Goal: Task Accomplishment & Management: Manage account settings

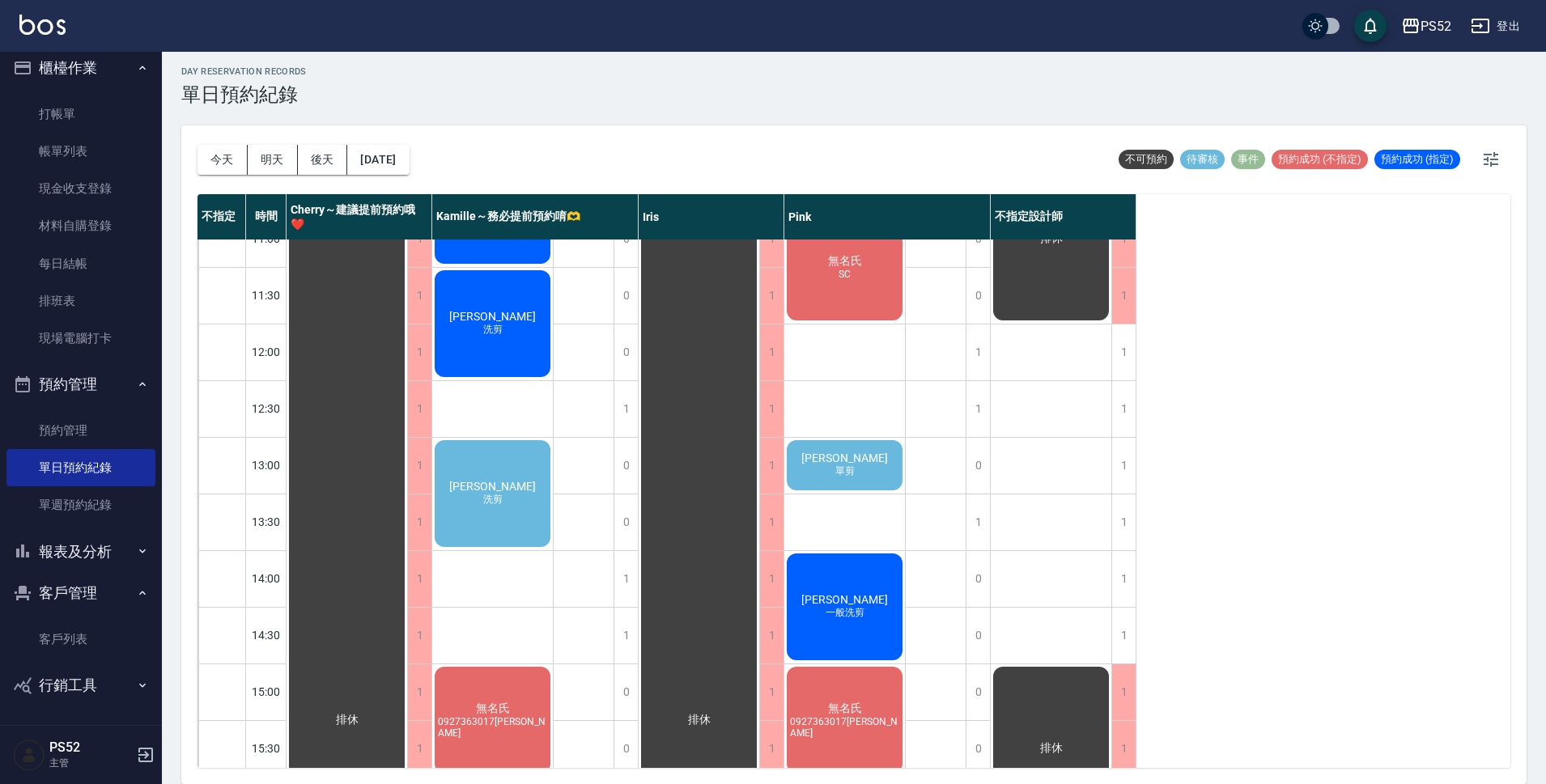
scroll to position [26, 0]
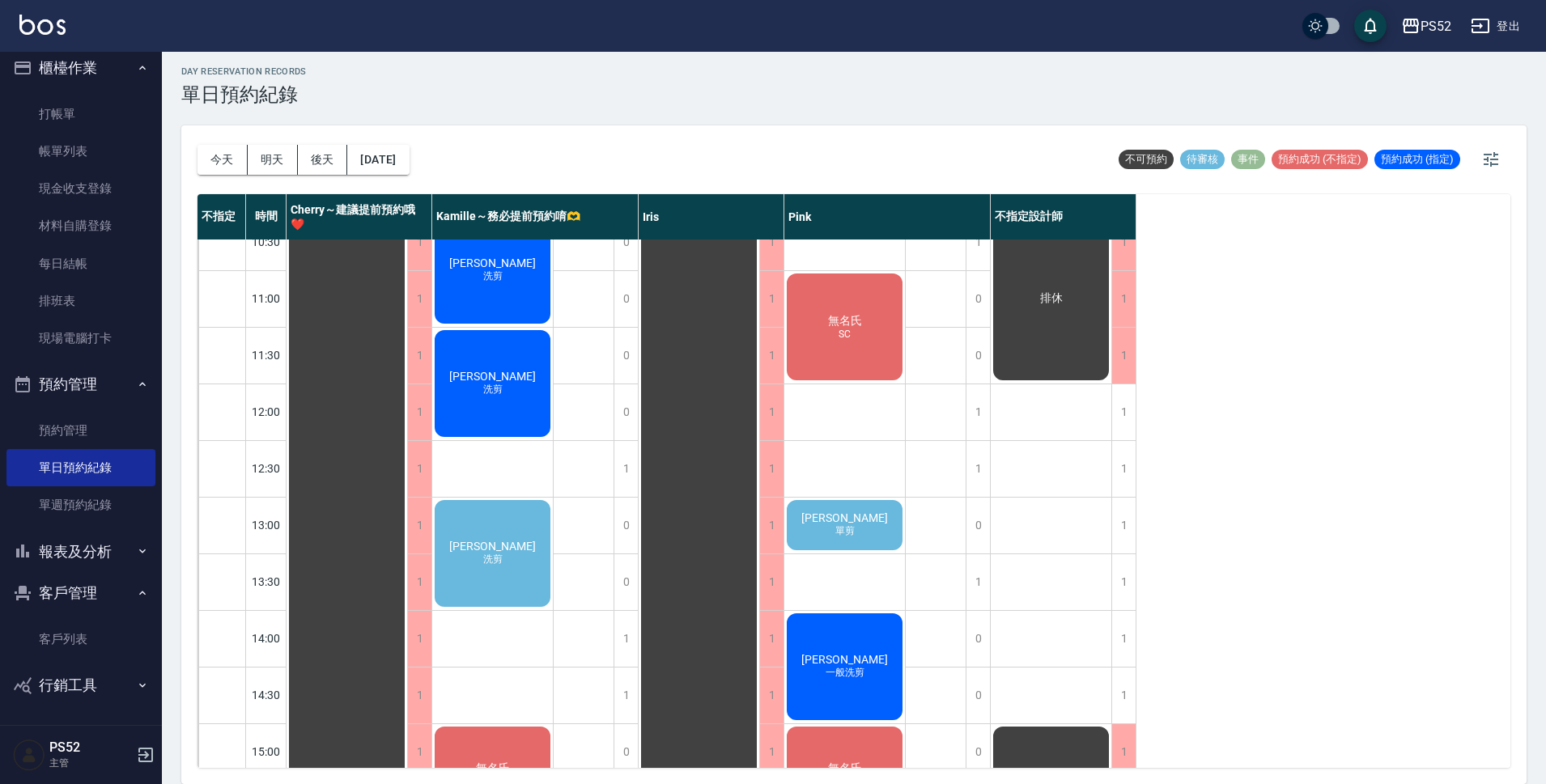
click at [407, 538] on div "徐培綸 單剪" at bounding box center [347, 780] width 121 height 1130
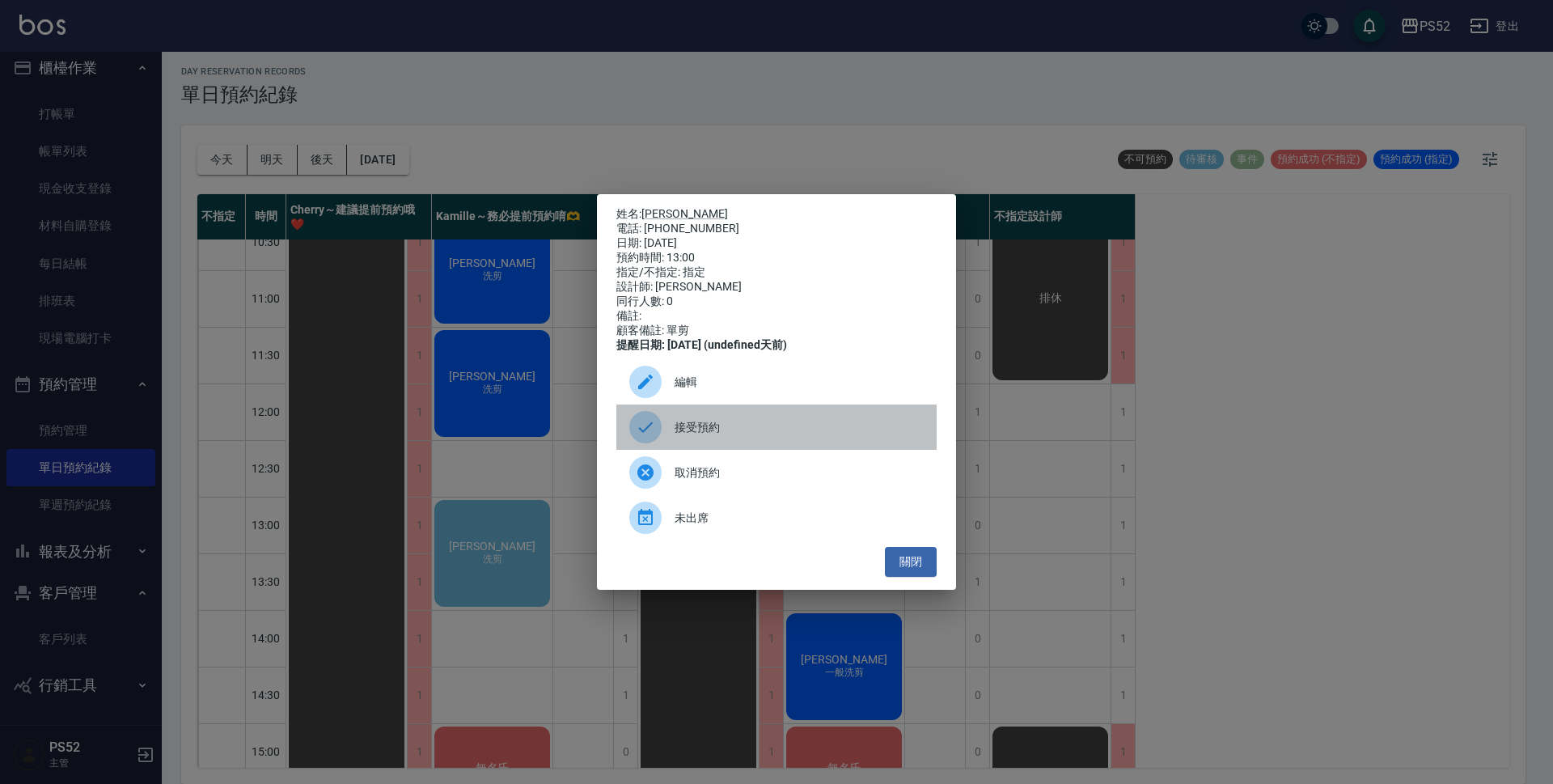
click at [735, 436] on span "接受預約" at bounding box center [798, 427] width 249 height 17
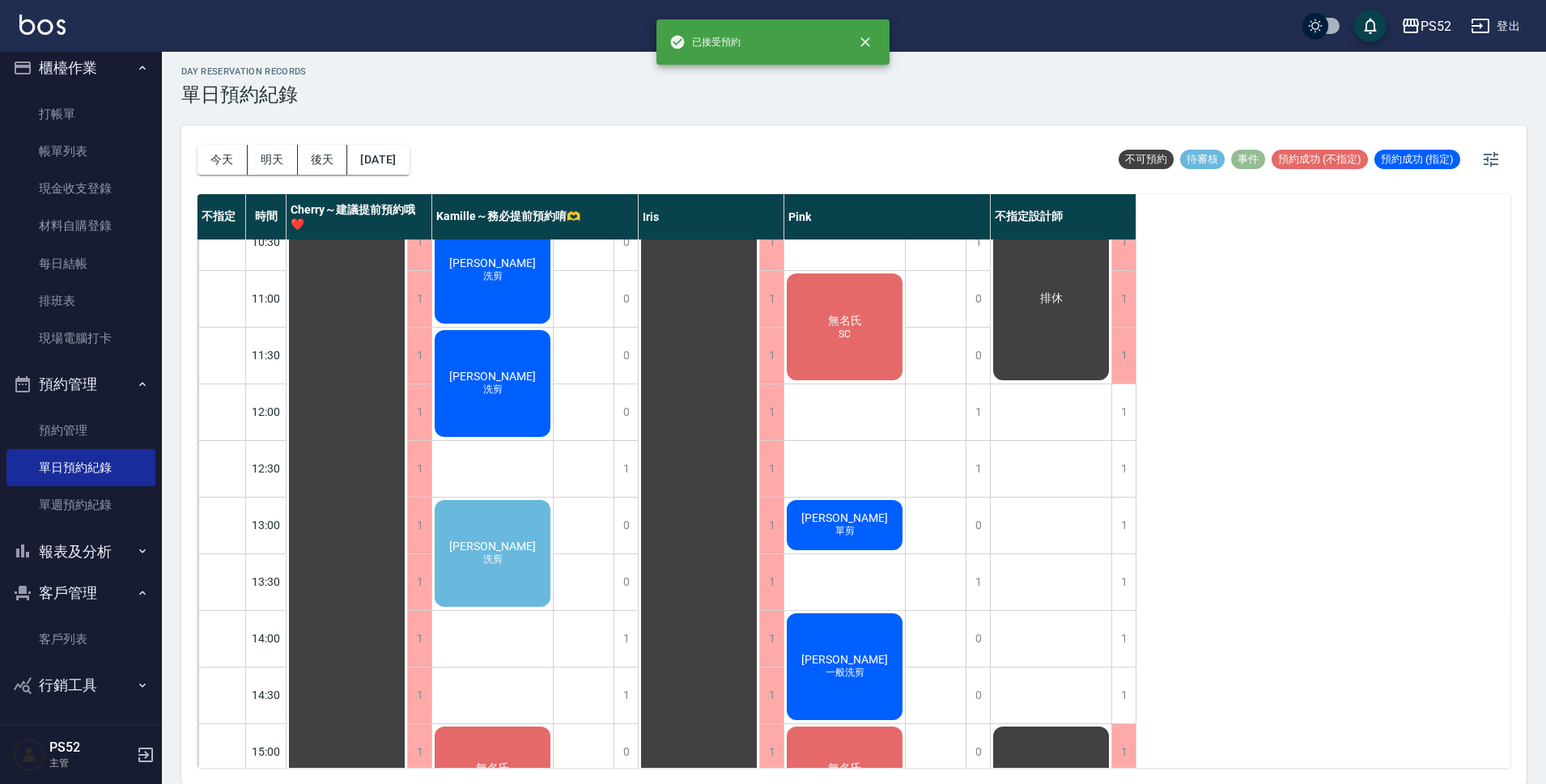
click at [1122, 521] on div "1" at bounding box center [1123, 525] width 25 height 56
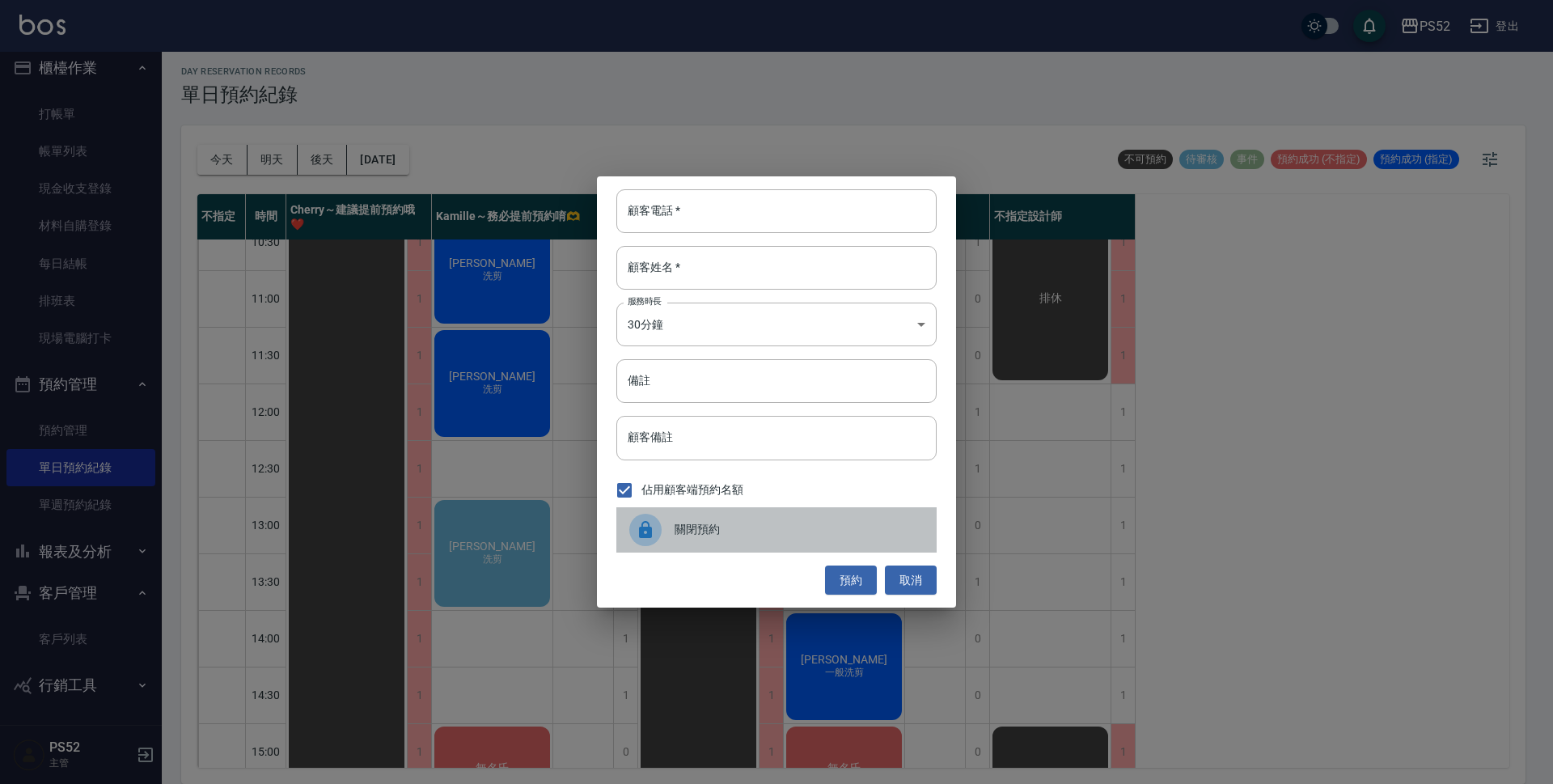
click at [863, 525] on span "關閉預約" at bounding box center [798, 530] width 249 height 17
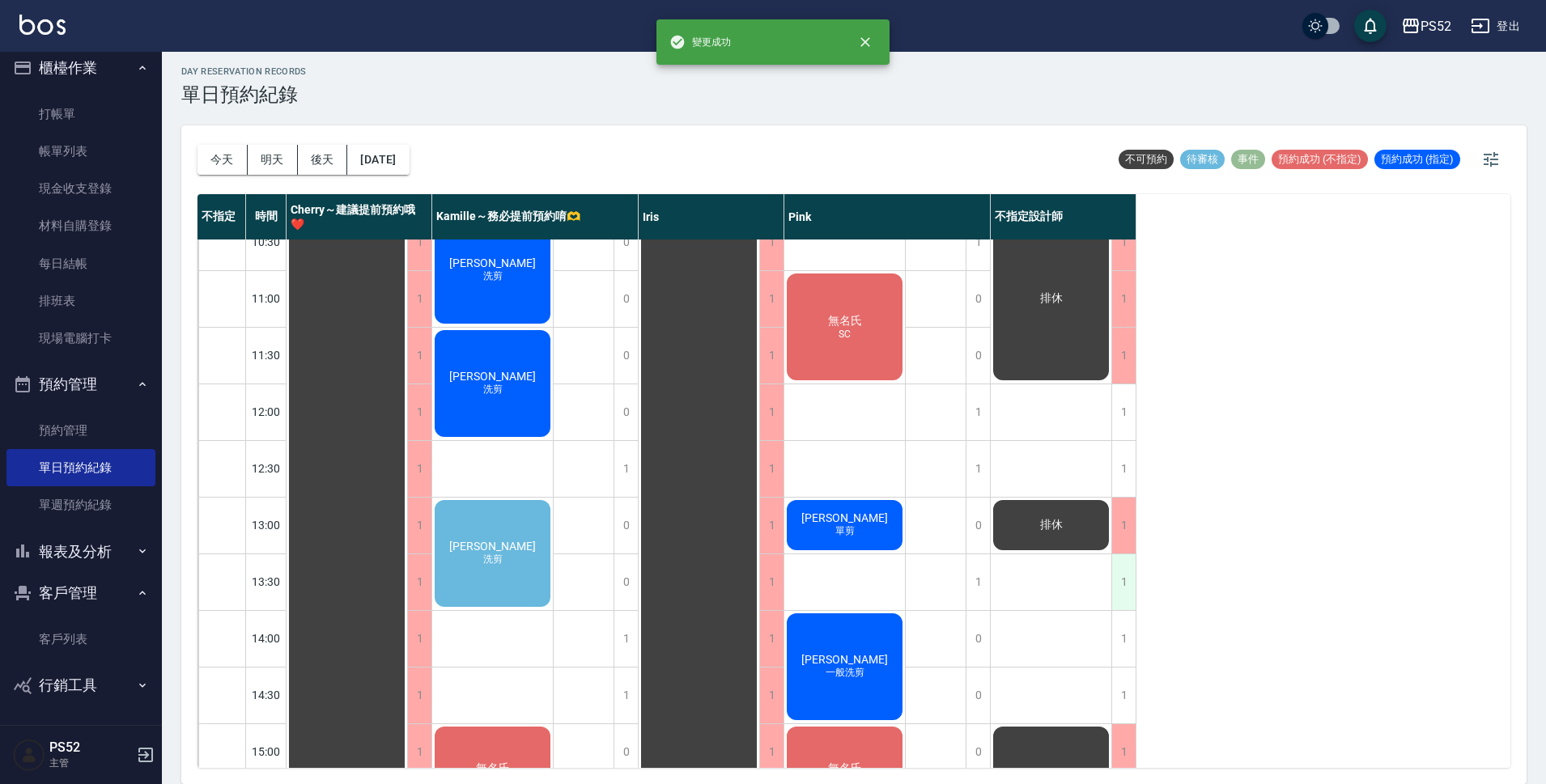
click at [1116, 572] on div "1" at bounding box center [1123, 582] width 25 height 56
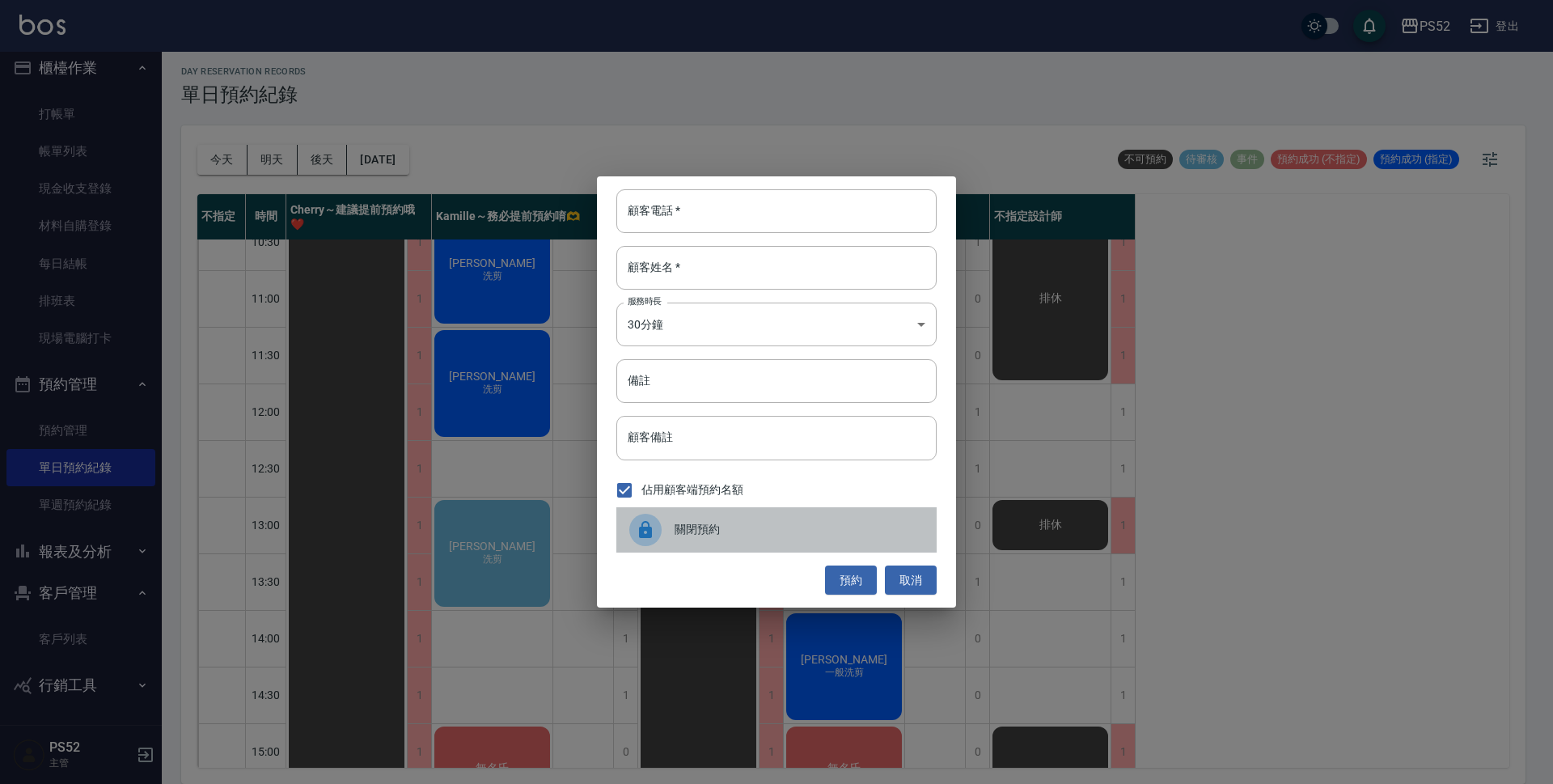
click at [813, 538] on span "關閉預約" at bounding box center [798, 530] width 249 height 17
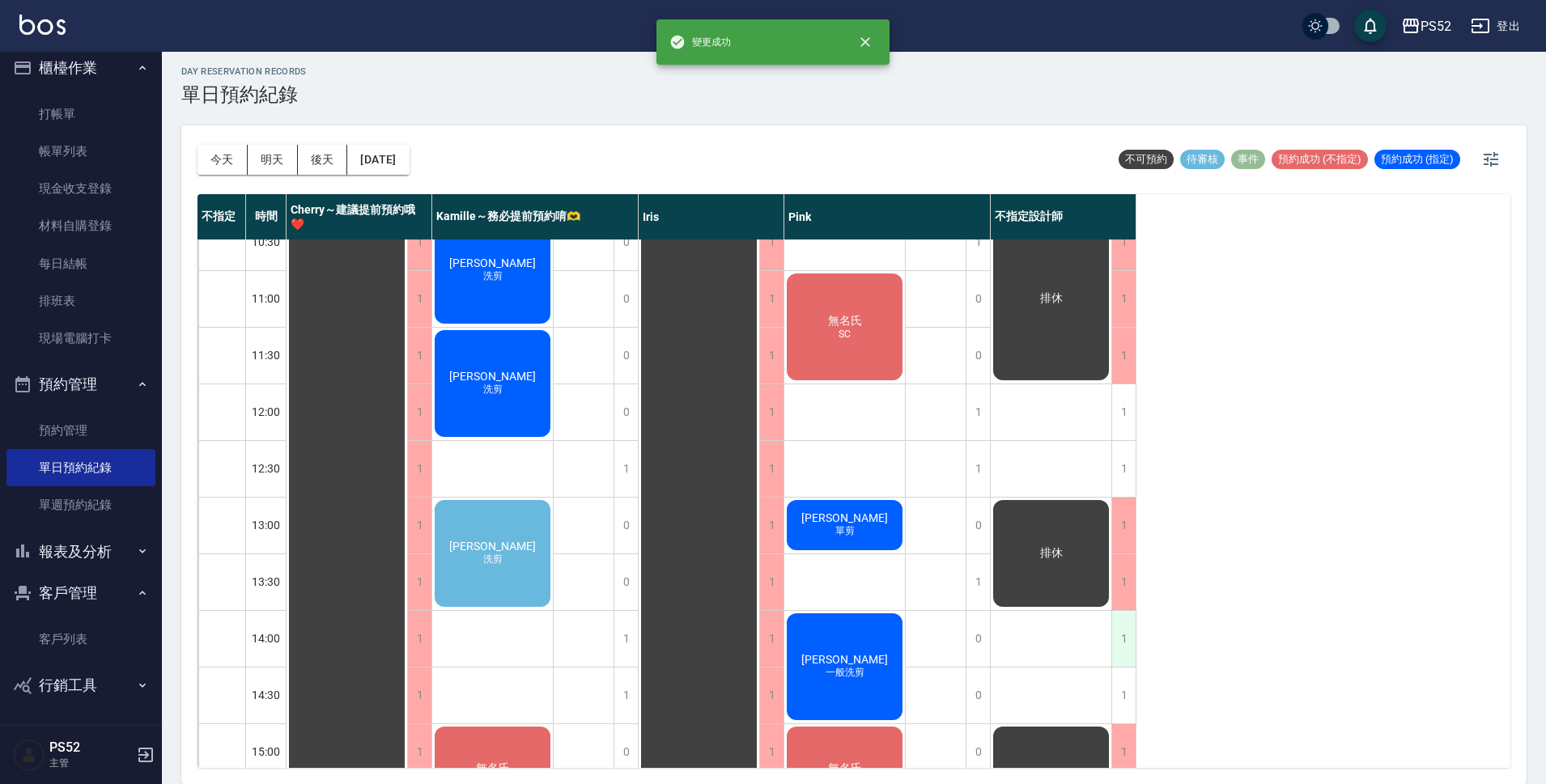
click at [1128, 640] on div "1" at bounding box center [1123, 639] width 25 height 56
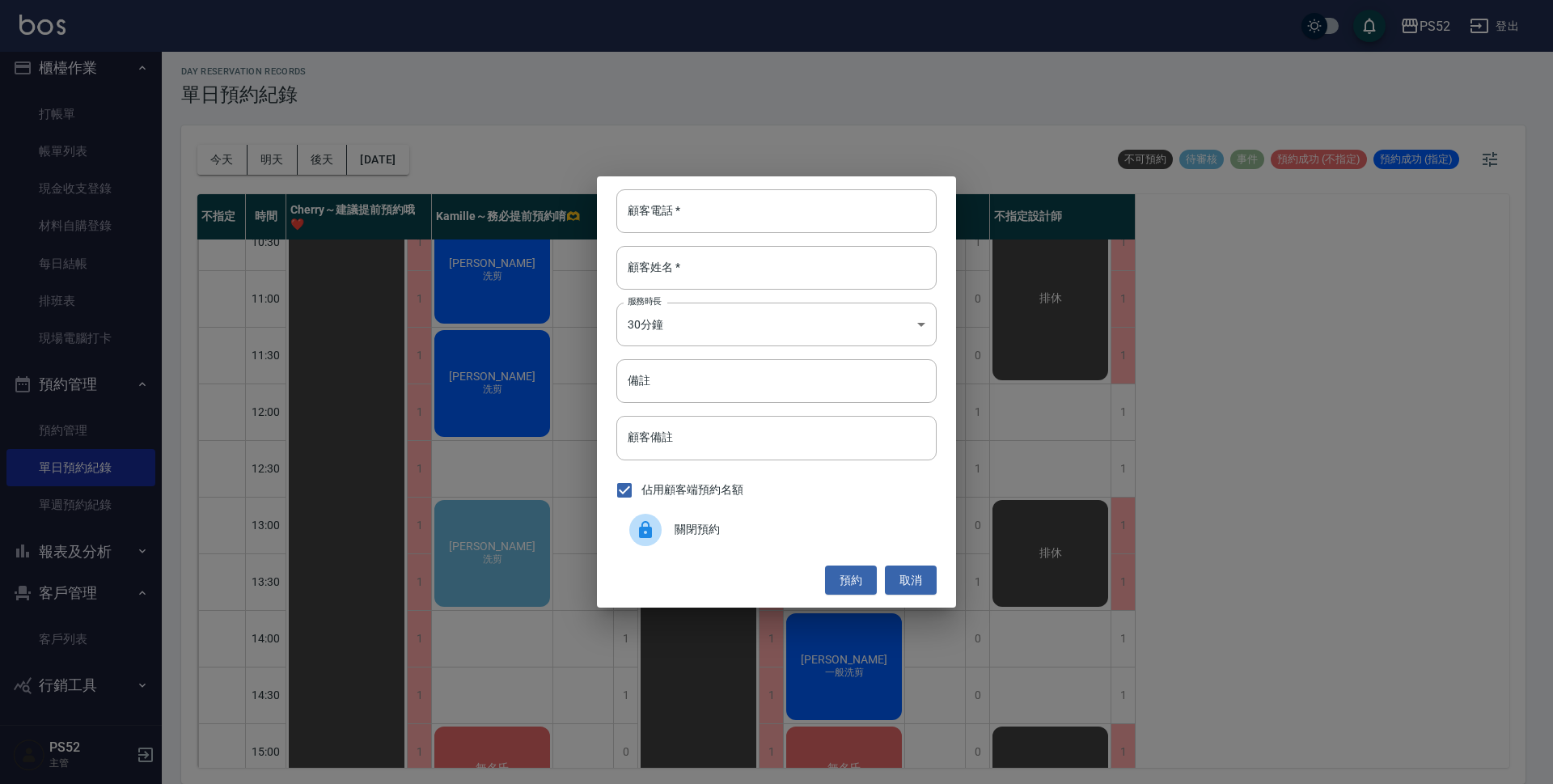
click at [747, 544] on div "關閉預約" at bounding box center [776, 530] width 320 height 46
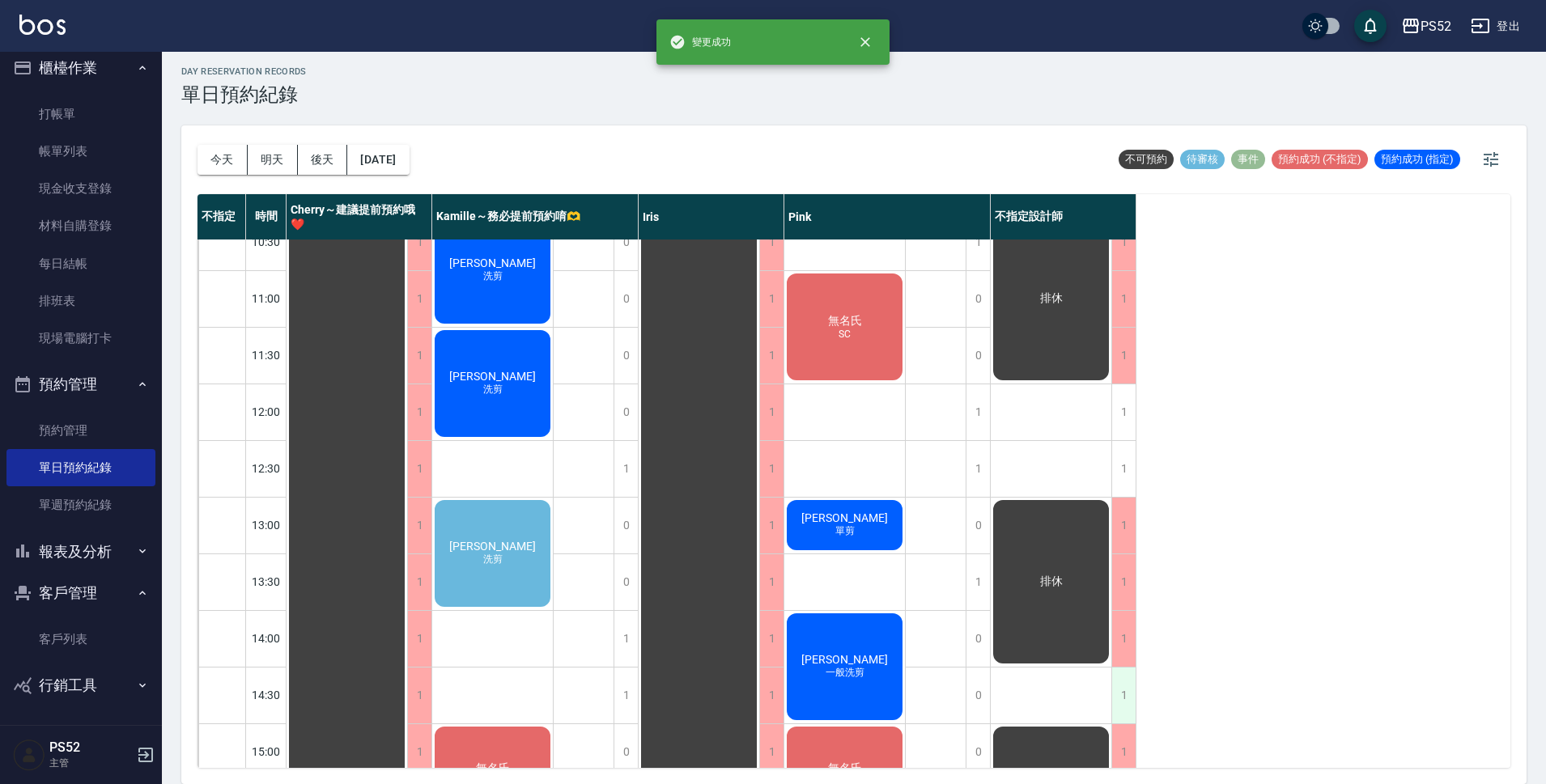
click at [1126, 680] on div "1" at bounding box center [1123, 695] width 25 height 56
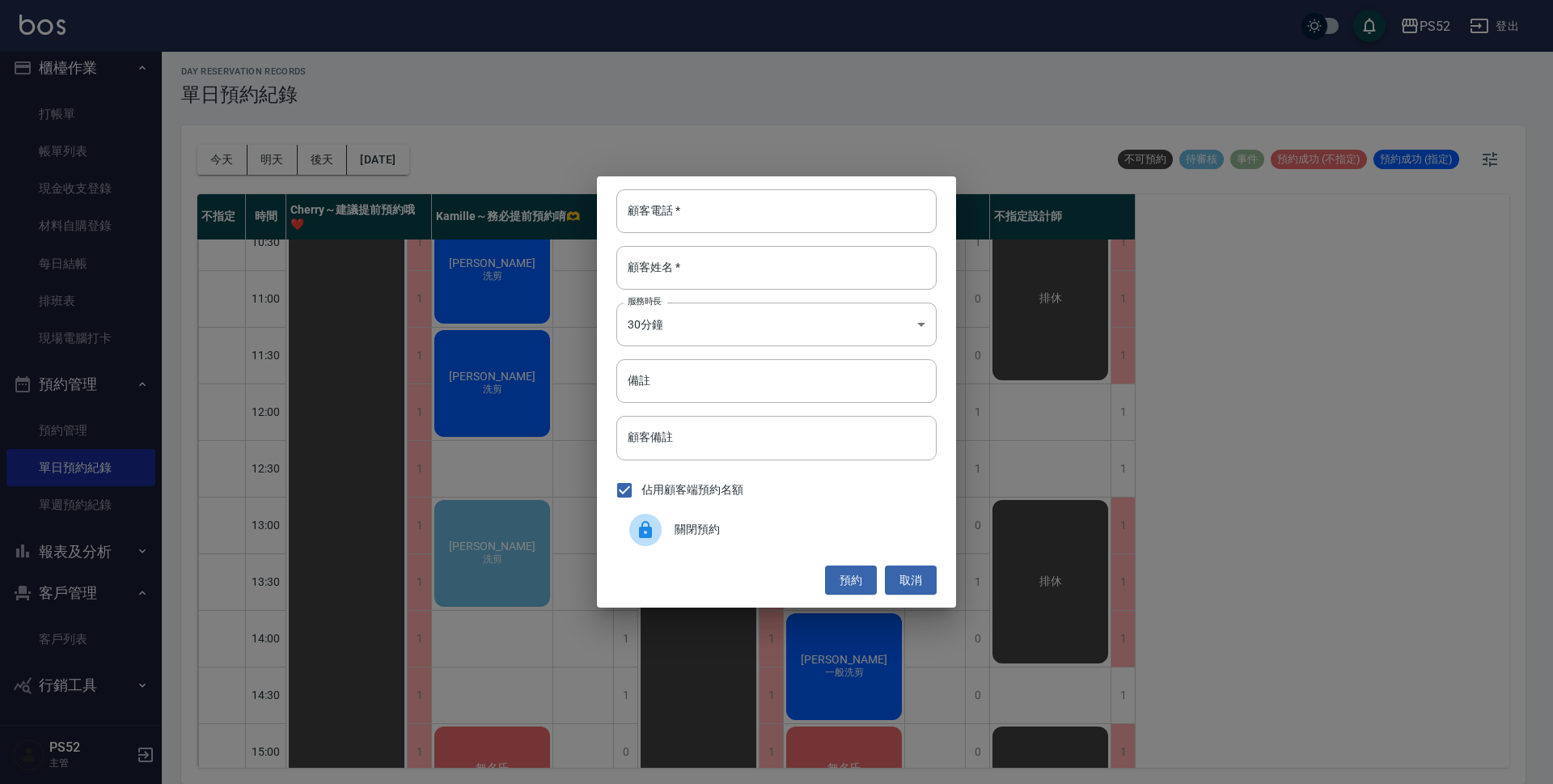
click at [819, 539] on div "關閉預約" at bounding box center [776, 530] width 320 height 46
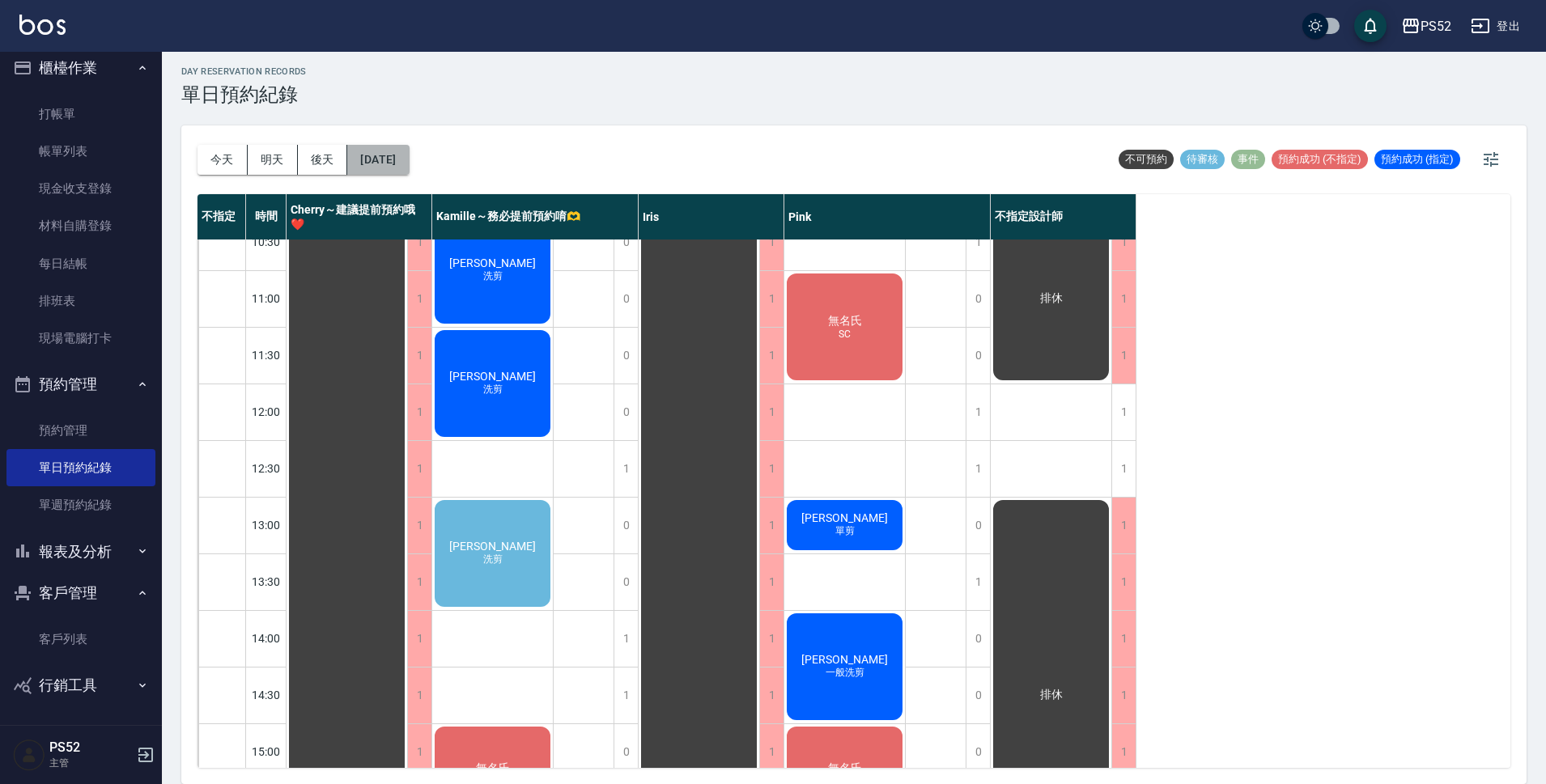
click at [408, 158] on button "2025/08/26" at bounding box center [378, 159] width 62 height 30
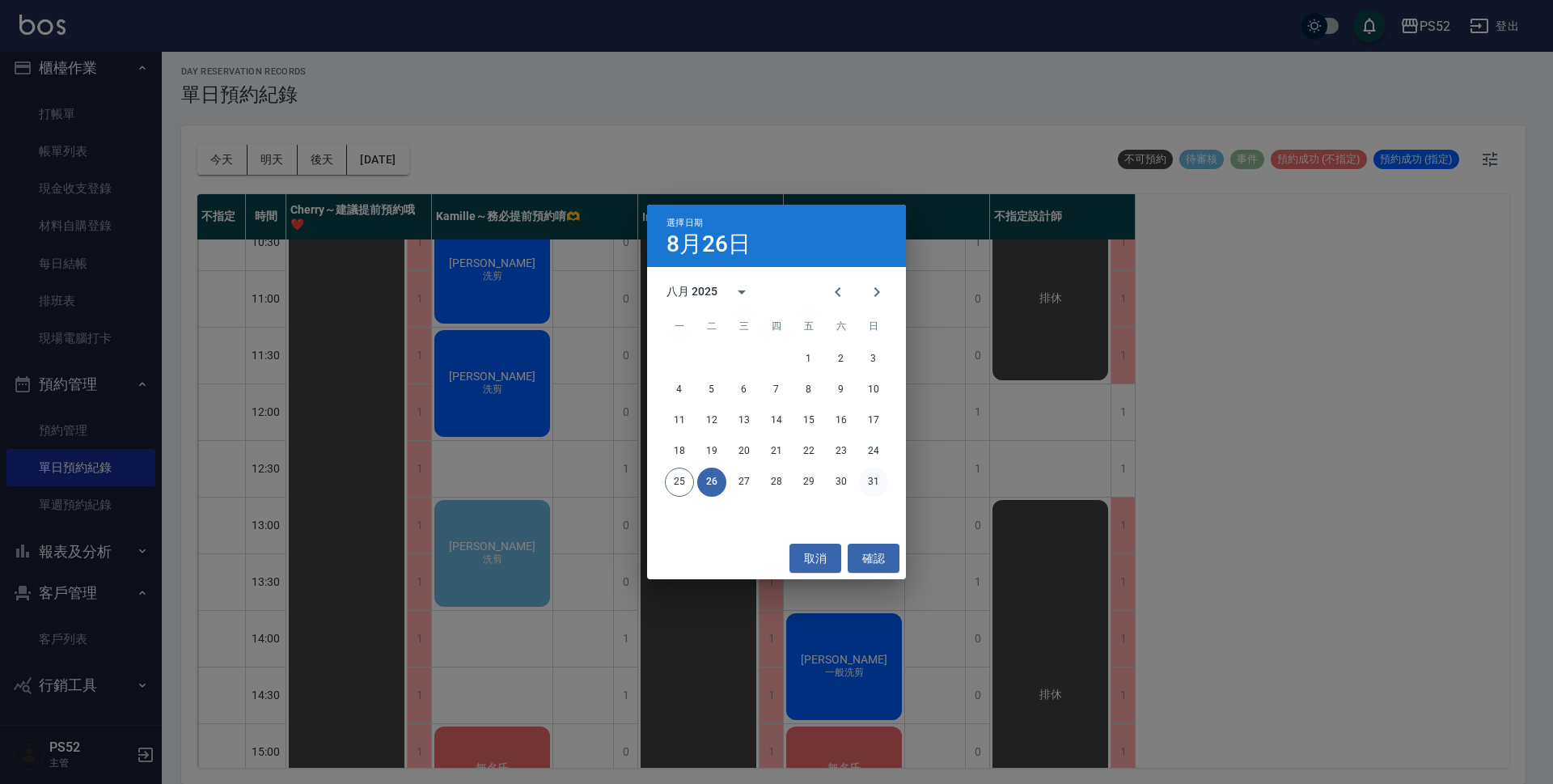
click at [875, 483] on button "31" at bounding box center [874, 482] width 29 height 29
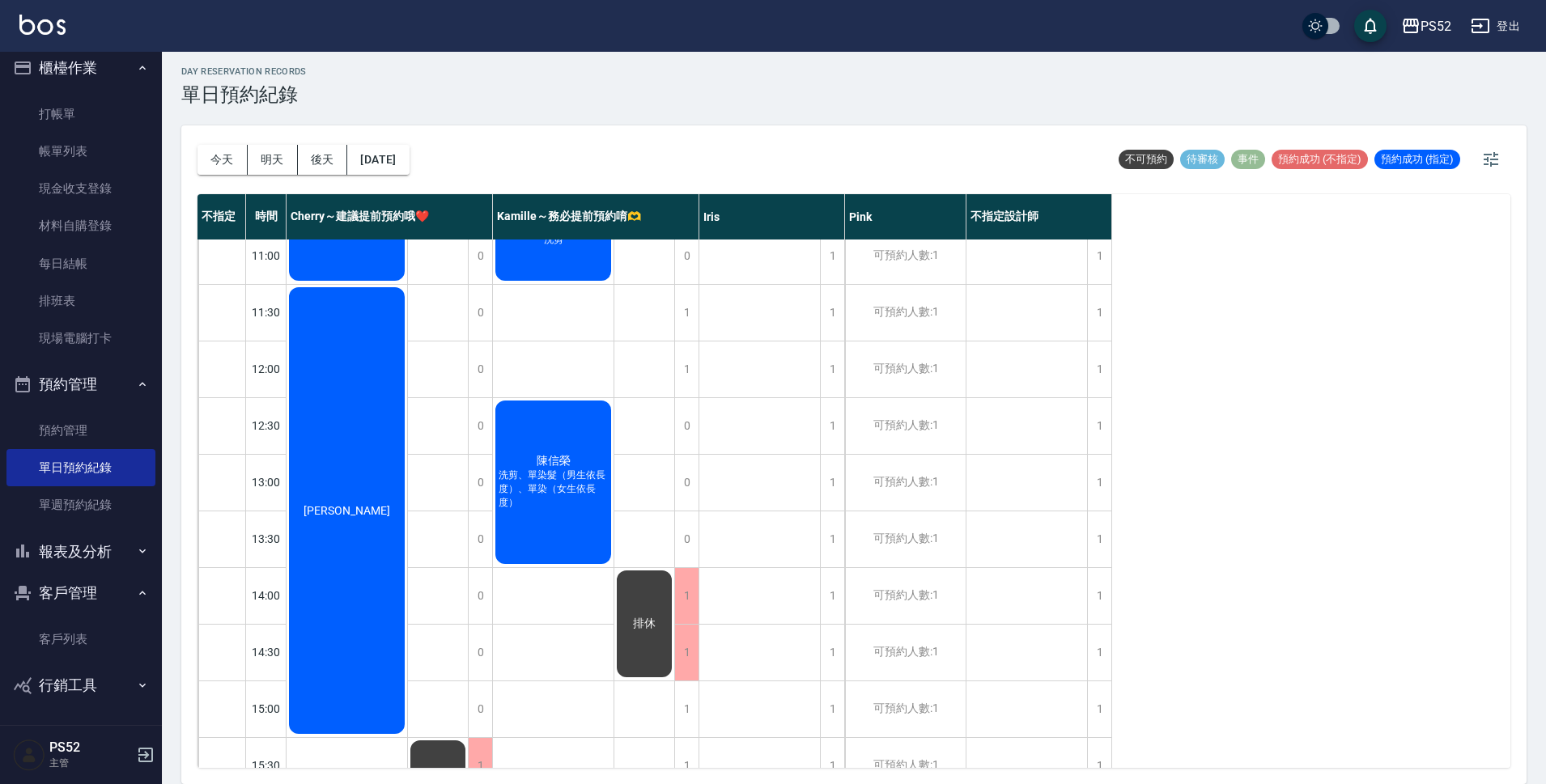
scroll to position [215, 0]
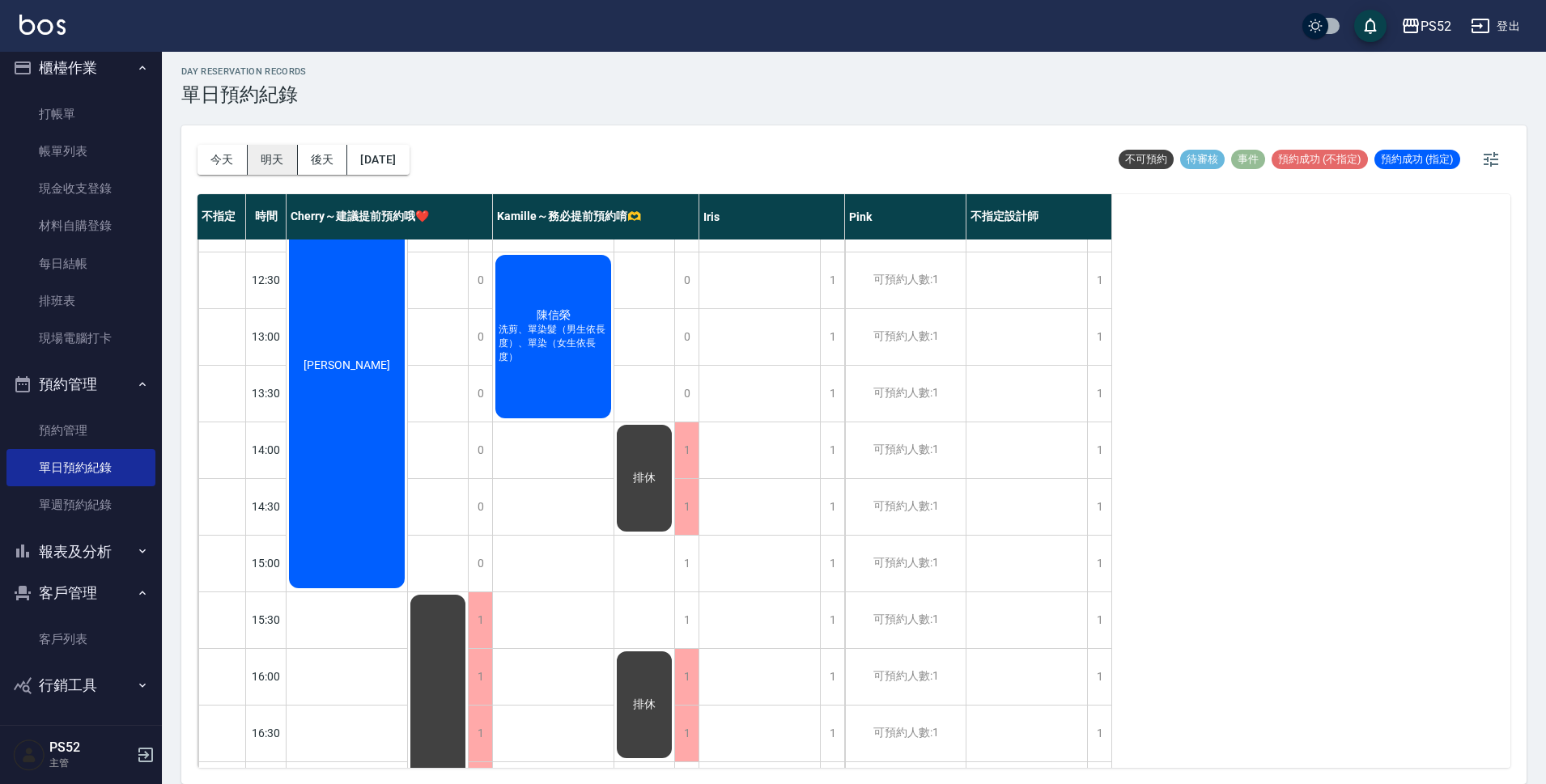
click at [260, 165] on button "明天" at bounding box center [272, 159] width 50 height 30
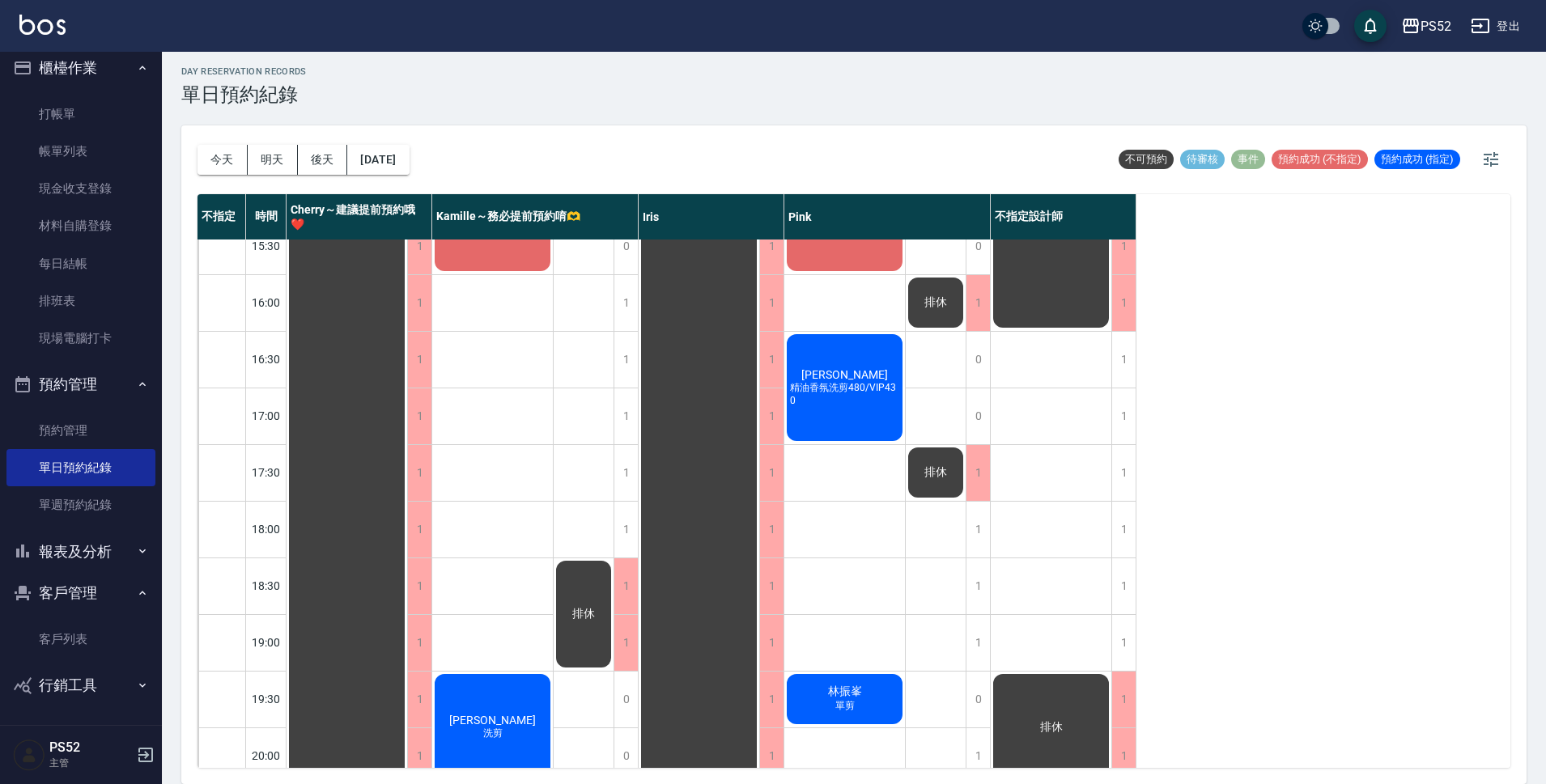
scroll to position [618, 0]
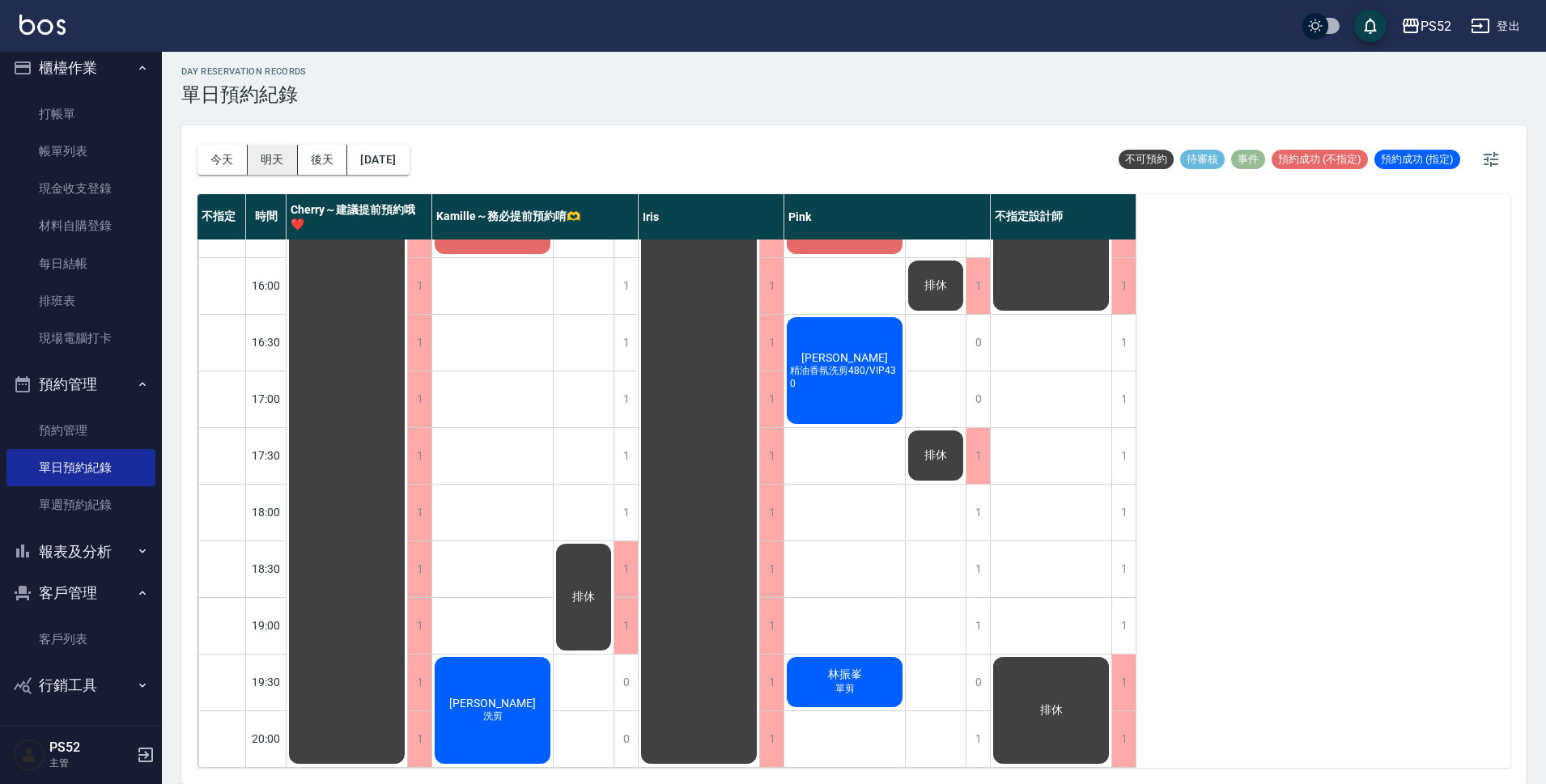
click at [254, 166] on button "明天" at bounding box center [272, 159] width 50 height 30
click at [325, 161] on button "後天" at bounding box center [322, 159] width 50 height 30
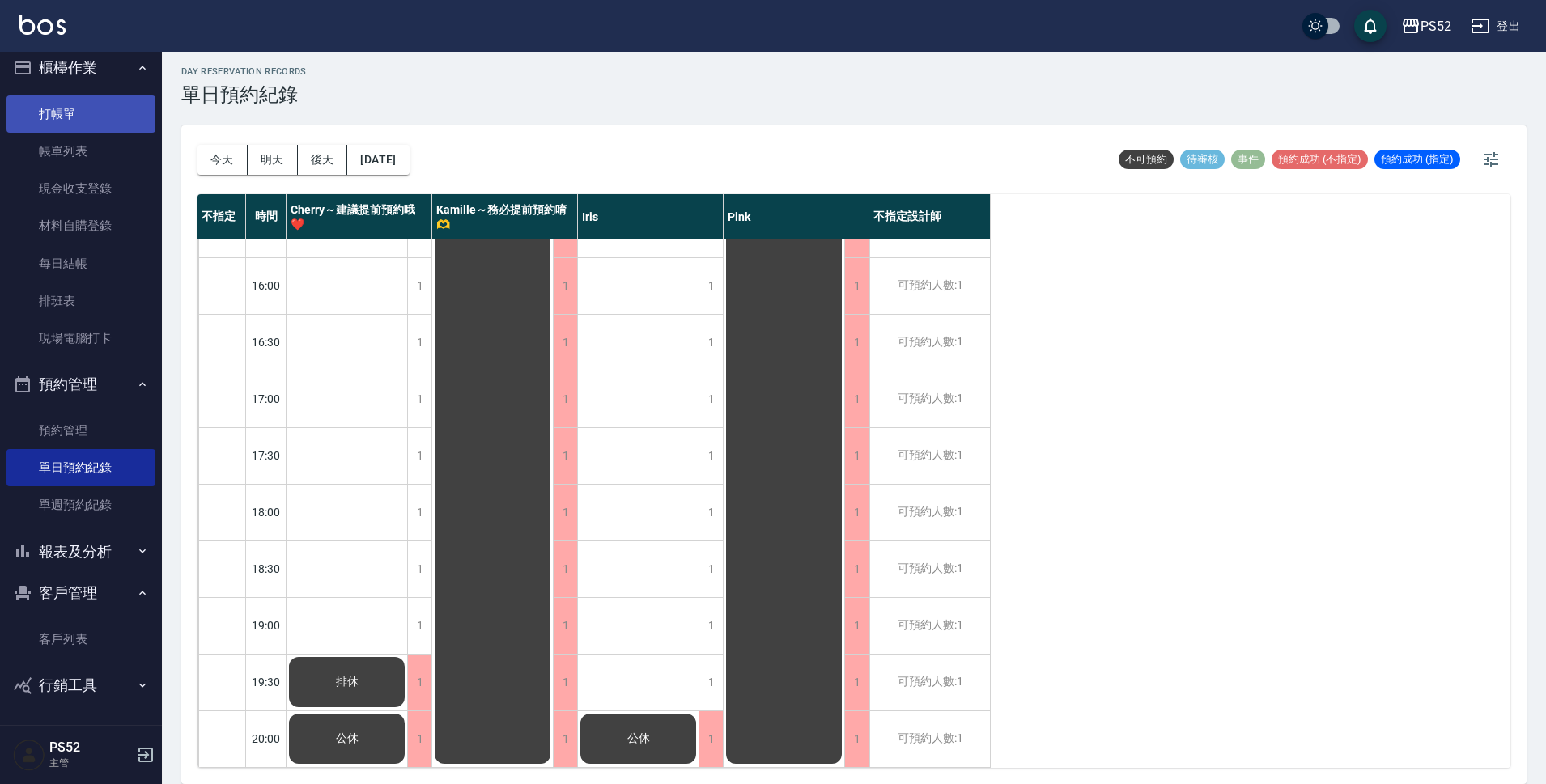
click at [50, 122] on link "打帳單" at bounding box center [81, 114] width 149 height 37
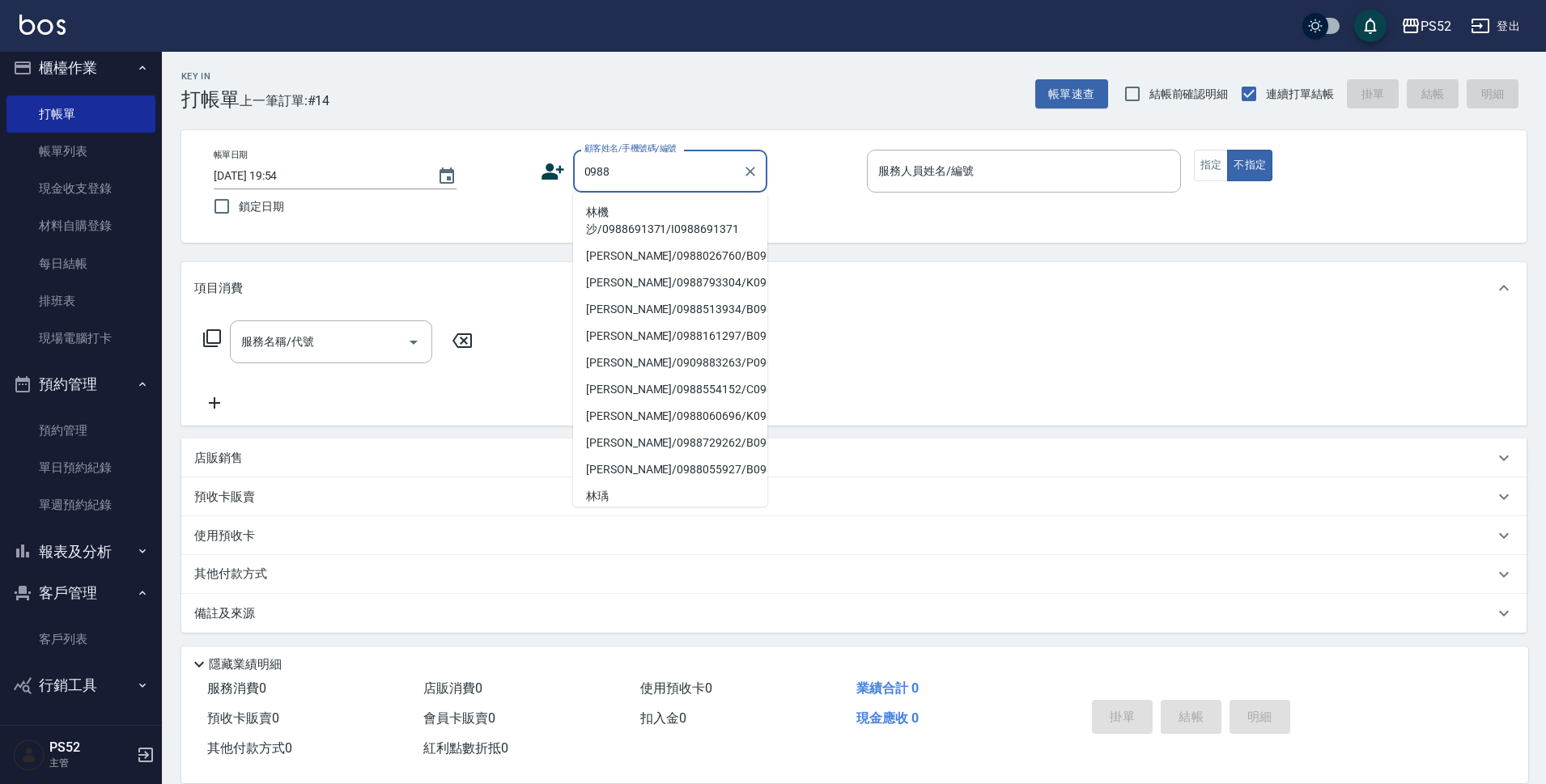
click at [617, 270] on li "林桂伴/0988026760/B0988026760" at bounding box center [670, 256] width 194 height 27
type input "林桂伴/0988026760/B0988026760"
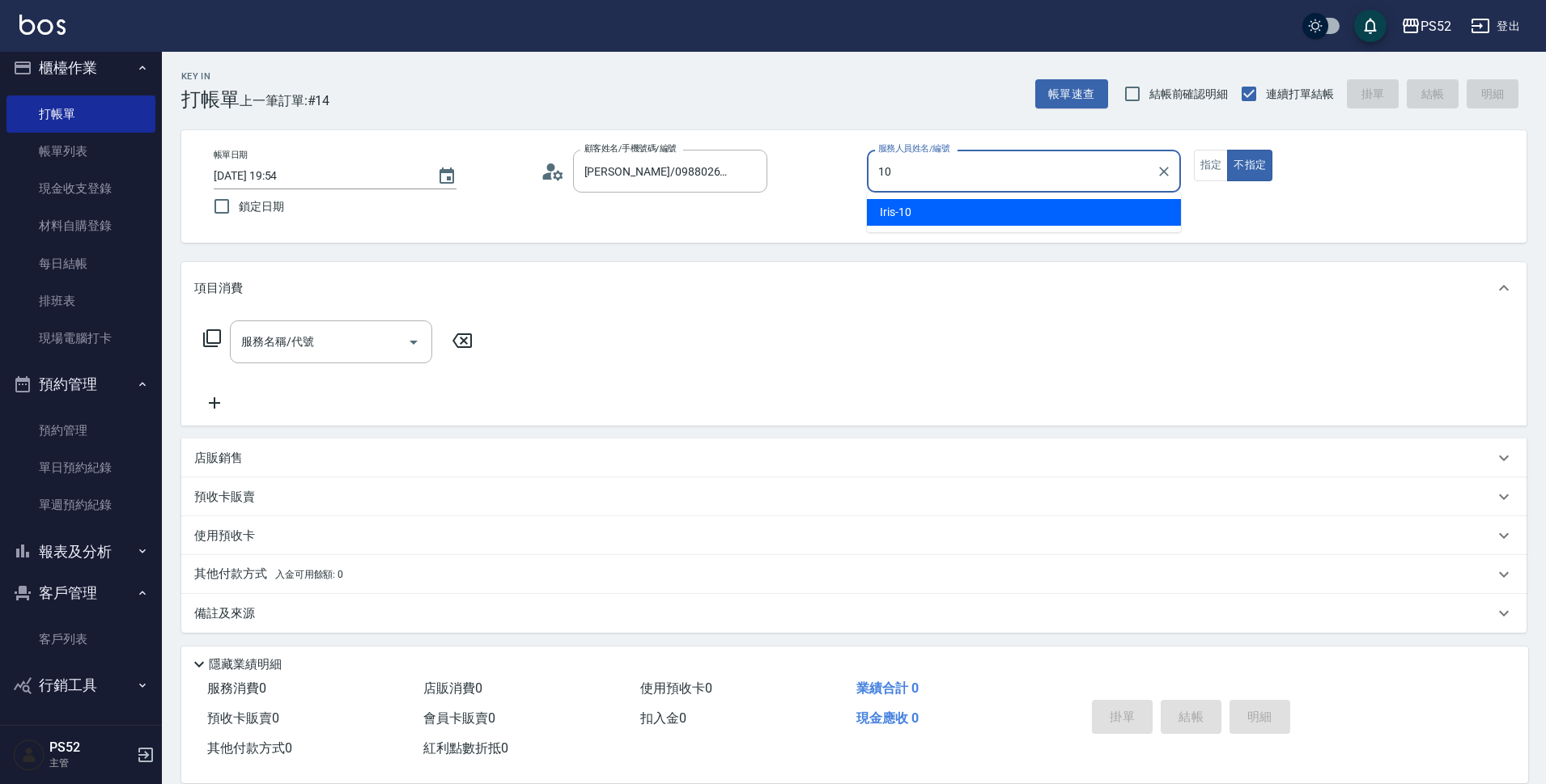
type input "Iris-10"
type button "false"
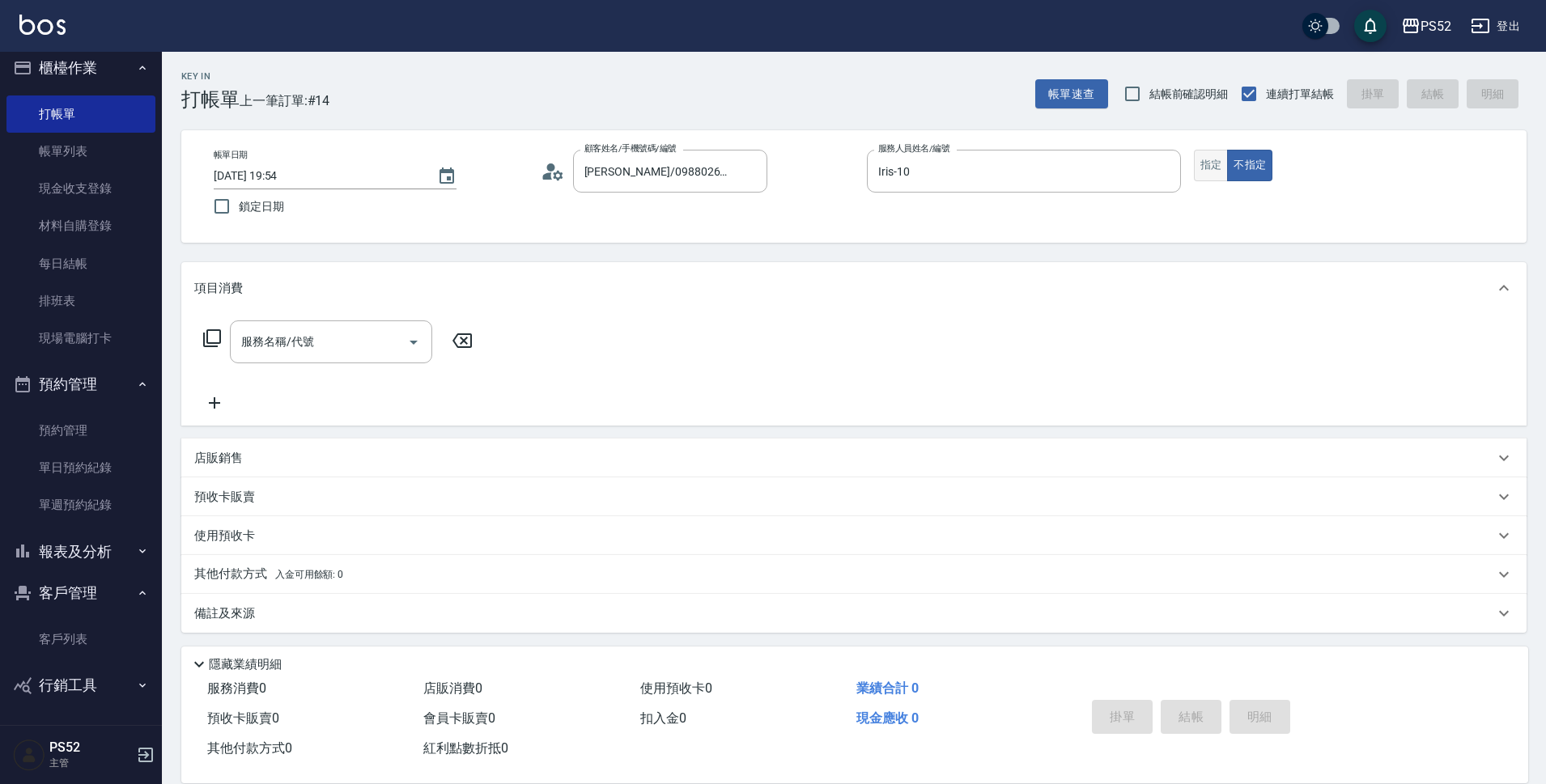
click at [1202, 165] on button "指定" at bounding box center [1210, 165] width 35 height 31
click at [290, 332] on input "服務名稱/代號" at bounding box center [319, 342] width 163 height 29
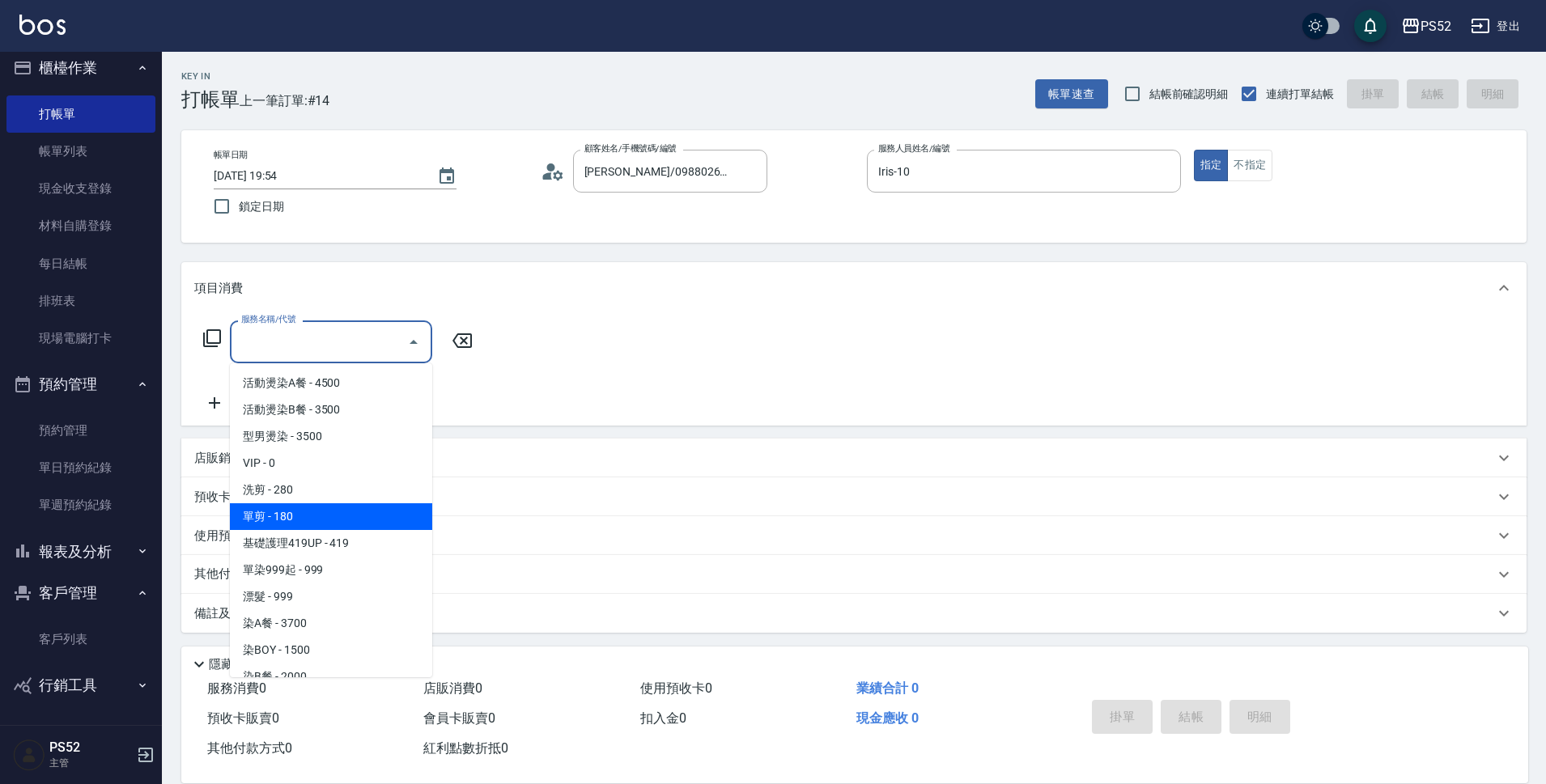
click at [335, 508] on span "單剪 - 180" at bounding box center [331, 516] width 202 height 27
type input "單剪(C2)"
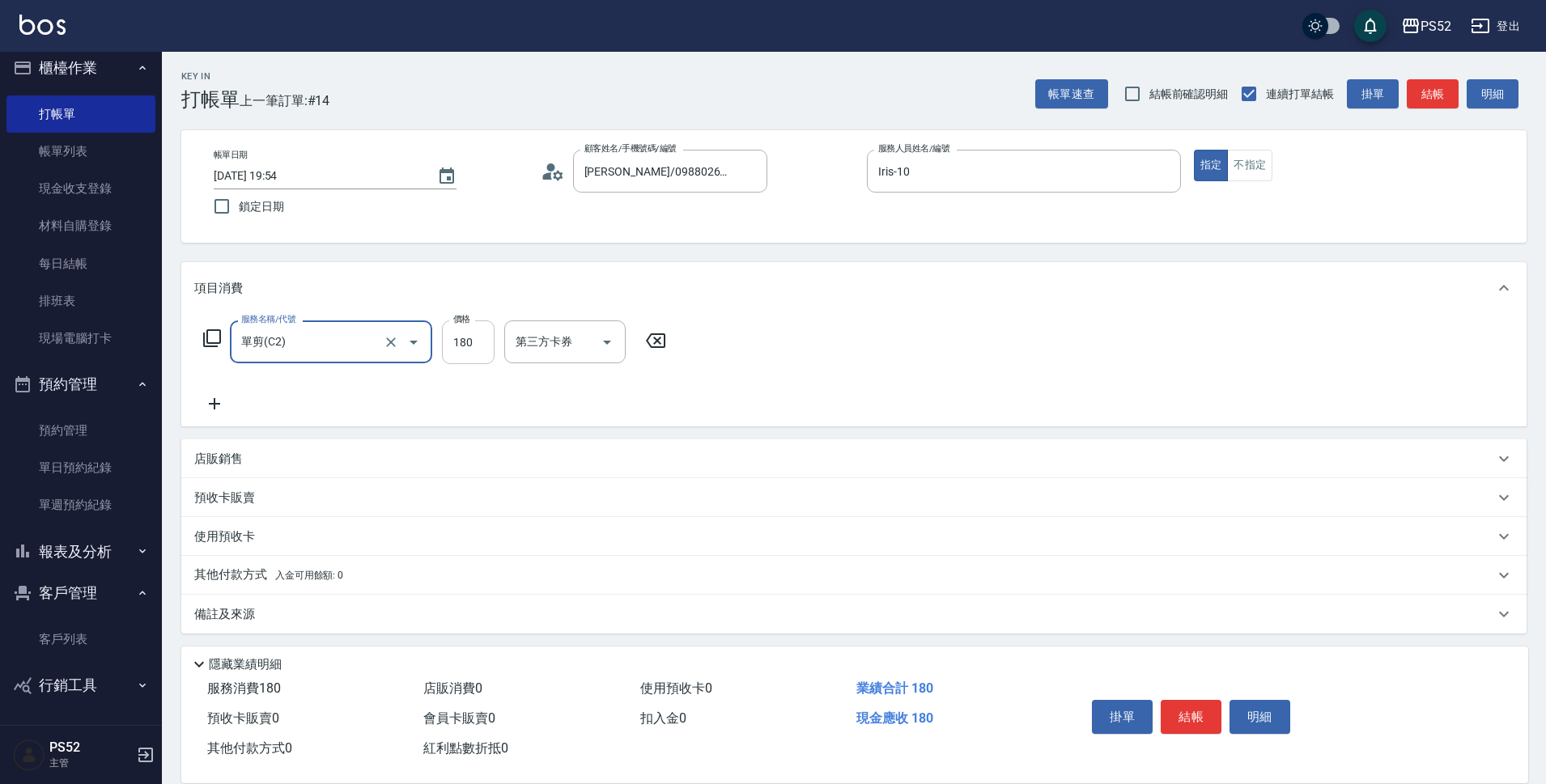
click at [478, 344] on input "180" at bounding box center [468, 342] width 52 height 44
type input "250"
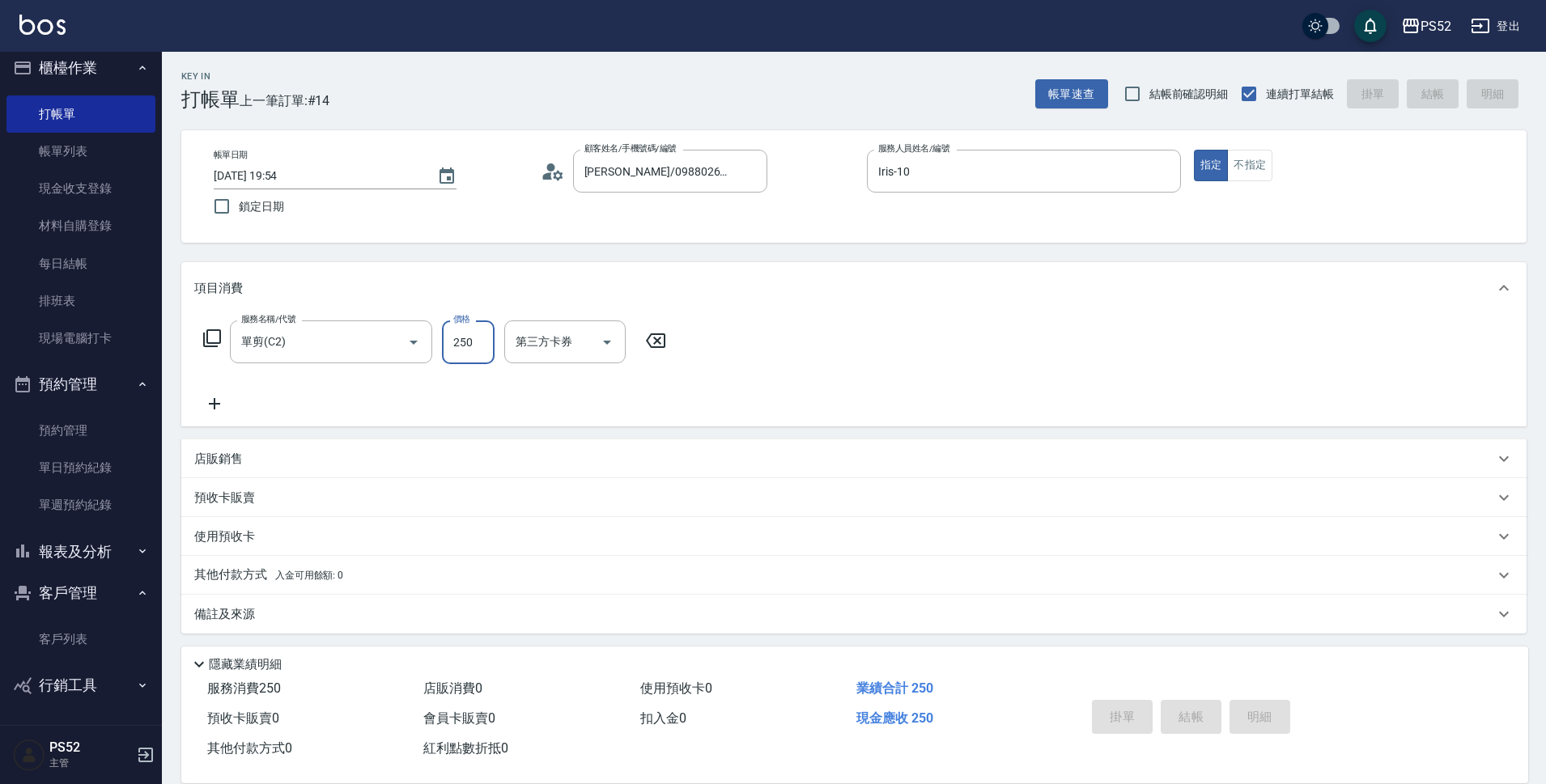
type input "2025/08/25 19:55"
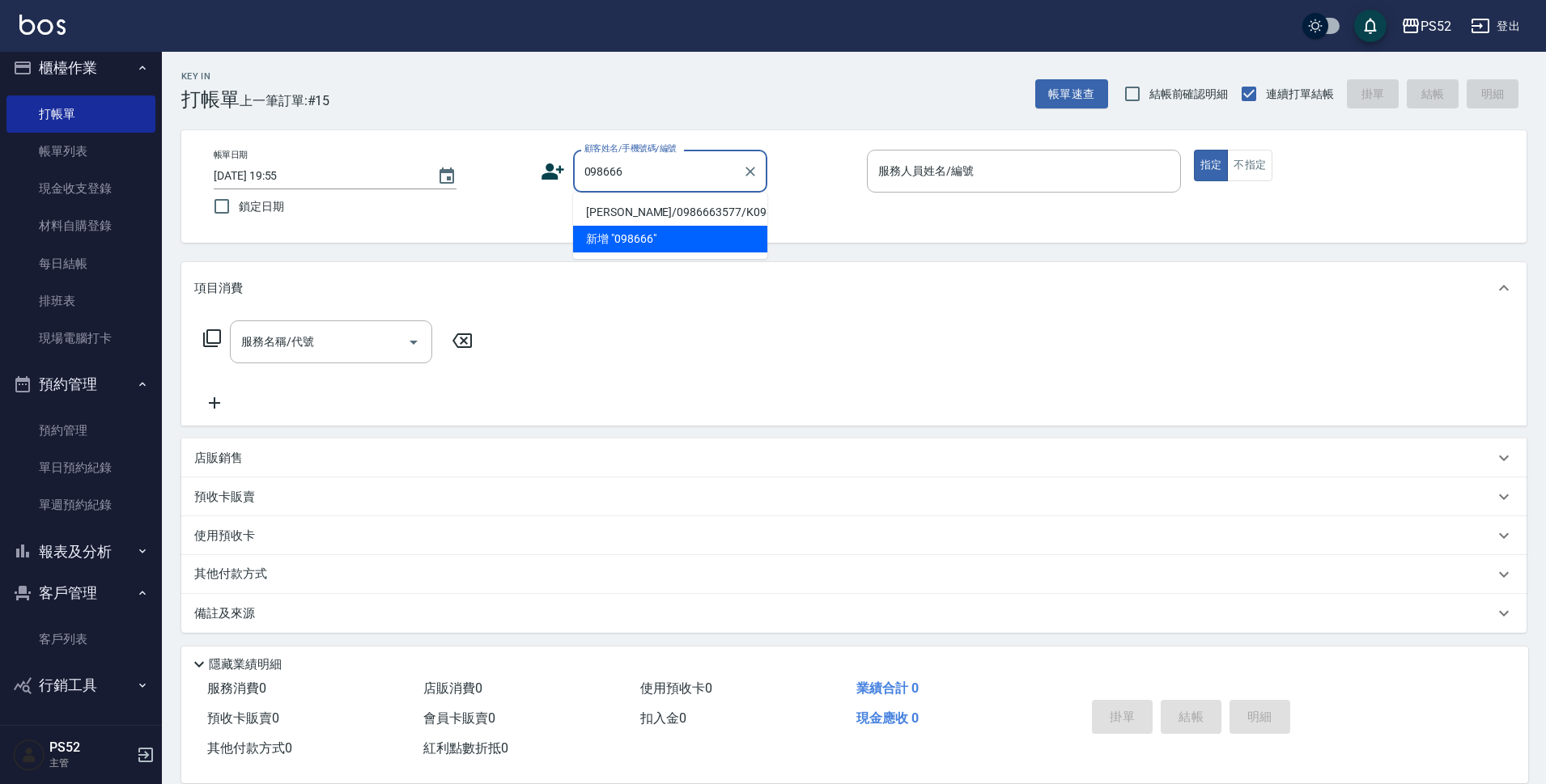
click at [687, 218] on li "楊連志/0986663577/K0986663577" at bounding box center [670, 213] width 194 height 27
type input "楊連志/0986663577/K0986663577"
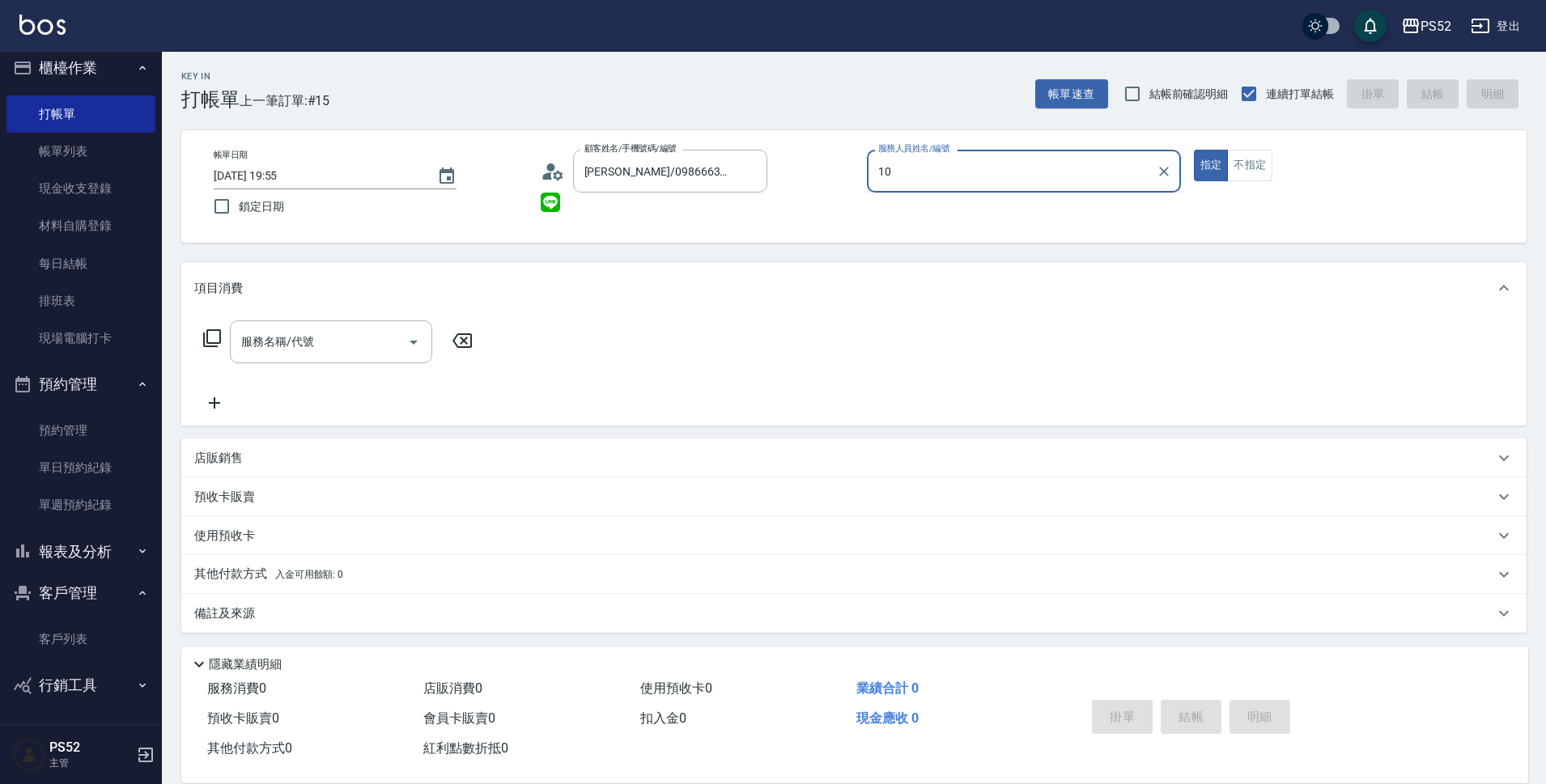
type input "Iris-10"
type button "true"
click at [1254, 166] on button "不指定" at bounding box center [1249, 165] width 46 height 31
click at [325, 346] on input "服務名稱/代號" at bounding box center [319, 342] width 163 height 29
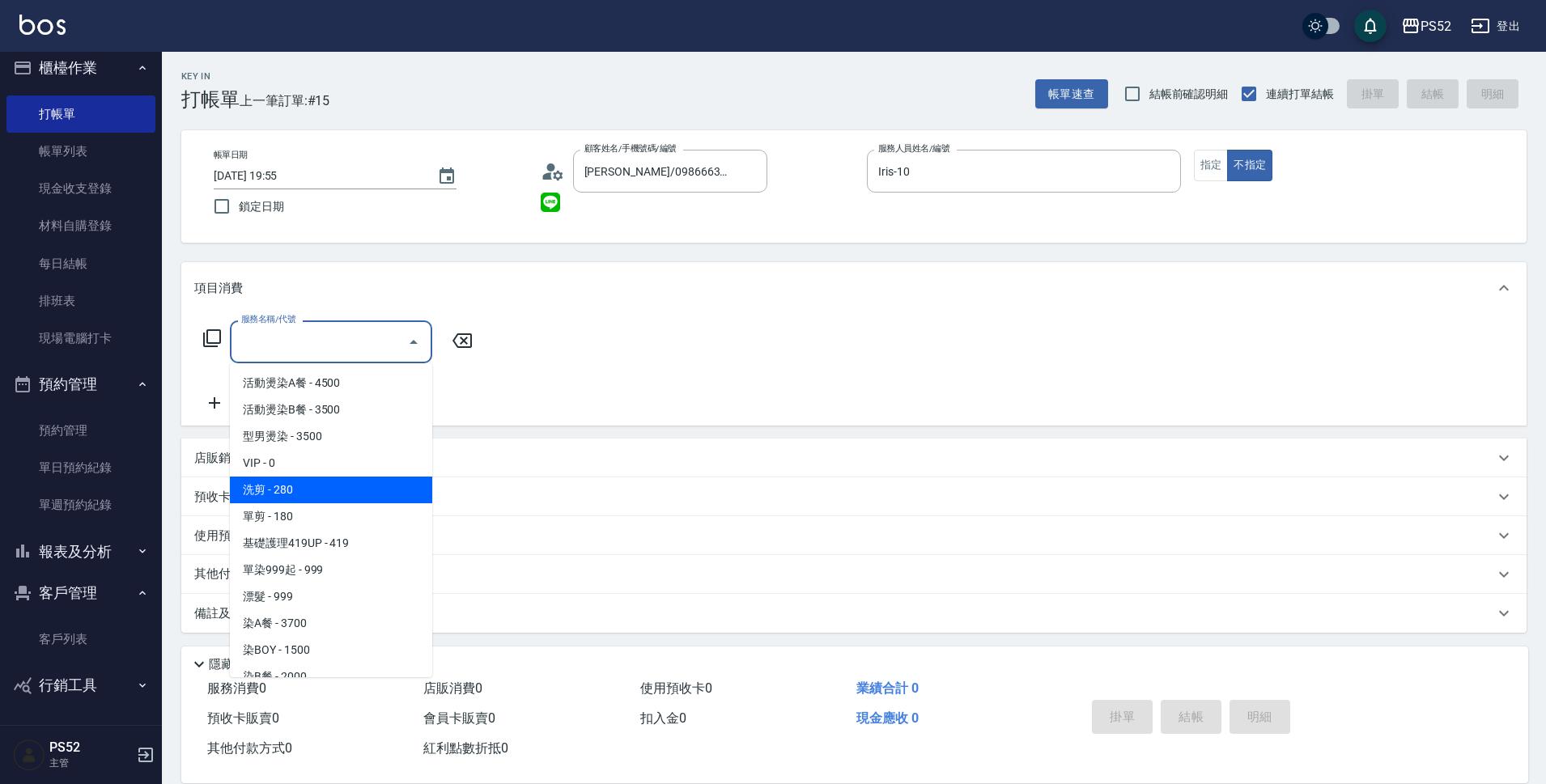
click at [302, 487] on span "洗剪 - 280" at bounding box center [331, 490] width 202 height 27
type input "洗剪(C1)"
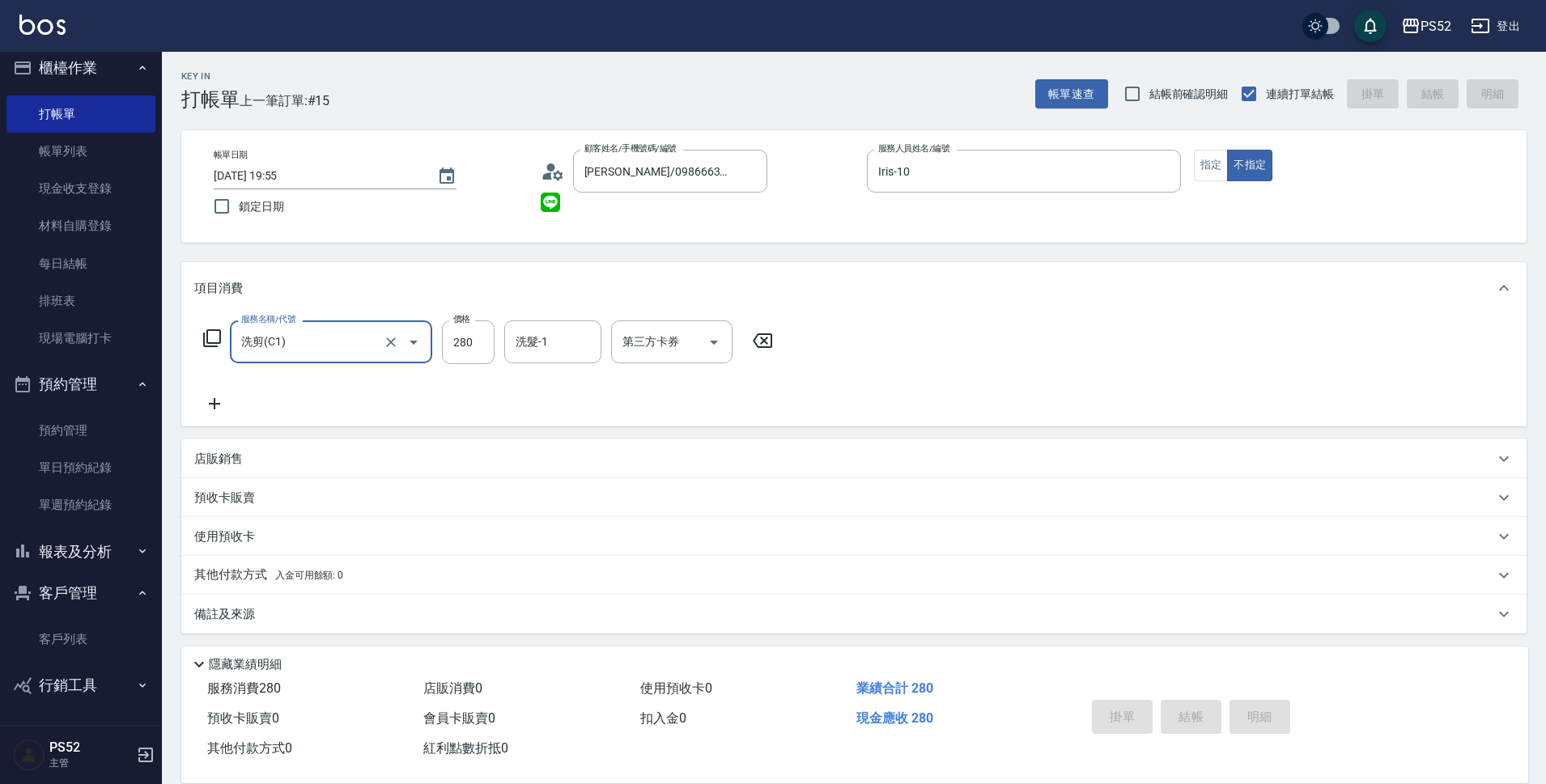
type input "2025/08/25 20:10"
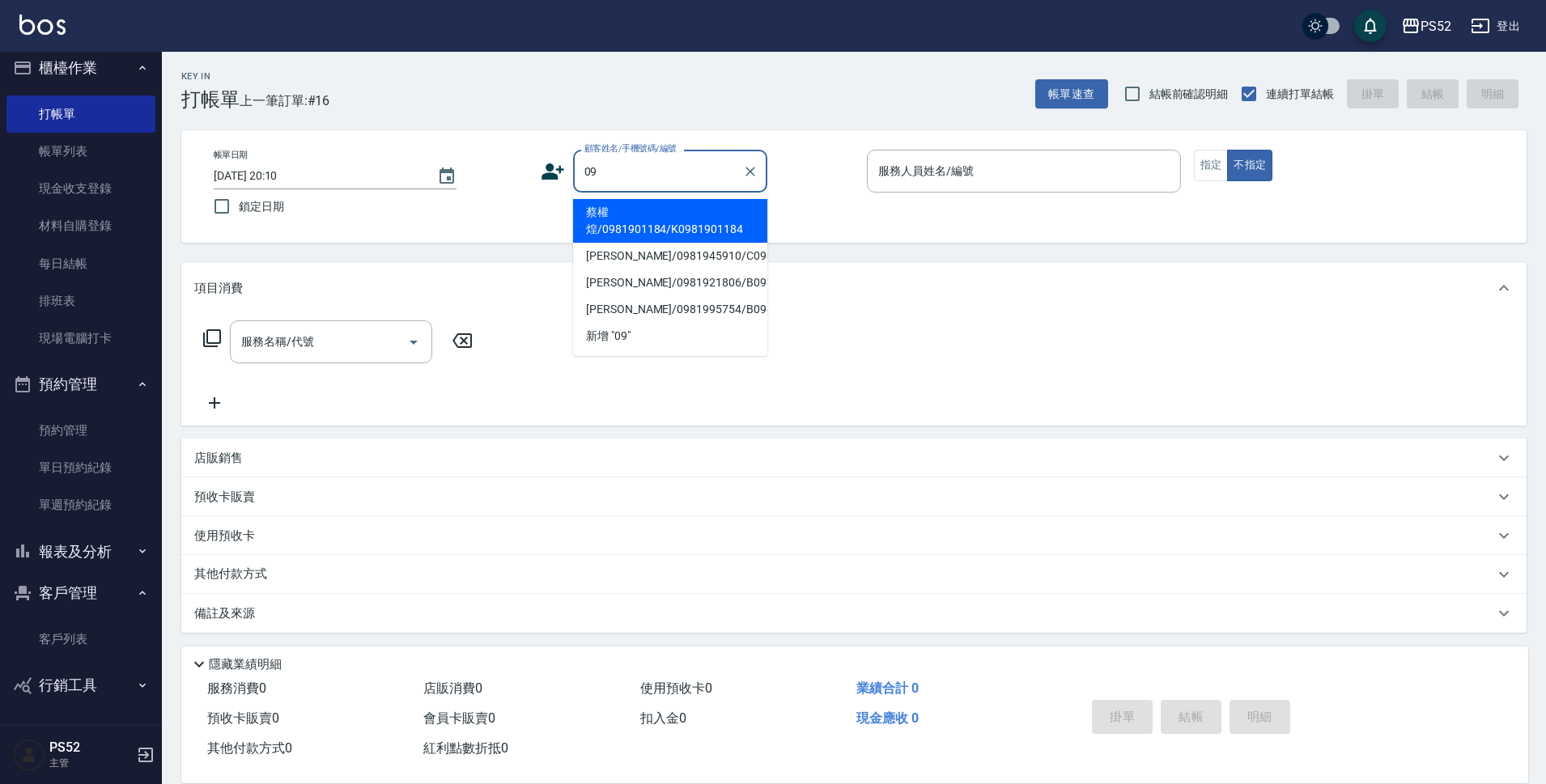
type input "0"
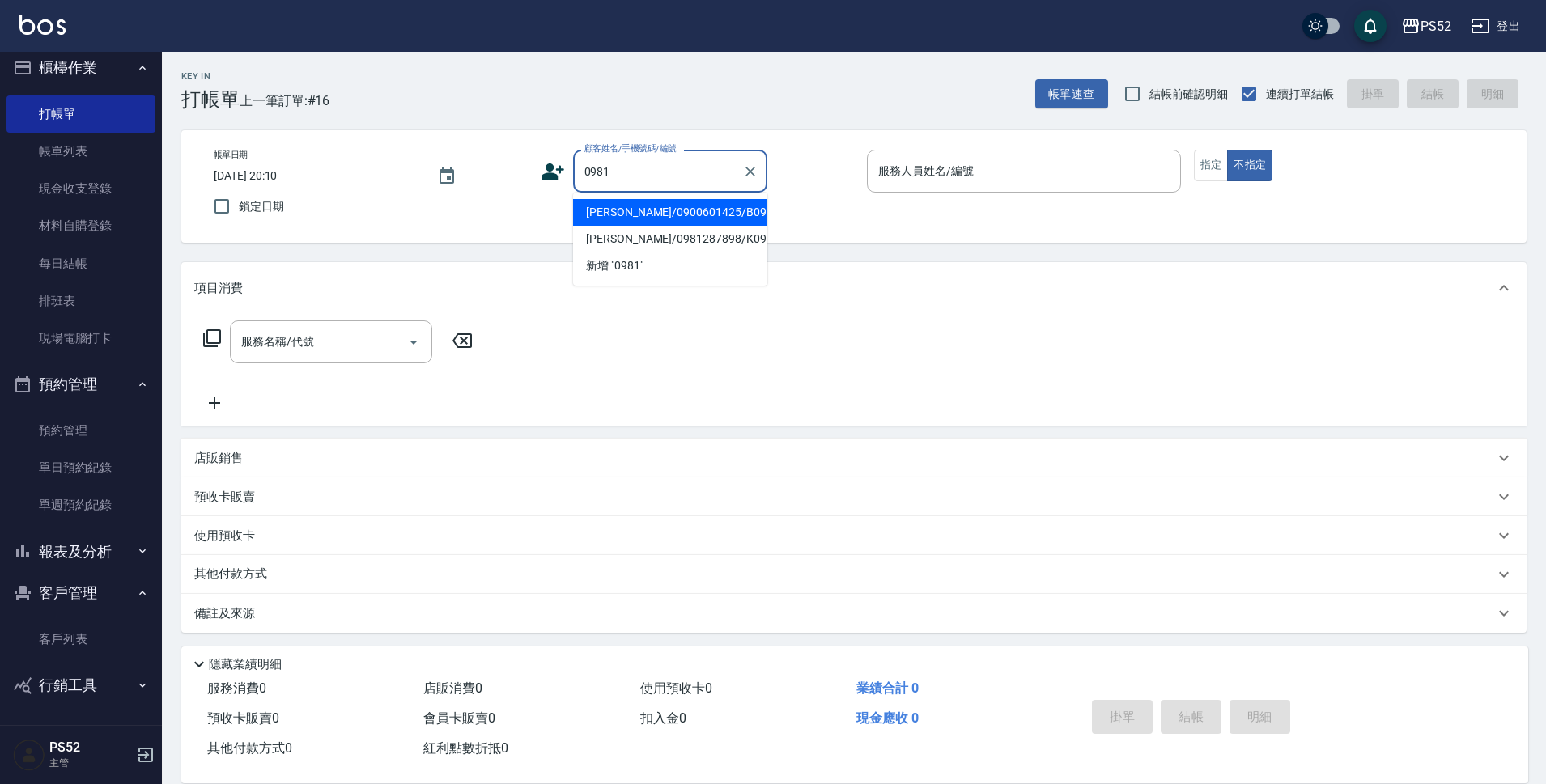
type input "張聖莨/0900601425/B0981771425"
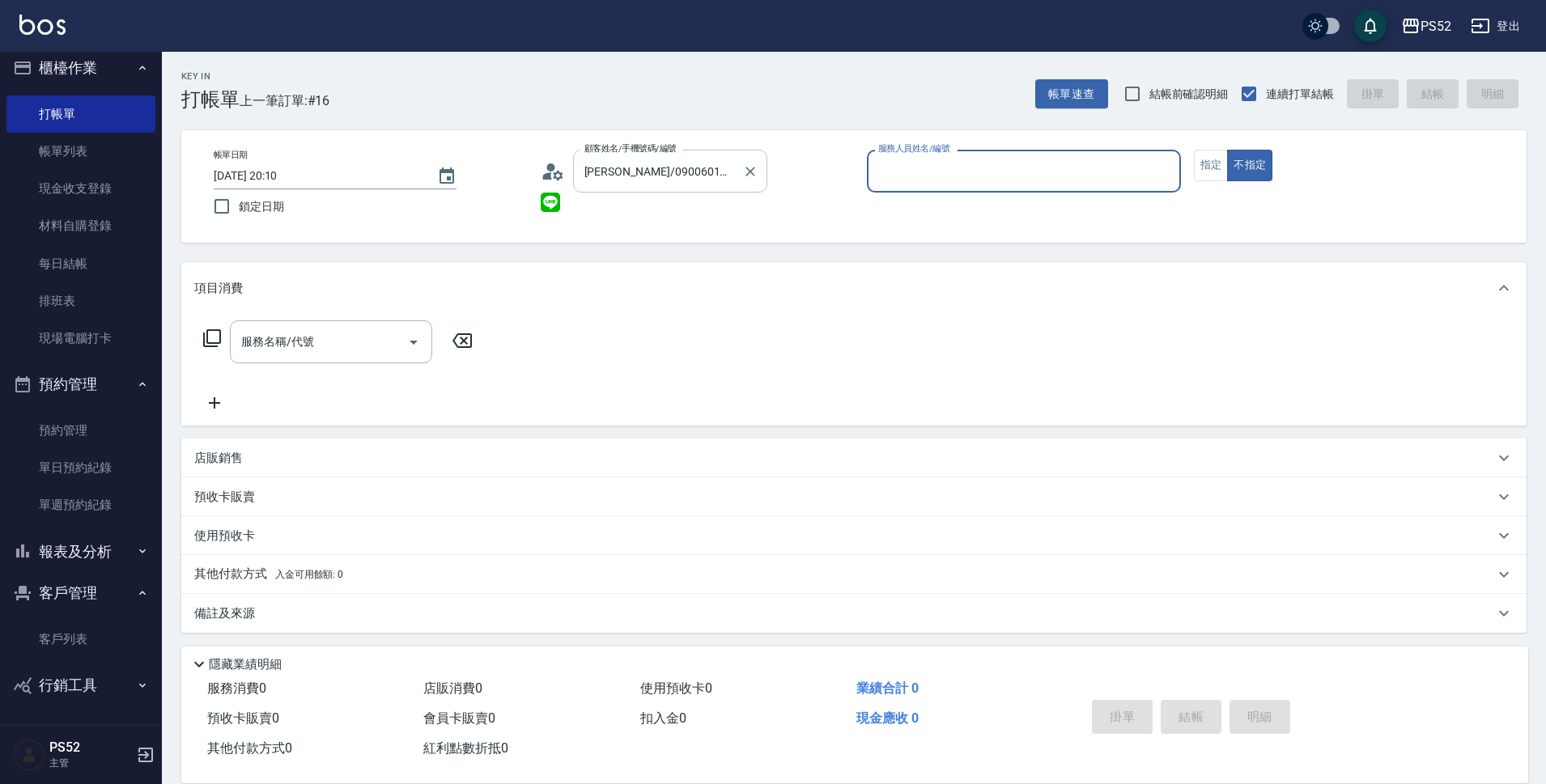
drag, startPoint x: 752, startPoint y: 172, endPoint x: 732, endPoint y: 177, distance: 20.6
click at [753, 172] on icon "Clear" at bounding box center [750, 171] width 16 height 16
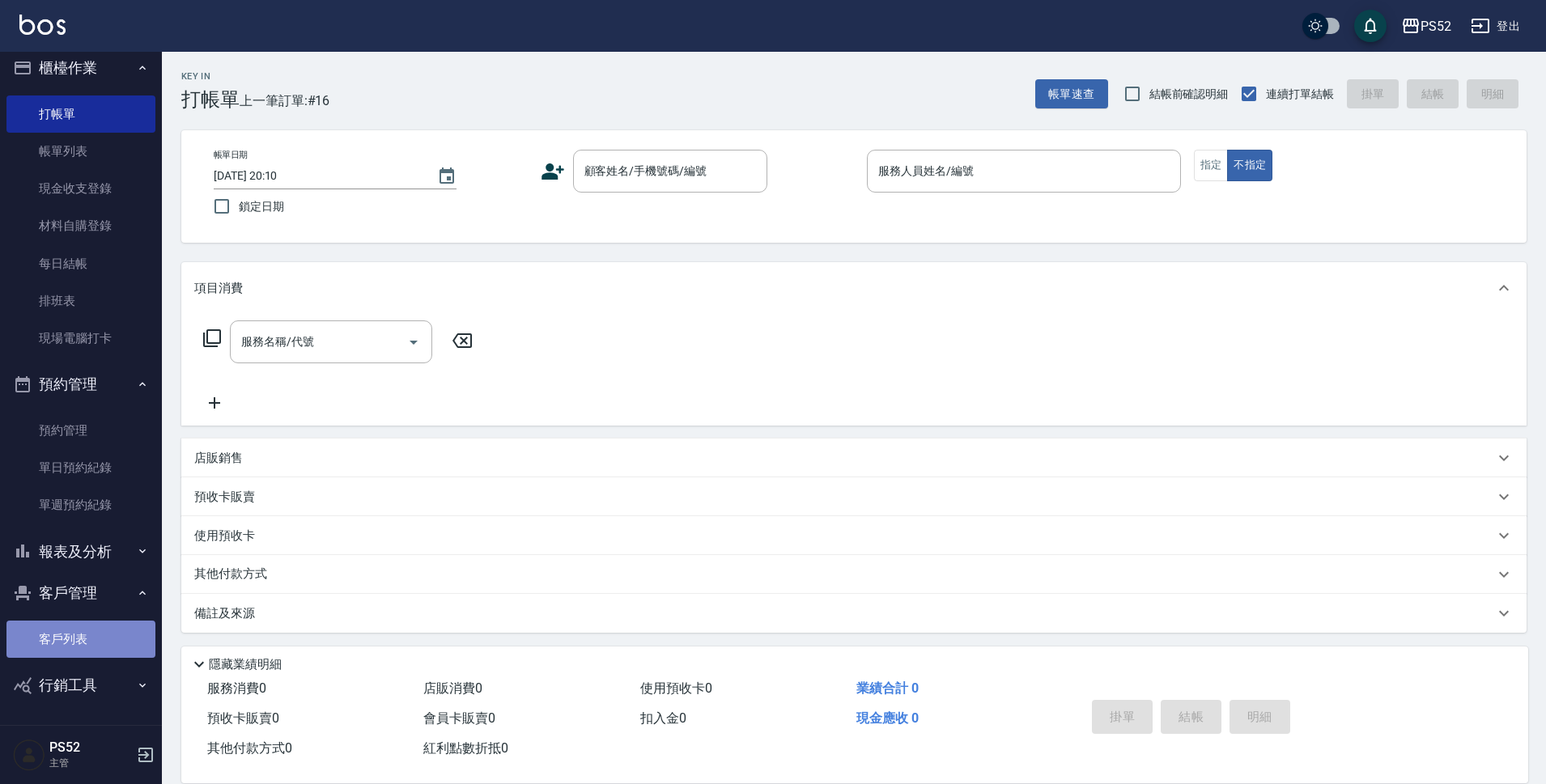
click at [80, 642] on link "客戶列表" at bounding box center [81, 639] width 149 height 37
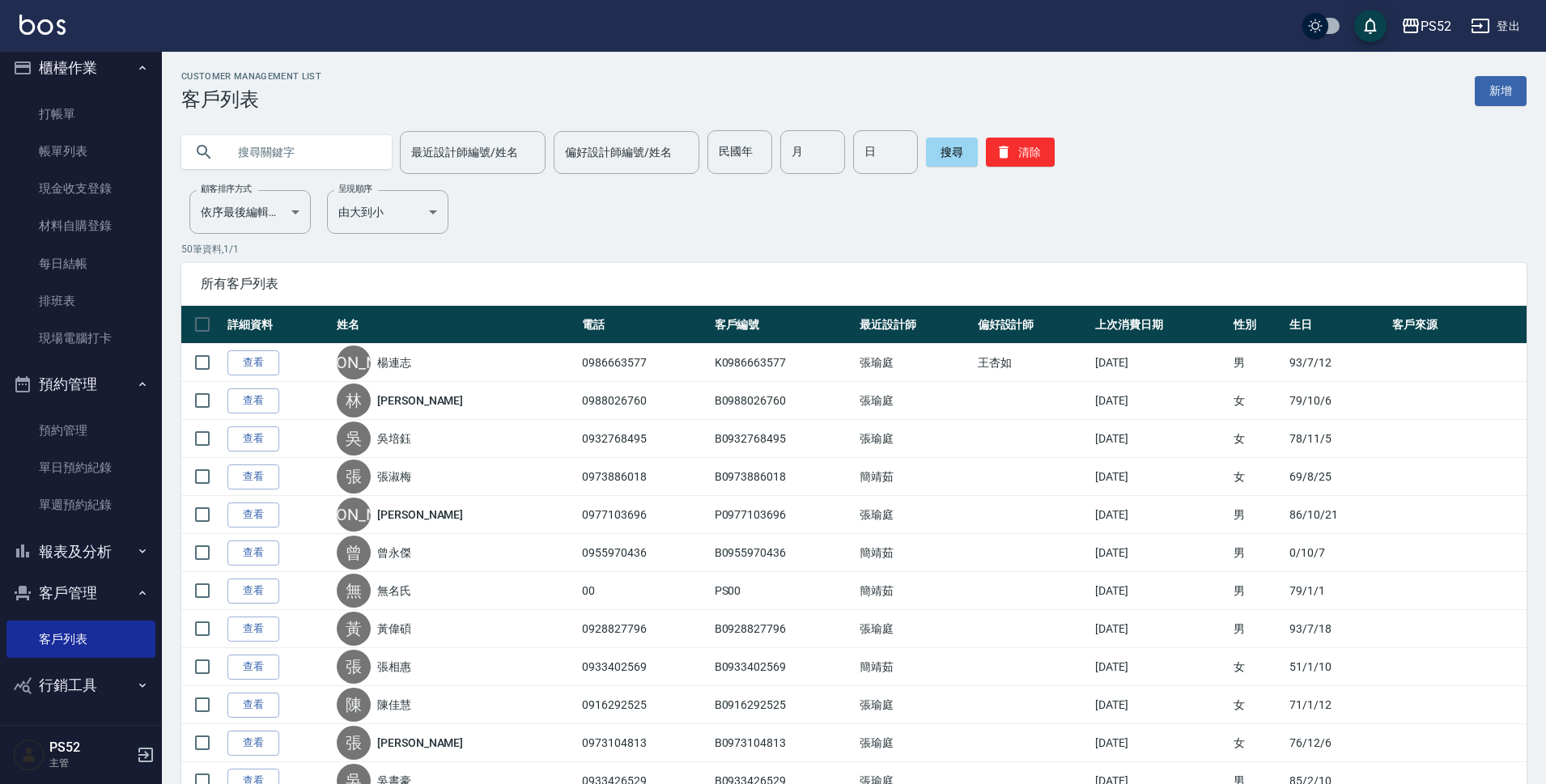
click at [290, 129] on div "最近設計師編號/姓名 最近設計師編號/姓名 偏好設計師編號/姓名 偏好設計師編號/姓名 民國年 民國年 月 月 日 日 搜尋 清除" at bounding box center [844, 142] width 1364 height 63
click at [283, 152] on input "text" at bounding box center [303, 152] width 152 height 44
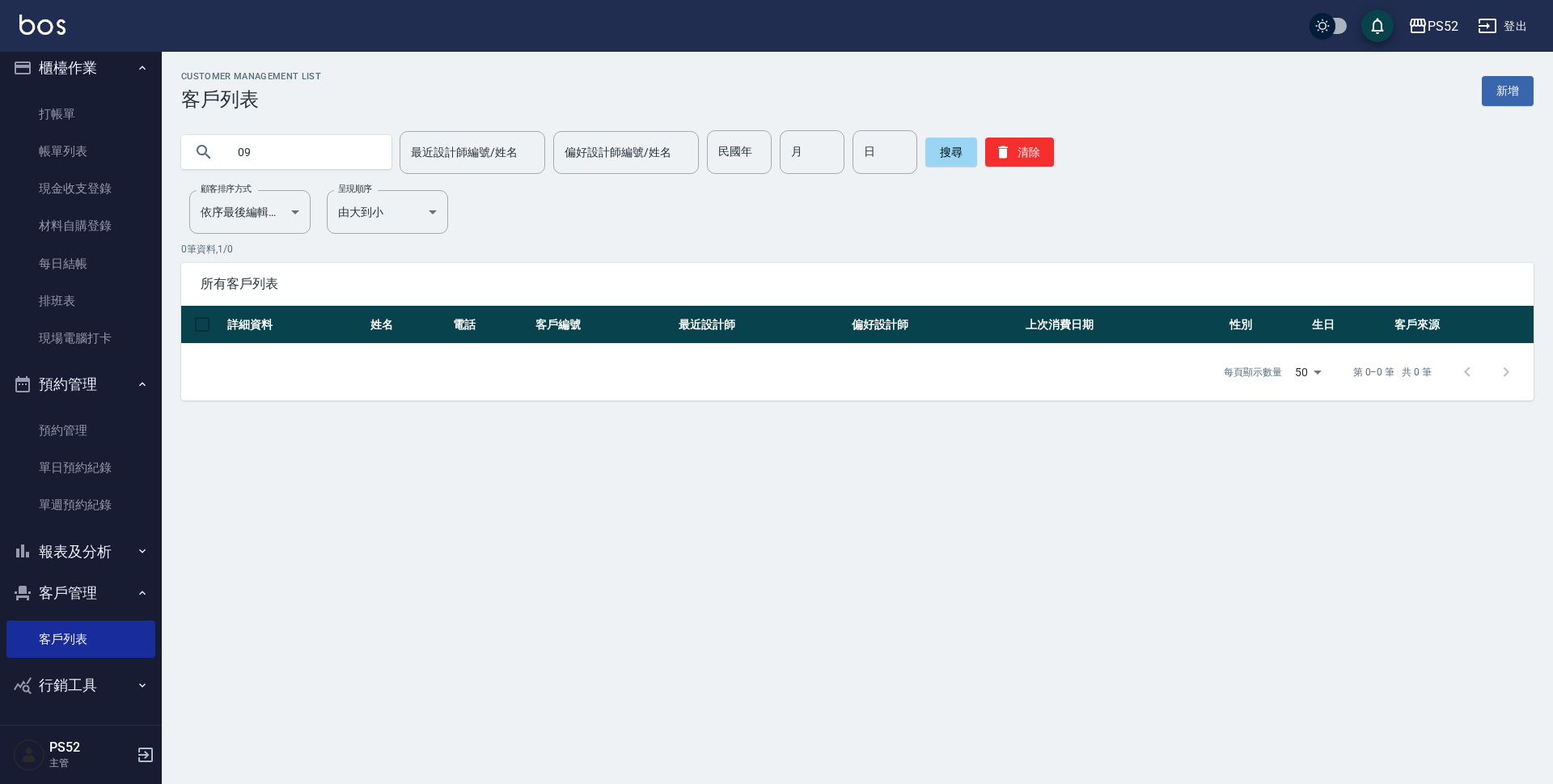
type input "0"
type input "'"
type input "邦"
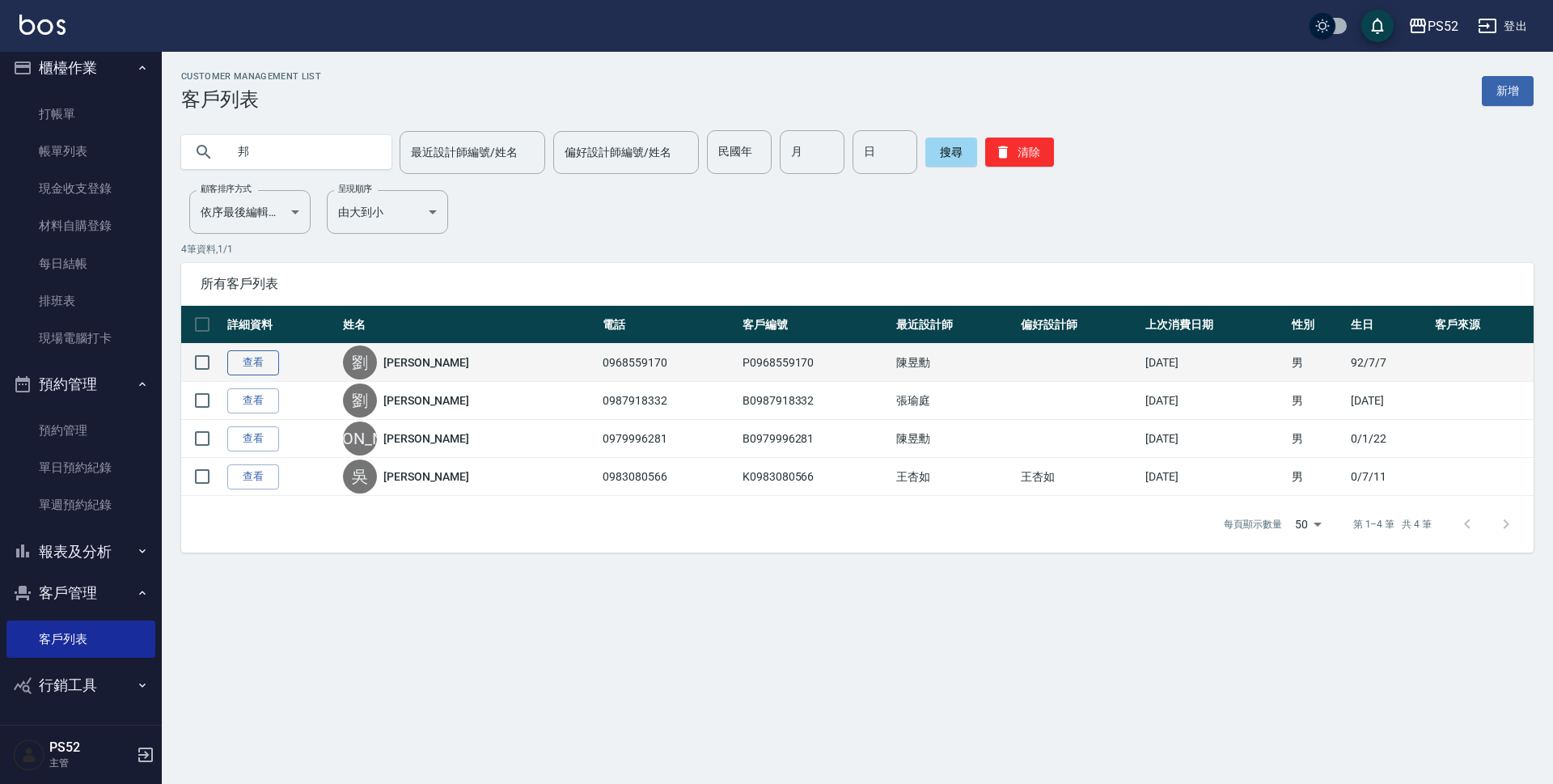
click at [244, 367] on link "查看" at bounding box center [253, 363] width 52 height 25
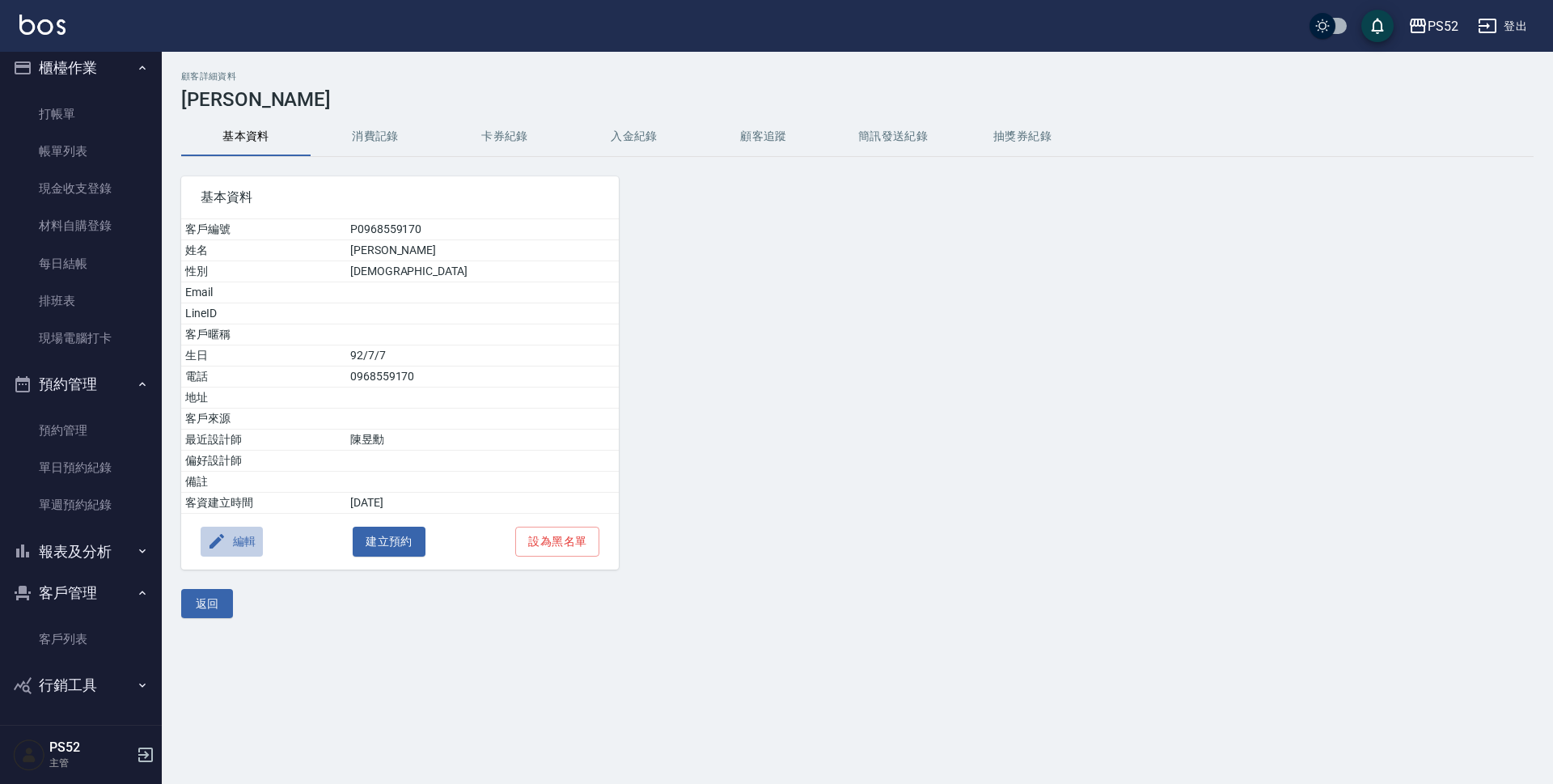
click at [238, 542] on button "編輯" at bounding box center [232, 541] width 63 height 30
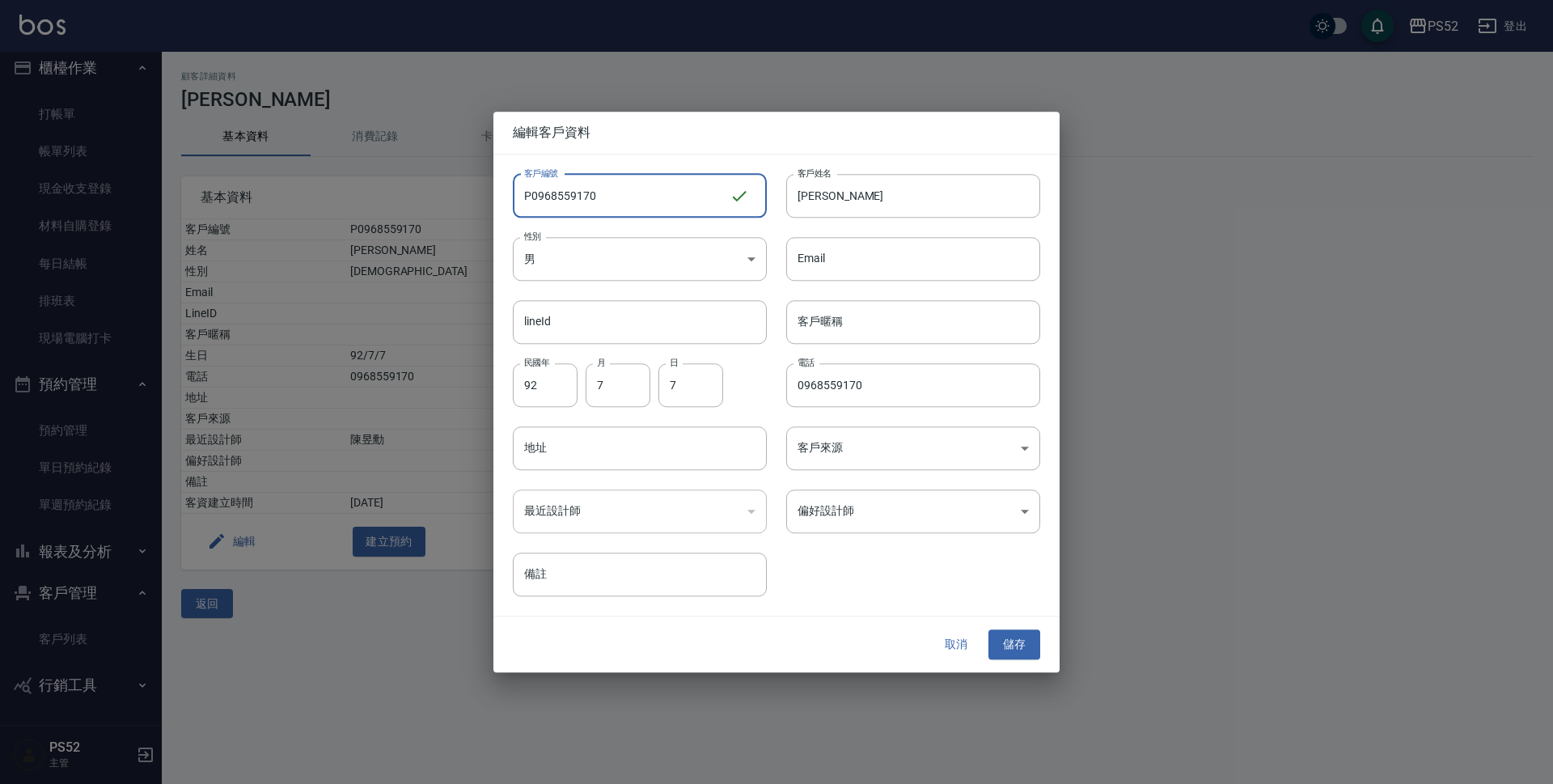
drag, startPoint x: 541, startPoint y: 195, endPoint x: 622, endPoint y: 220, distance: 84.8
click at [627, 216] on input "P0968559170" at bounding box center [621, 196] width 217 height 44
drag, startPoint x: 530, startPoint y: 193, endPoint x: 662, endPoint y: 224, distance: 135.6
click at [662, 224] on div "客戶編號 P0981962010 ​ 客戶編號 客戶姓名 劉翌邦 客戶姓名 性別 男 MALE 性別 Email Email lineId lineId 客戶…" at bounding box center [766, 376] width 547 height 443
type input "P0981962010"
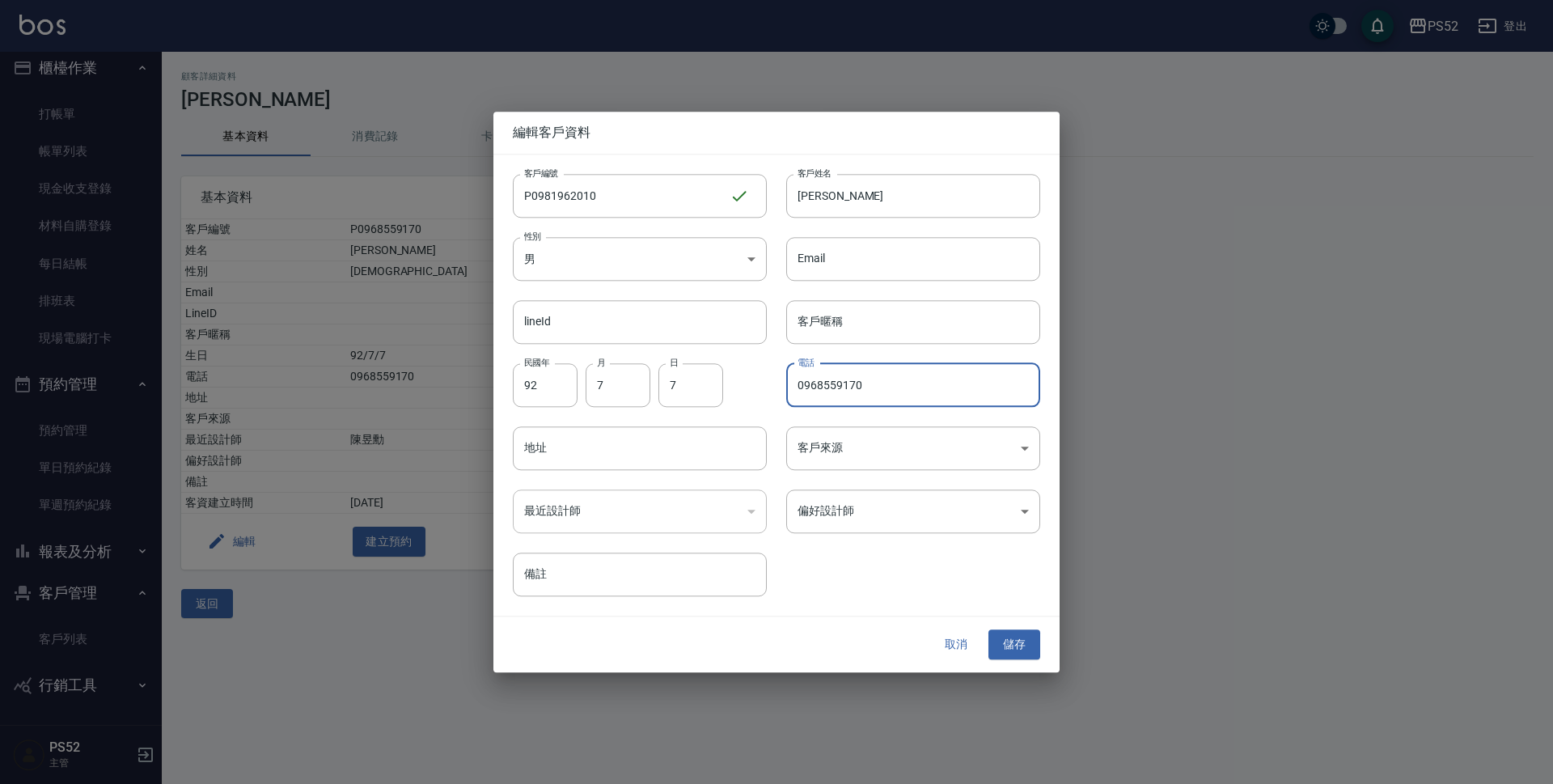
drag, startPoint x: 902, startPoint y: 390, endPoint x: 732, endPoint y: 356, distance: 173.4
click at [732, 356] on div "客戶編號 P0981962010 ​ 客戶編號 客戶姓名 劉翌邦 客戶姓名 性別 男 MALE 性別 Email Email lineId lineId 客戶…" at bounding box center [766, 376] width 547 height 443
paste input "8196201"
type input "0981962010"
click at [1022, 646] on button "儲存" at bounding box center [1014, 645] width 52 height 30
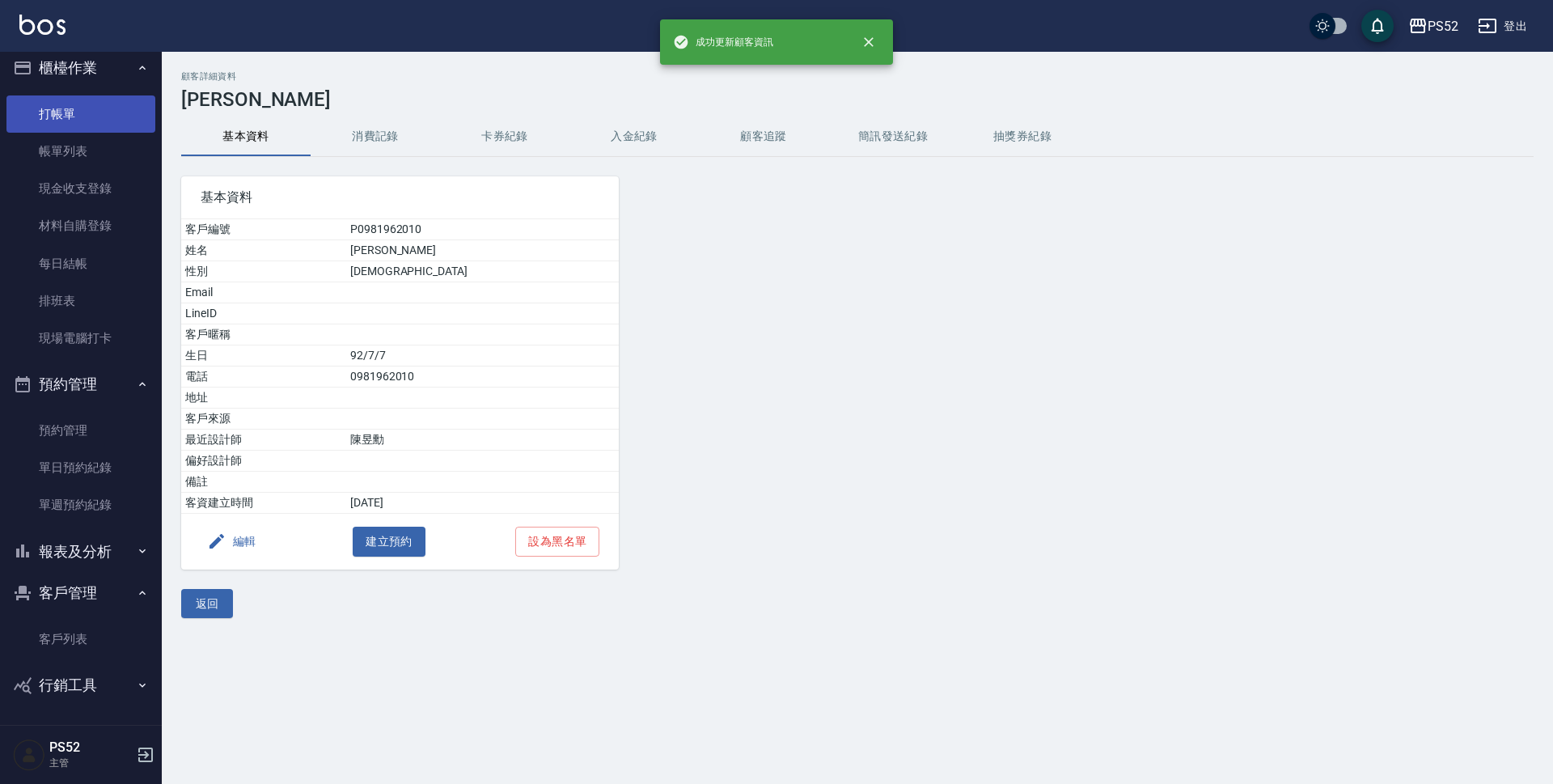
click at [88, 119] on link "打帳單" at bounding box center [81, 114] width 149 height 37
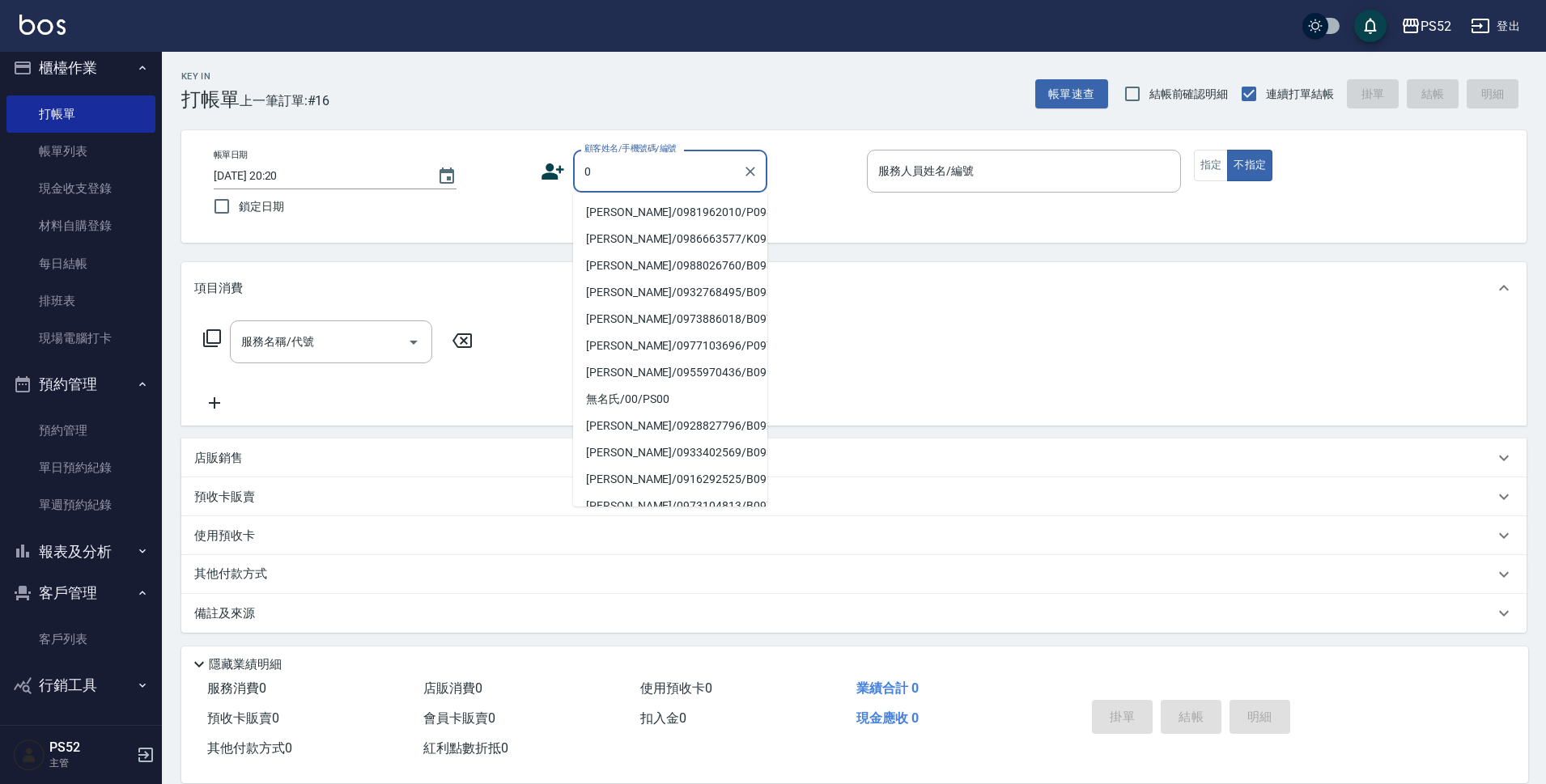
click at [714, 226] on li "劉翌邦/0981962010/P0981962010" at bounding box center [670, 213] width 194 height 27
type input "劉翌邦/0981962010/P0981962010"
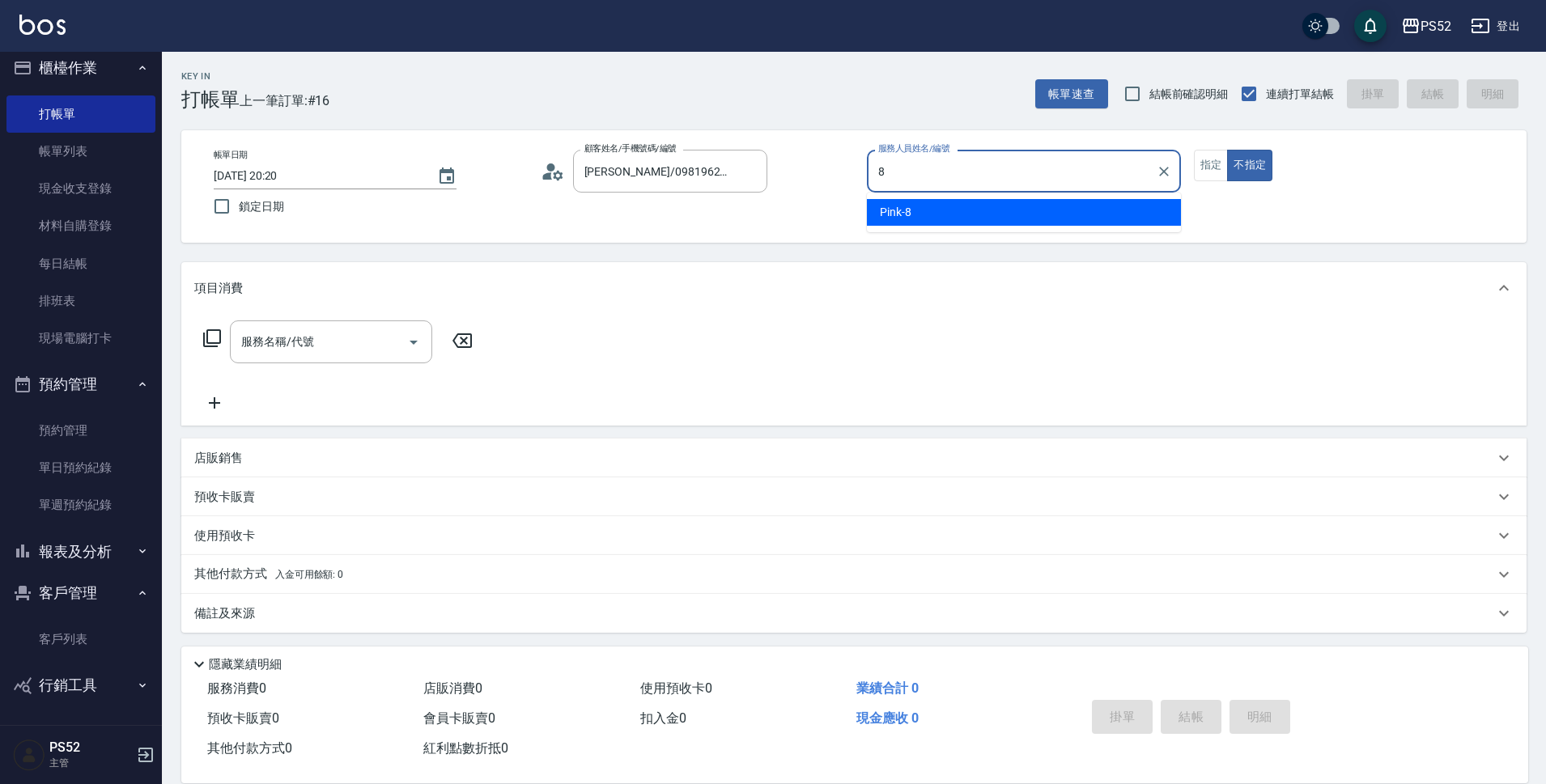
type input "Pink-8"
type button "false"
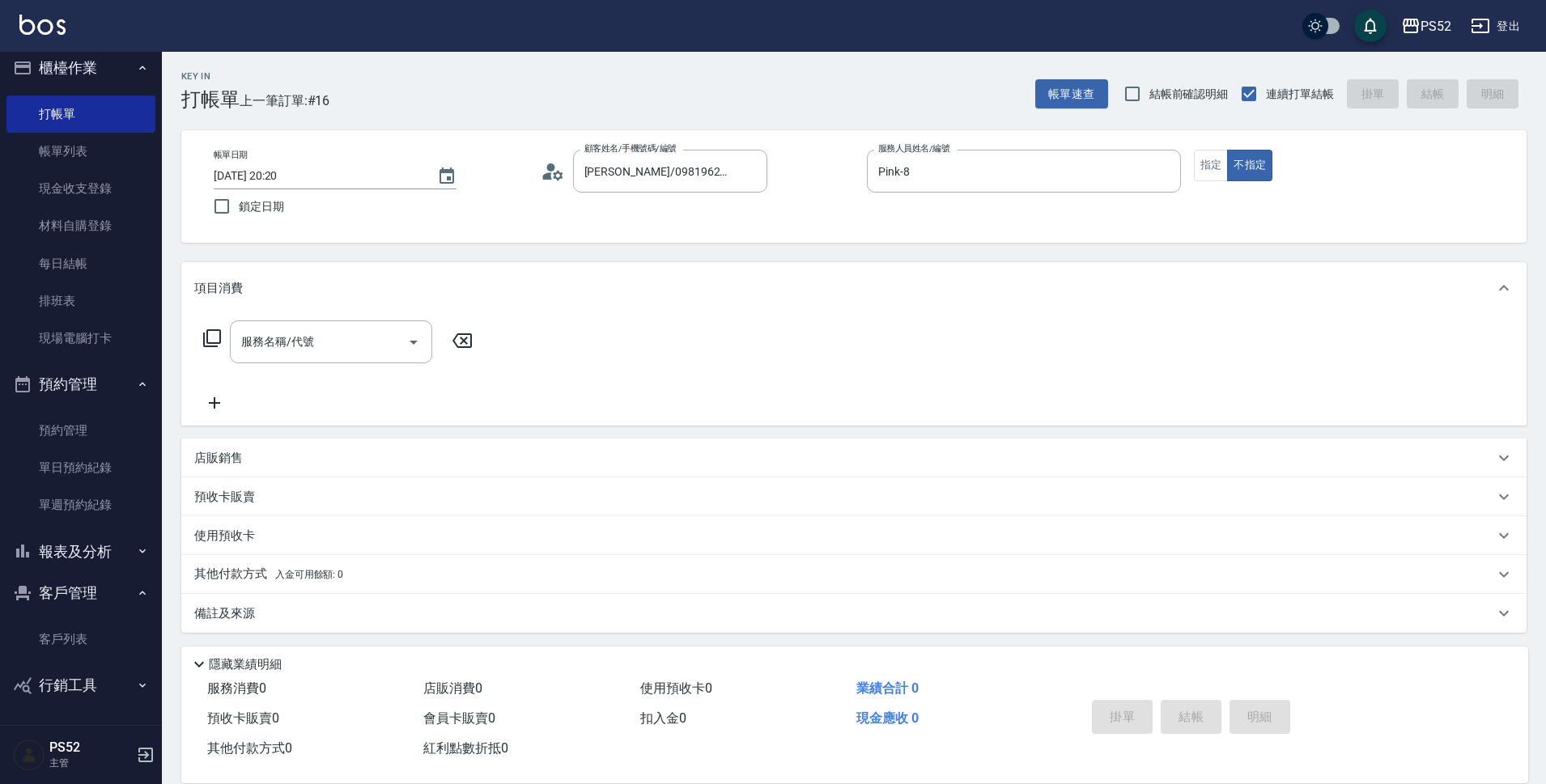
click at [1215, 182] on div "帳單日期 2025/08/25 20:20 鎖定日期 顧客姓名/手機號碼/編號 劉翌邦/0981962010/P0981962010 顧客姓名/手機號碼/編號…" at bounding box center [853, 186] width 1306 height 74
click at [1214, 173] on button "指定" at bounding box center [1210, 165] width 35 height 31
click at [338, 321] on div "服務名稱/代號" at bounding box center [331, 341] width 202 height 43
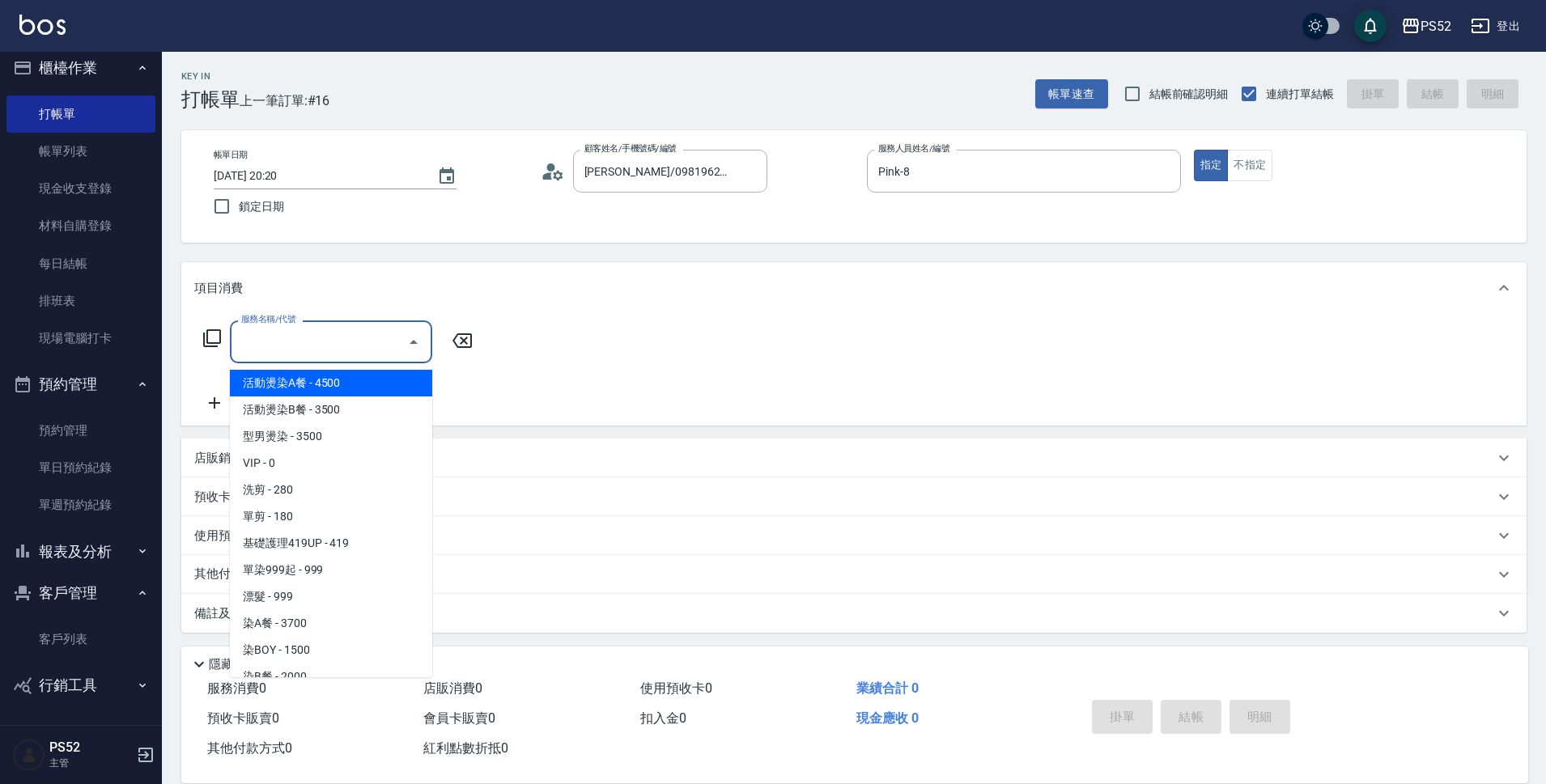
click at [330, 348] on input "服務名稱/代號" at bounding box center [319, 342] width 163 height 29
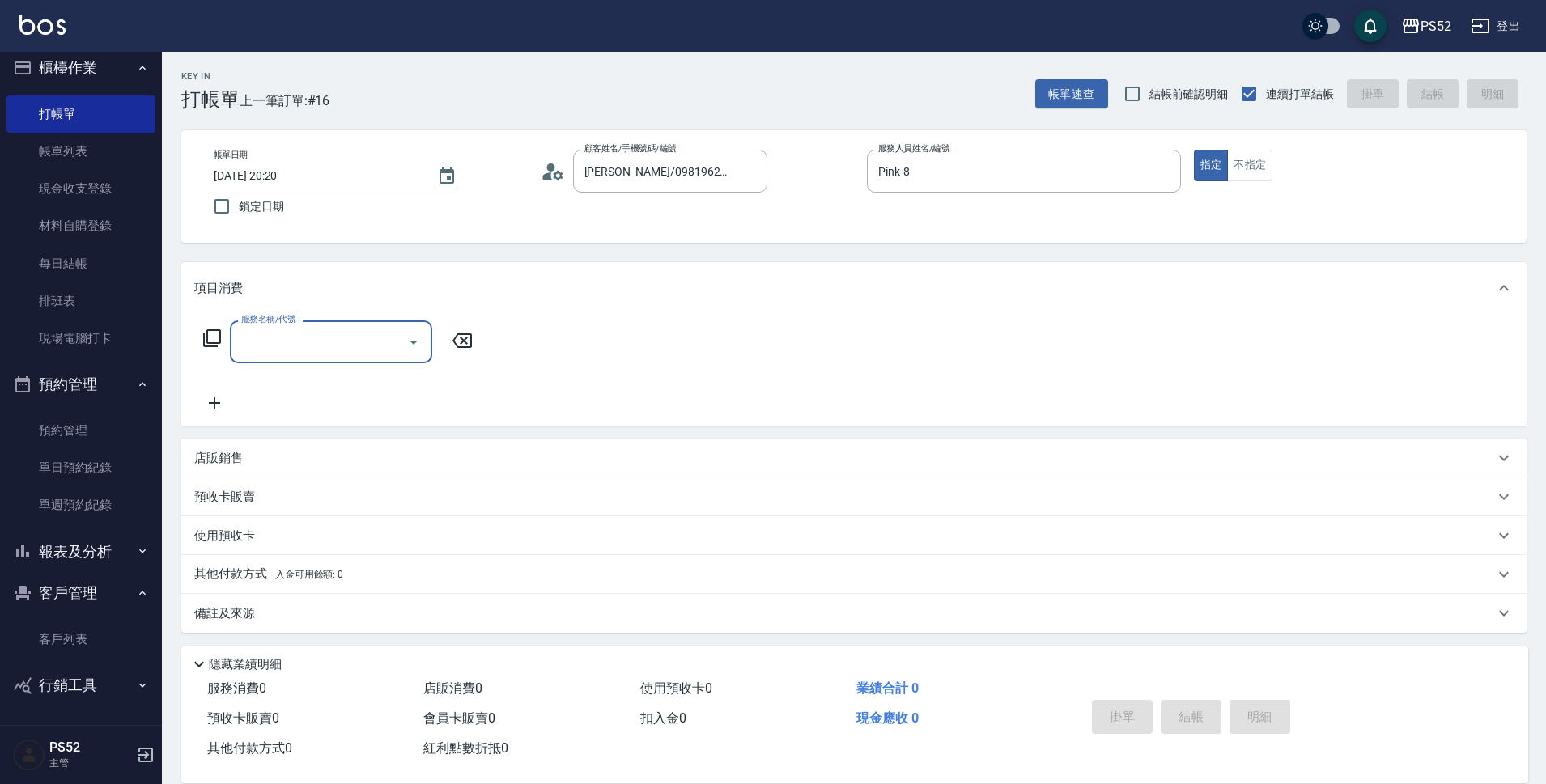
click at [330, 348] on input "服務名稱/代號" at bounding box center [319, 342] width 163 height 29
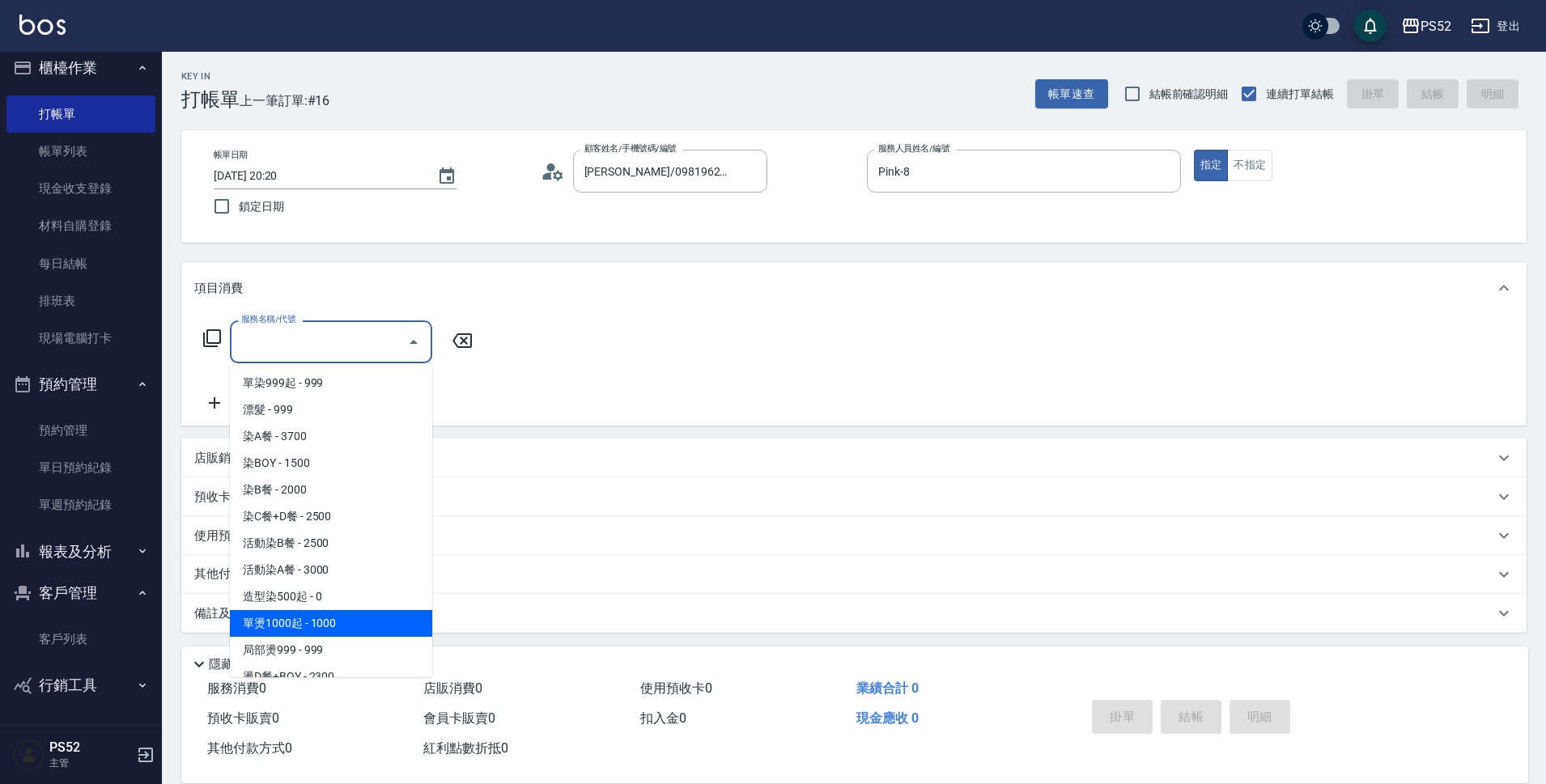
scroll to position [242, 0]
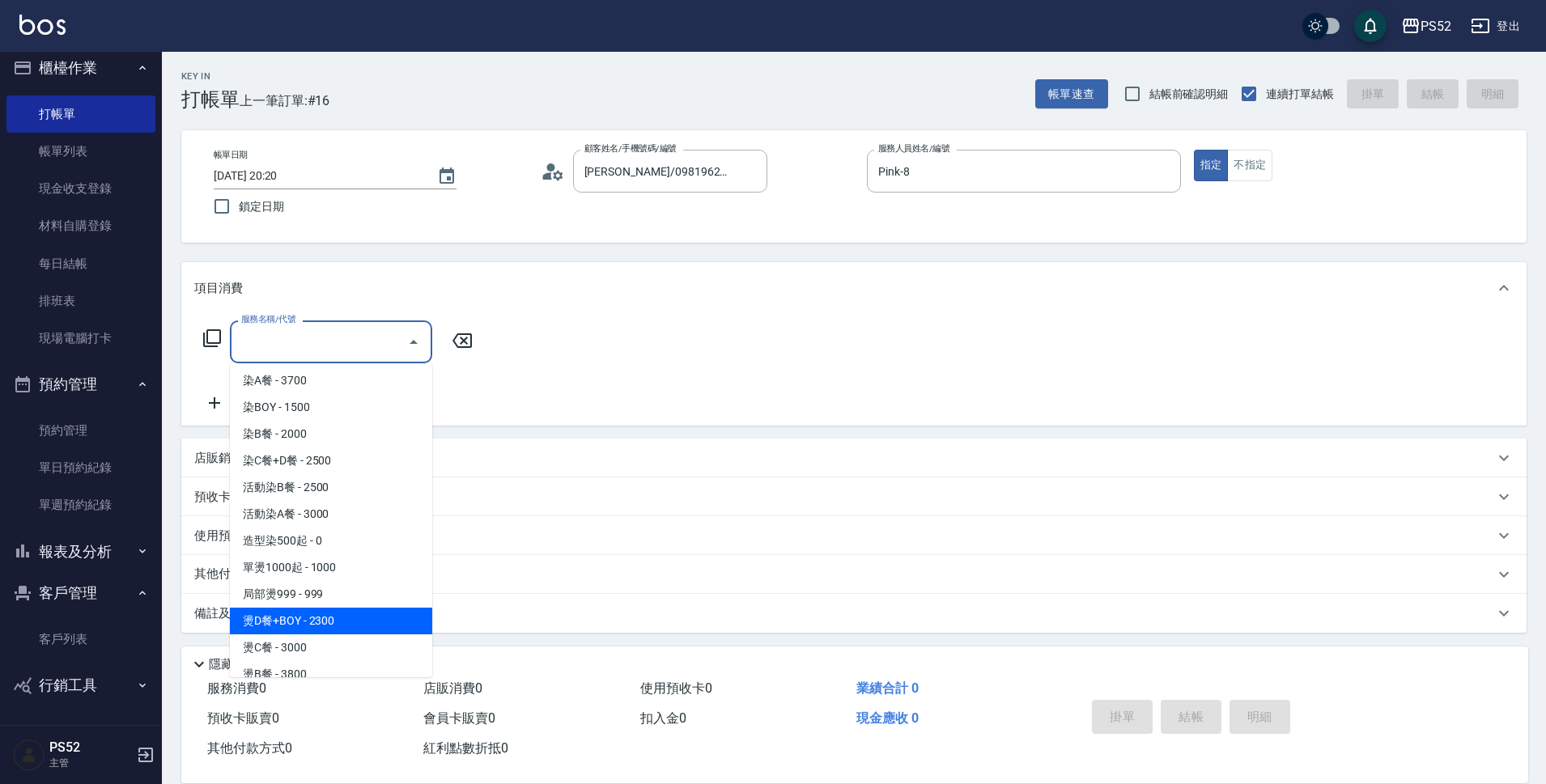
click at [346, 618] on span "燙D餐+BOY - 2300" at bounding box center [331, 621] width 202 height 27
type input "燙D餐+BOY(P3)"
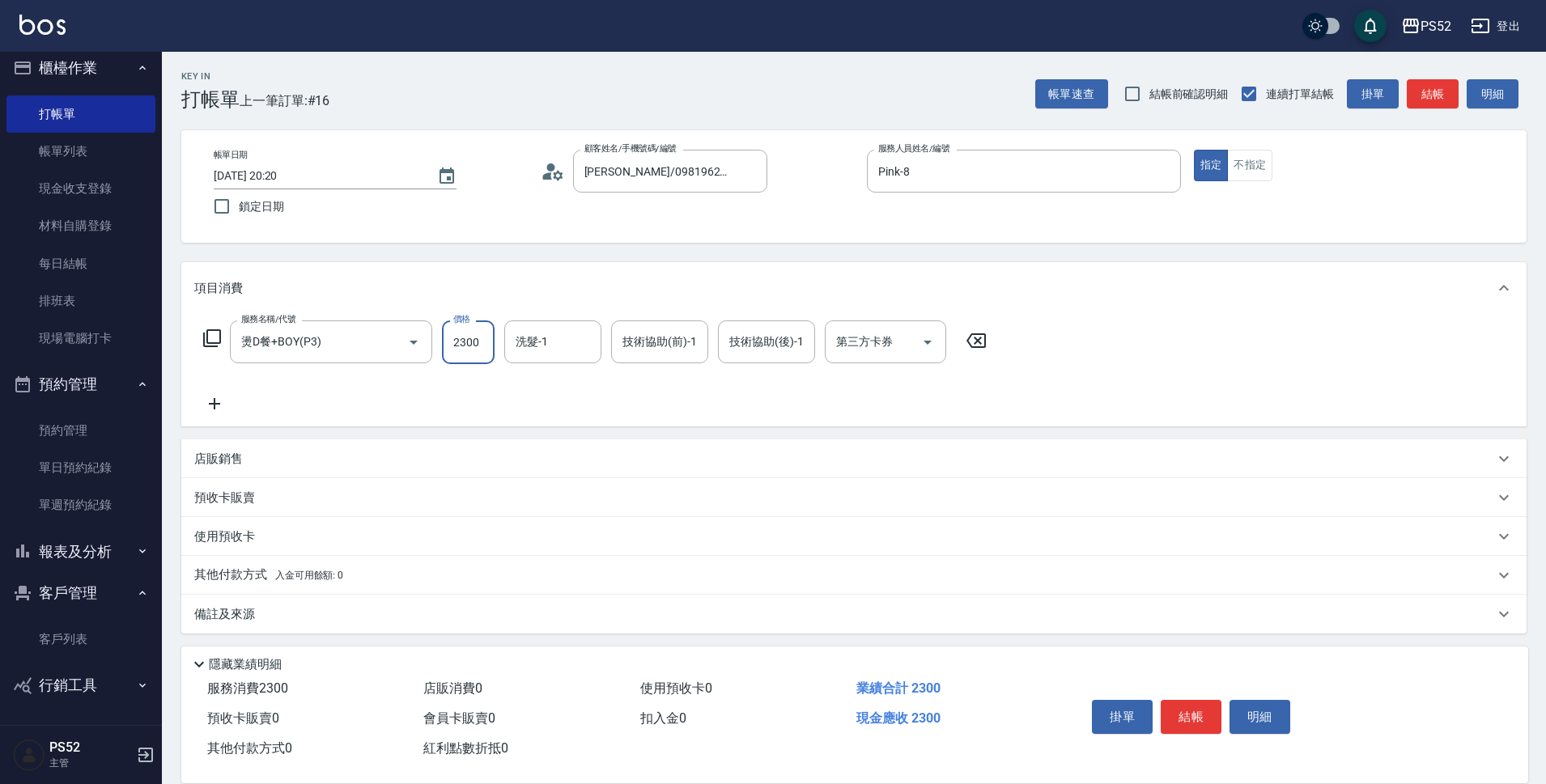
click at [466, 351] on input "2300" at bounding box center [468, 342] width 52 height 44
type input "2000"
click at [213, 466] on p "店販銷售" at bounding box center [218, 459] width 48 height 17
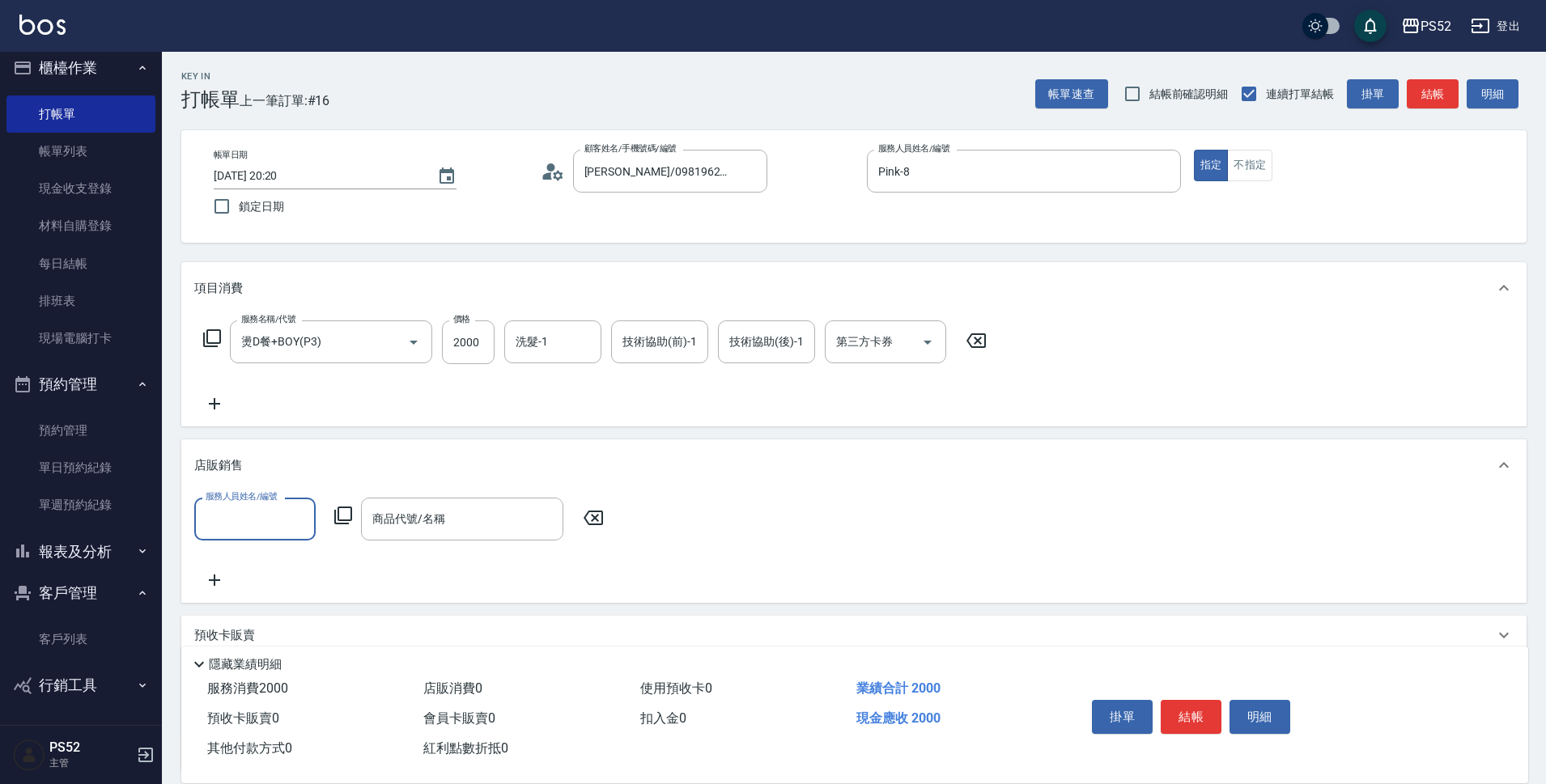
scroll to position [0, 0]
type input "Pink-8"
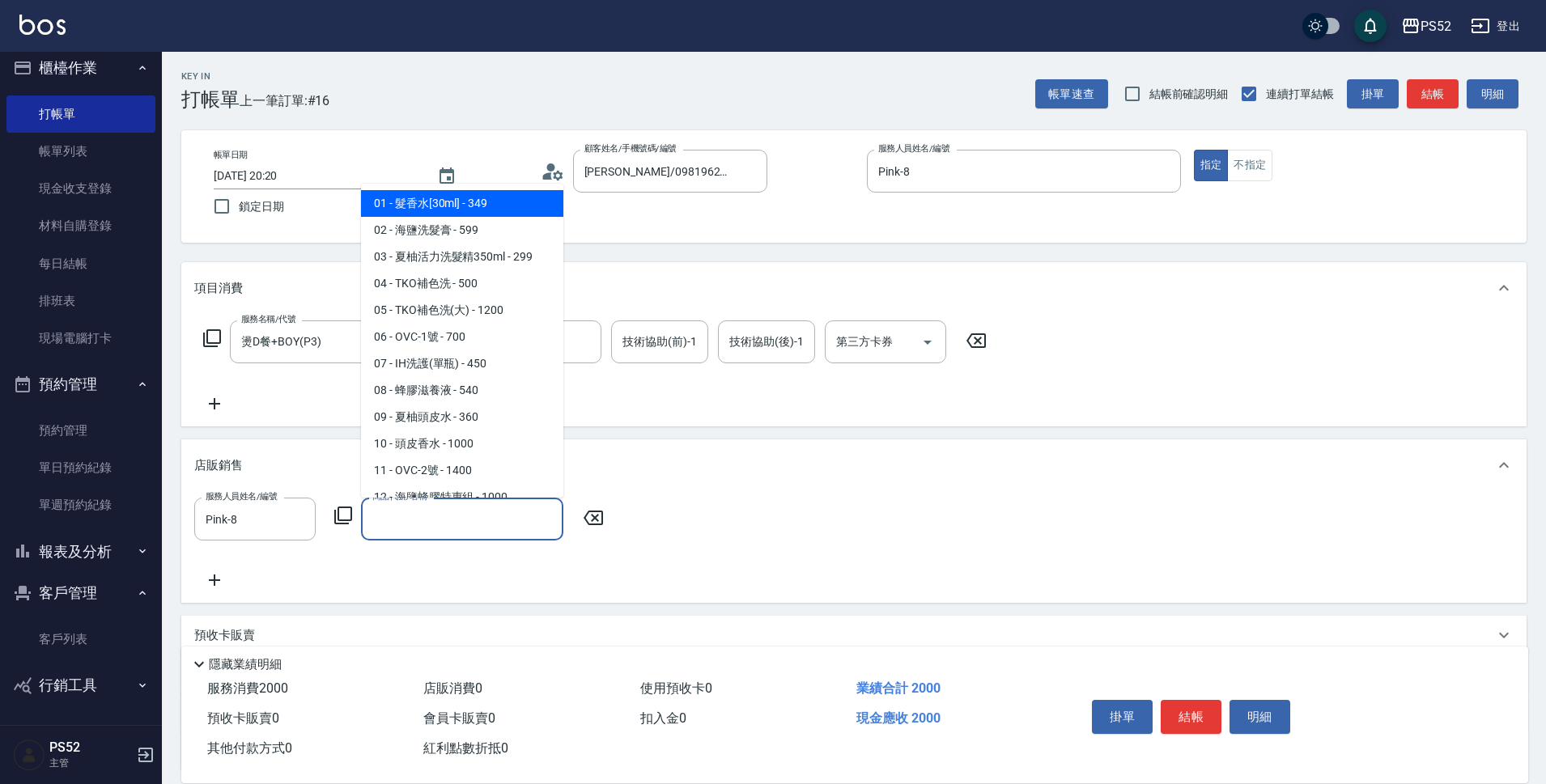
click at [432, 516] on input "商品代號/名稱" at bounding box center [462, 519] width 188 height 29
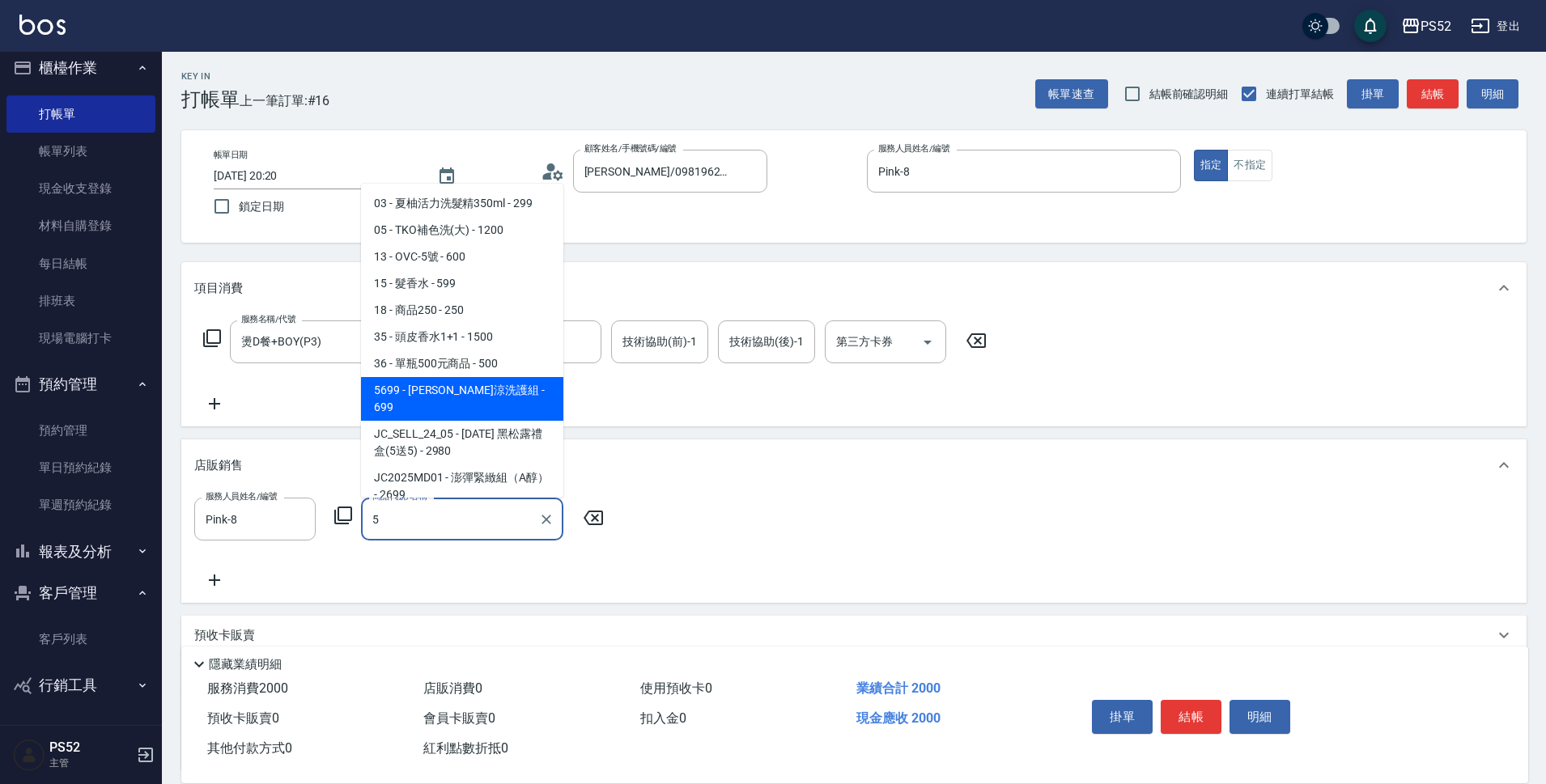
click at [471, 397] on span "5699 - 水水沁涼洗護組 - 699" at bounding box center [462, 399] width 202 height 44
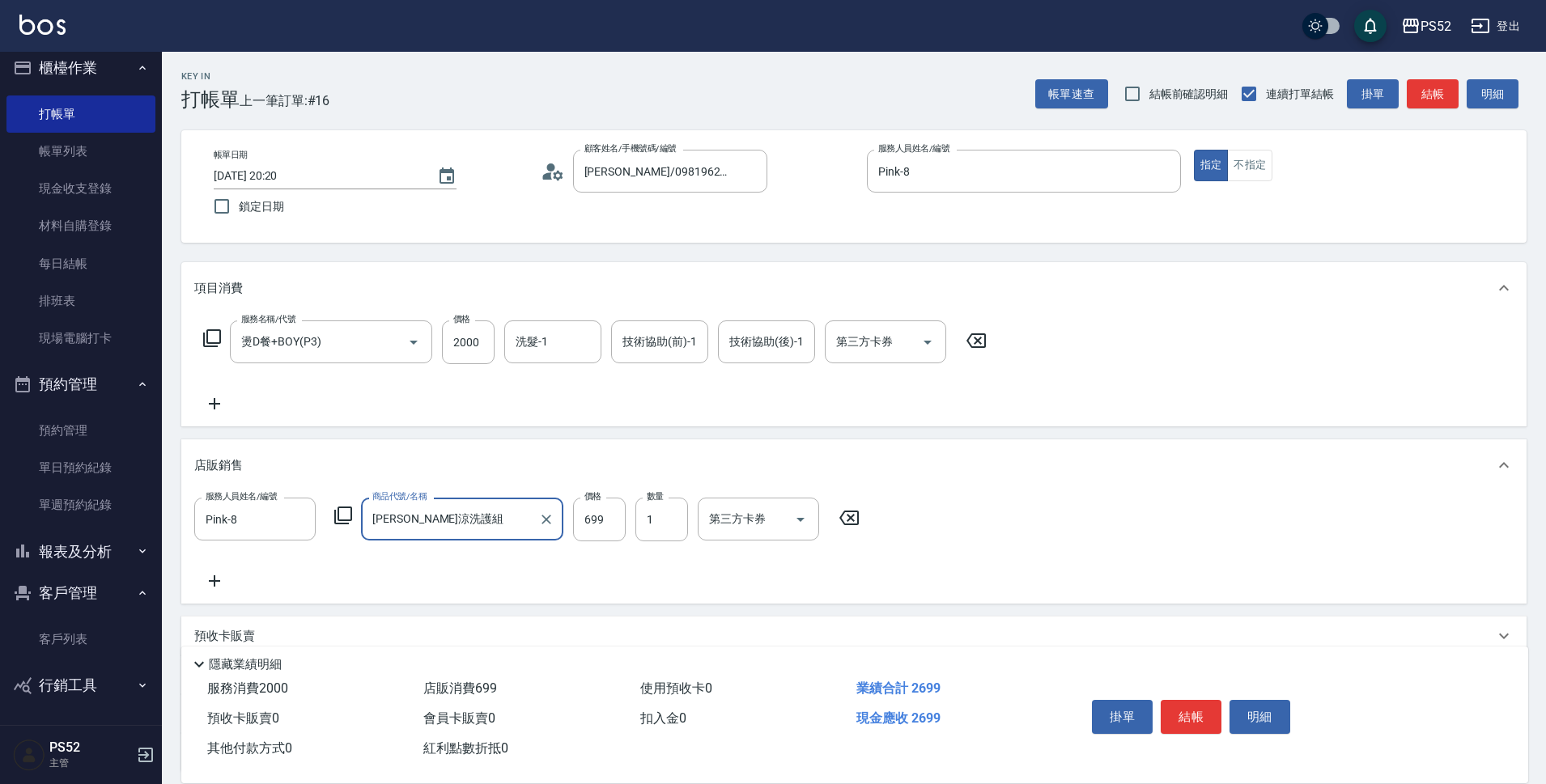
type input "[PERSON_NAME]涼洗護組"
click at [218, 574] on icon at bounding box center [215, 580] width 41 height 19
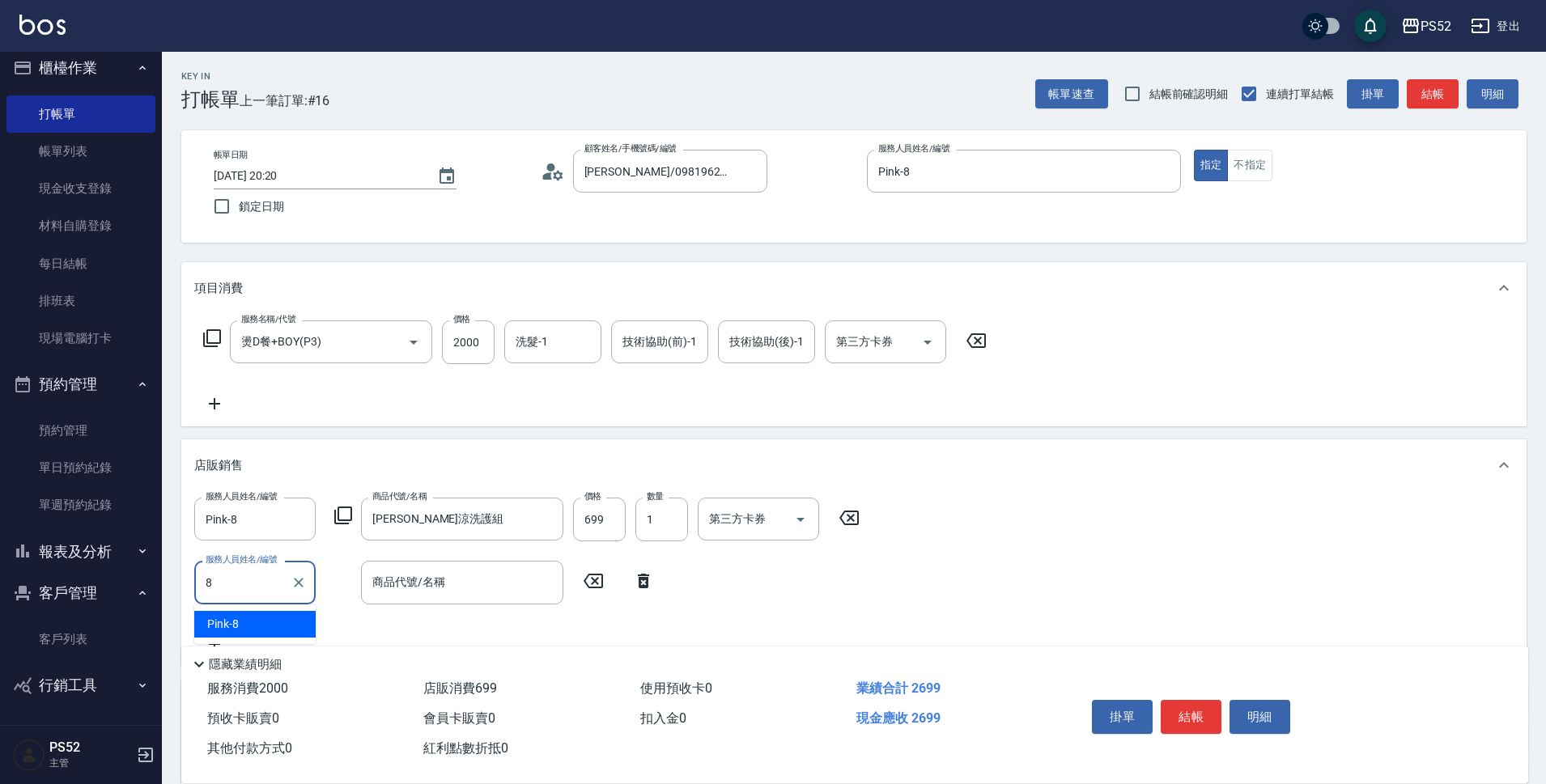
click at [265, 625] on div "Pink -8" at bounding box center [255, 624] width 122 height 27
type input "Pink-8"
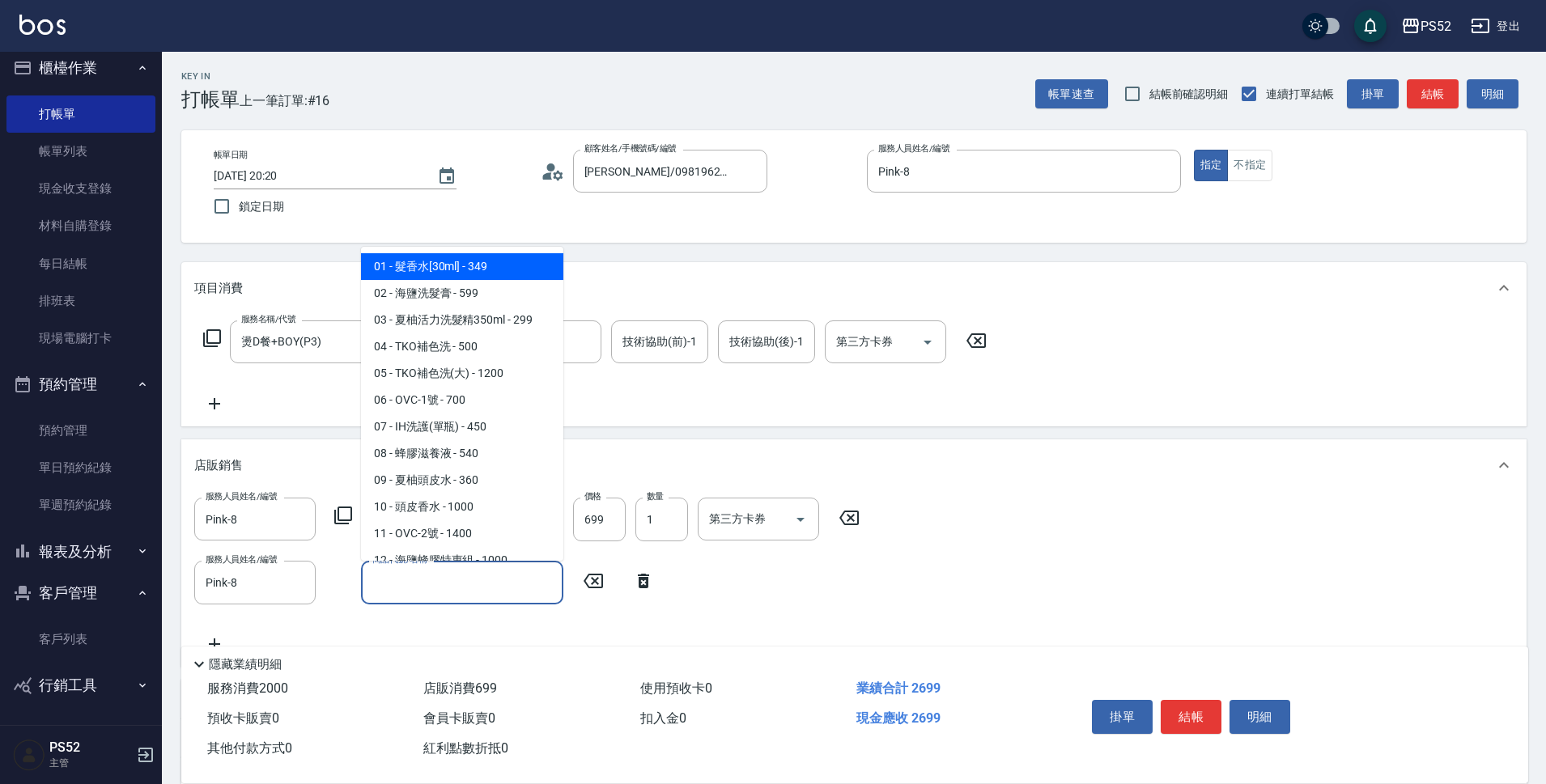
click at [480, 596] on input "商品代號/名稱" at bounding box center [462, 582] width 188 height 29
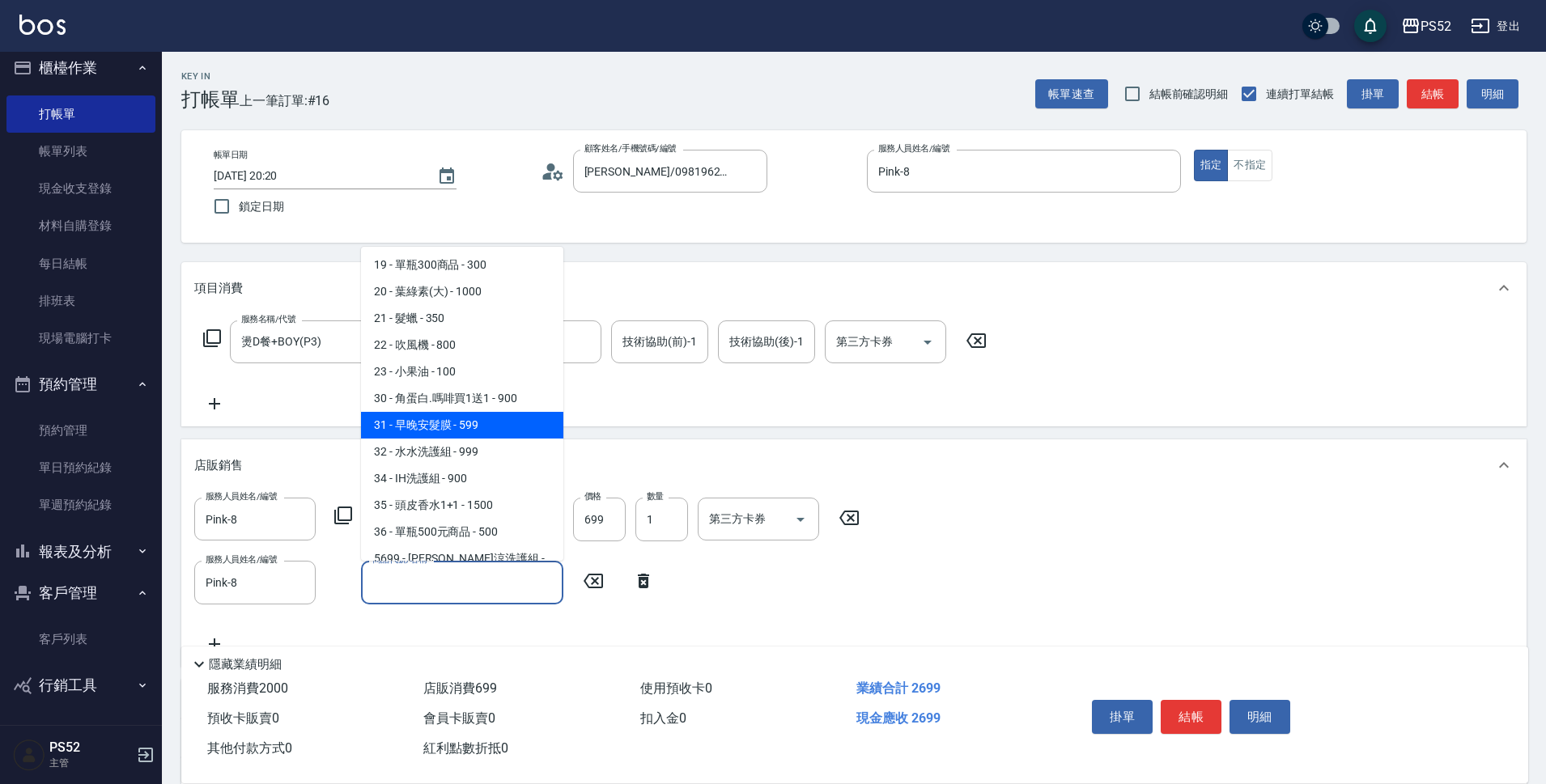
scroll to position [512, 0]
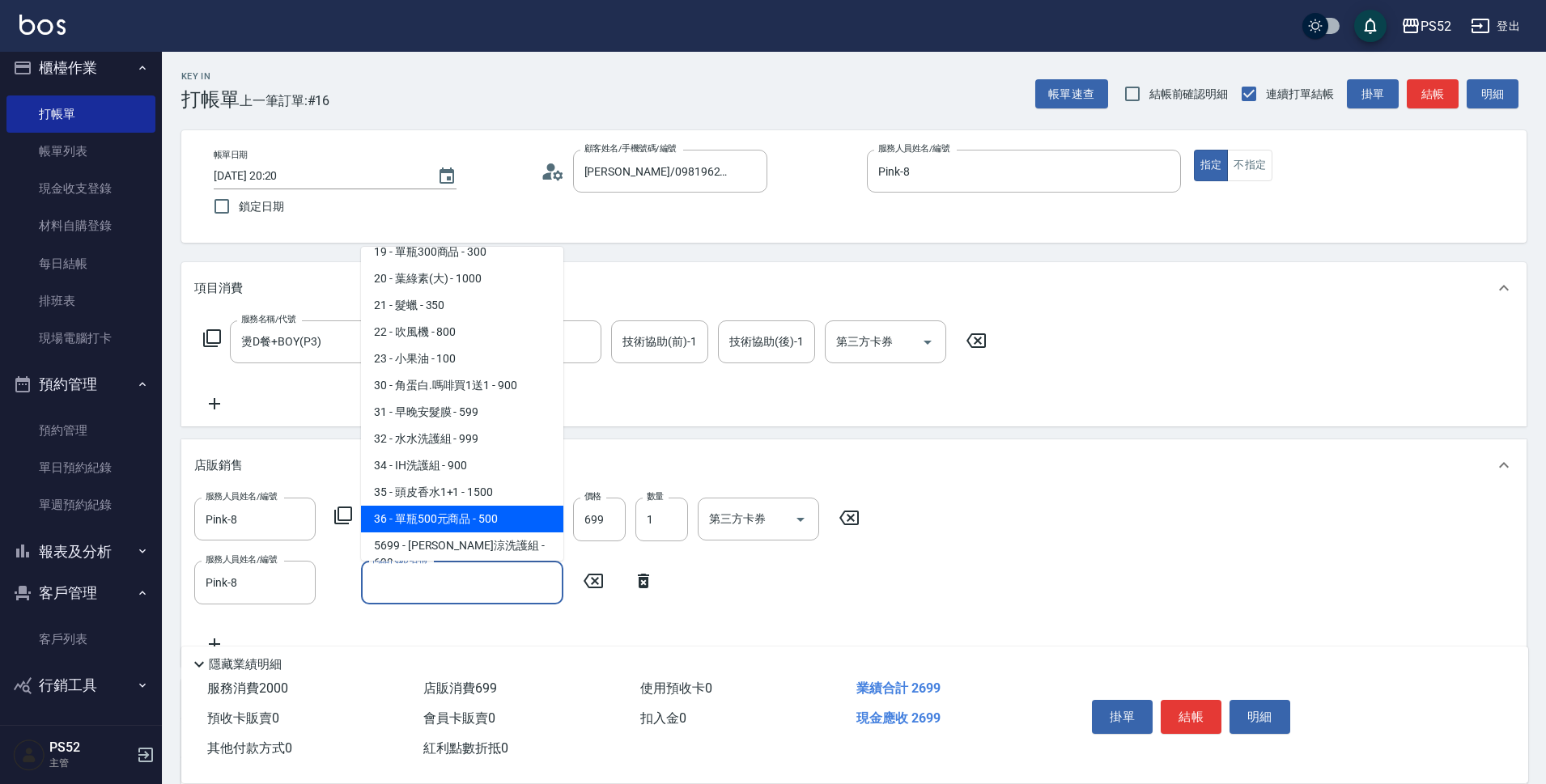
click at [449, 505] on span "36 - 單瓶500元商品 - 500" at bounding box center [462, 519] width 202 height 27
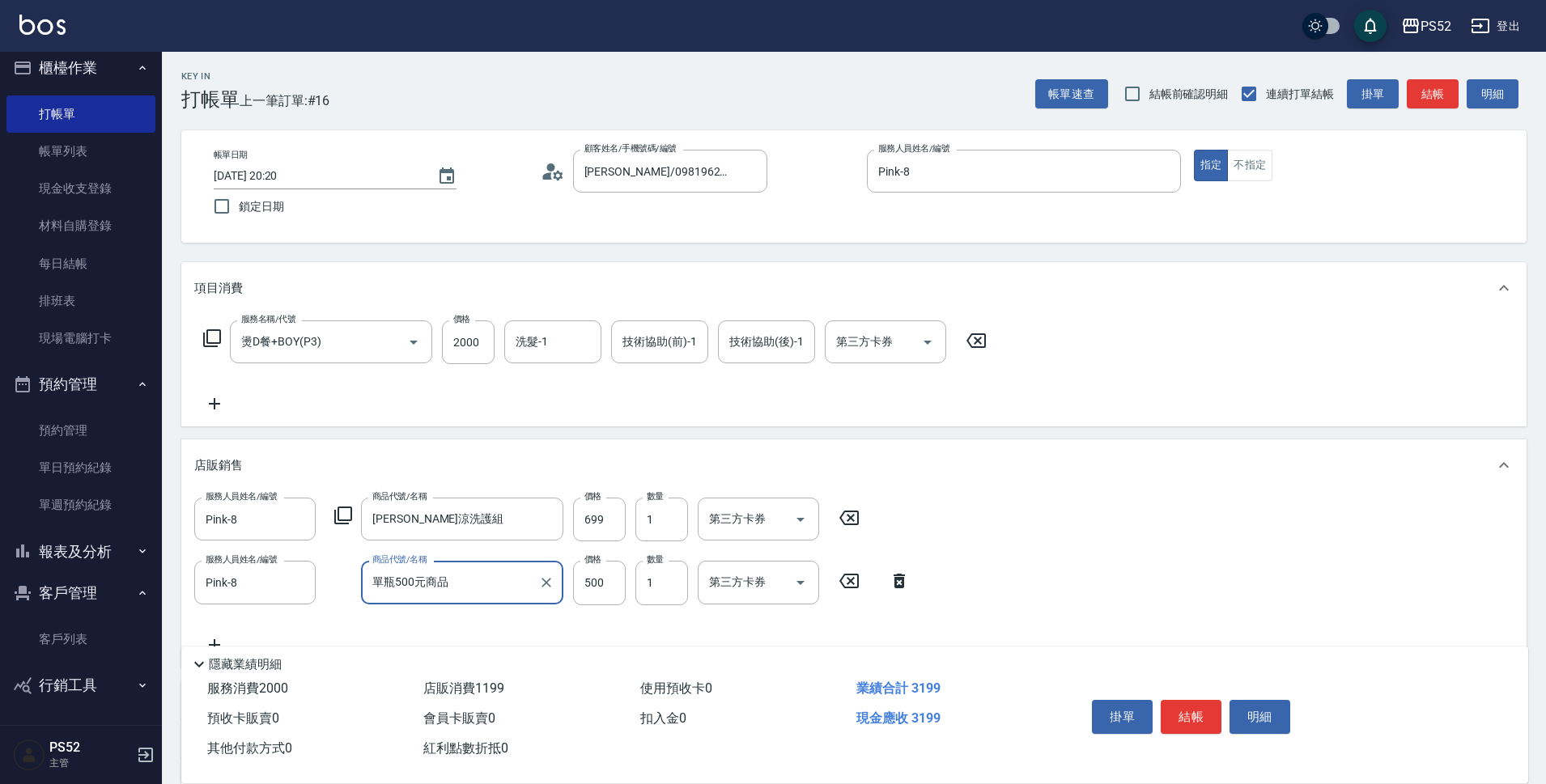
type input "單瓶500元商品"
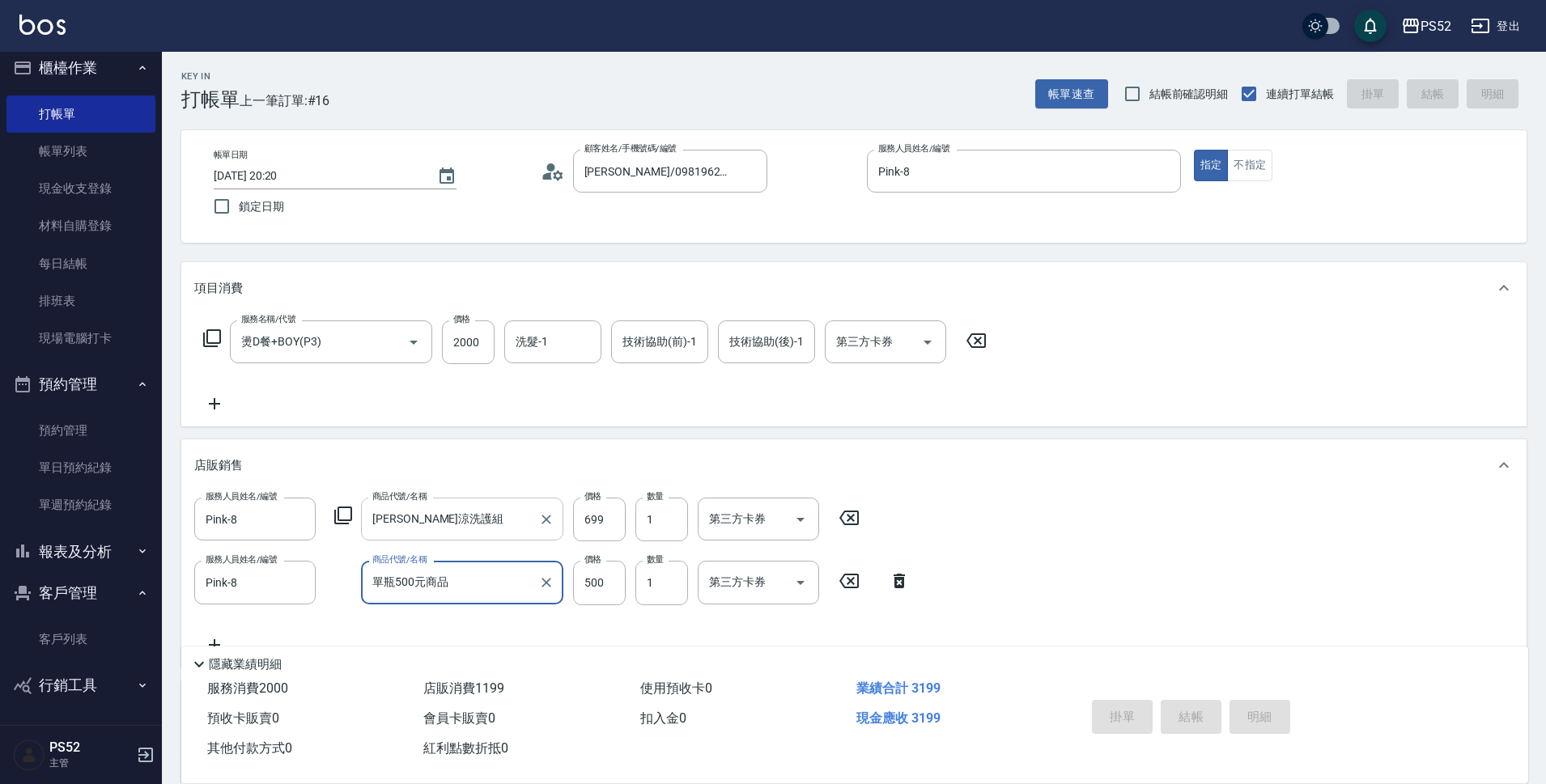
type input "2025/08/25 20:21"
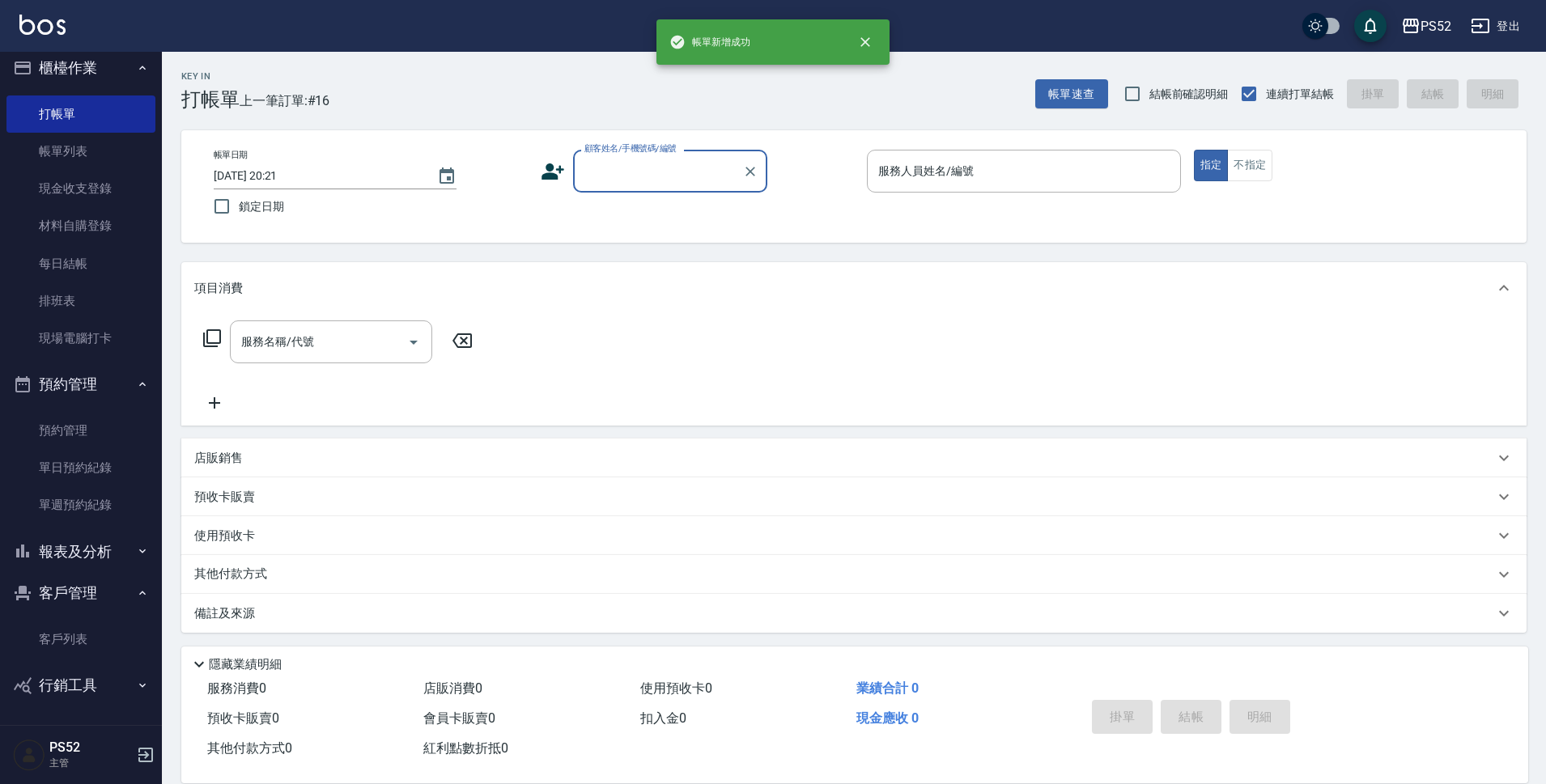
scroll to position [0, 0]
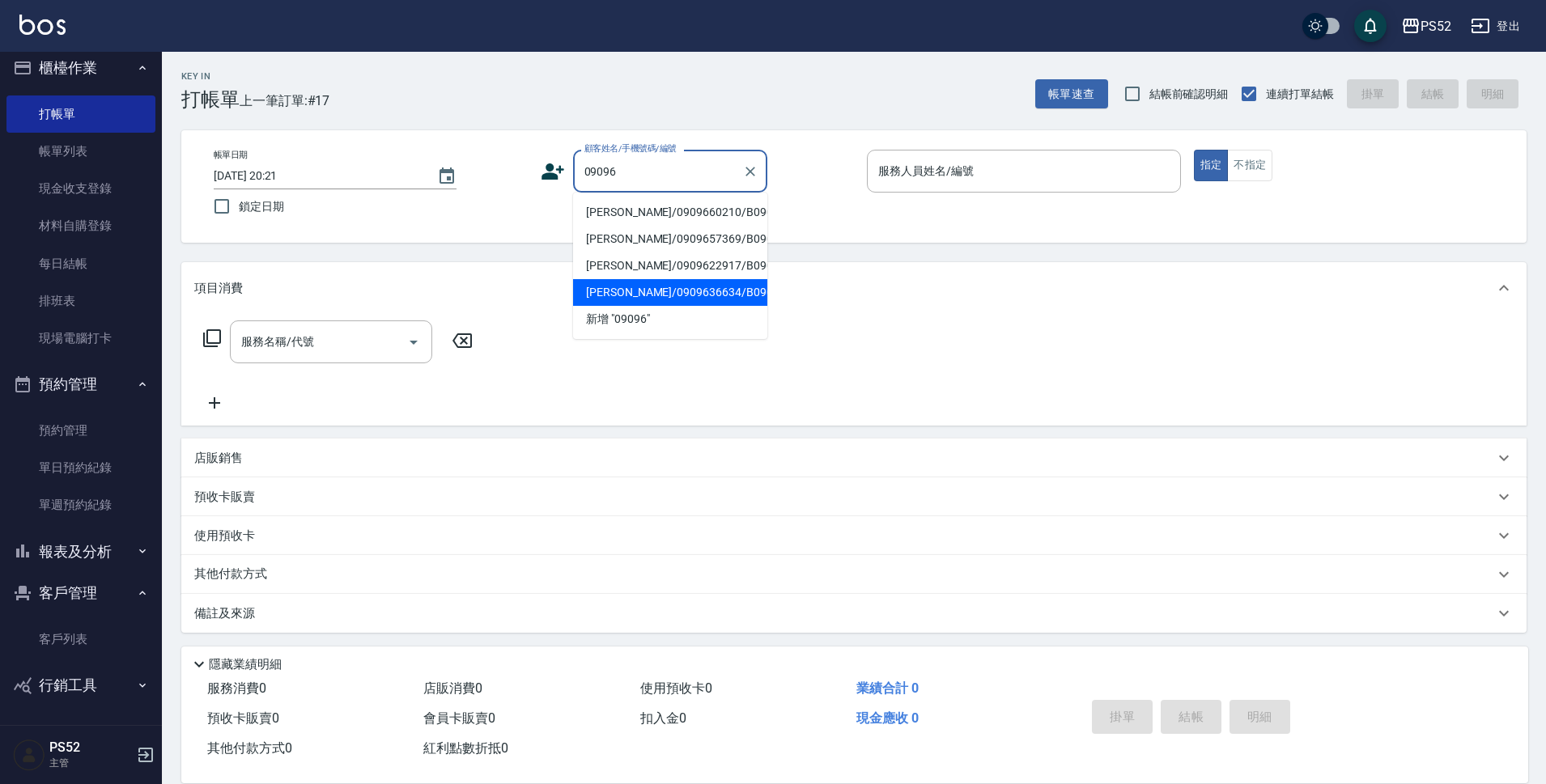
click at [636, 306] on li "邱羿勳/0909636634/B0909636634" at bounding box center [670, 292] width 194 height 27
type input "邱羿勳/0909636634/B0909636634"
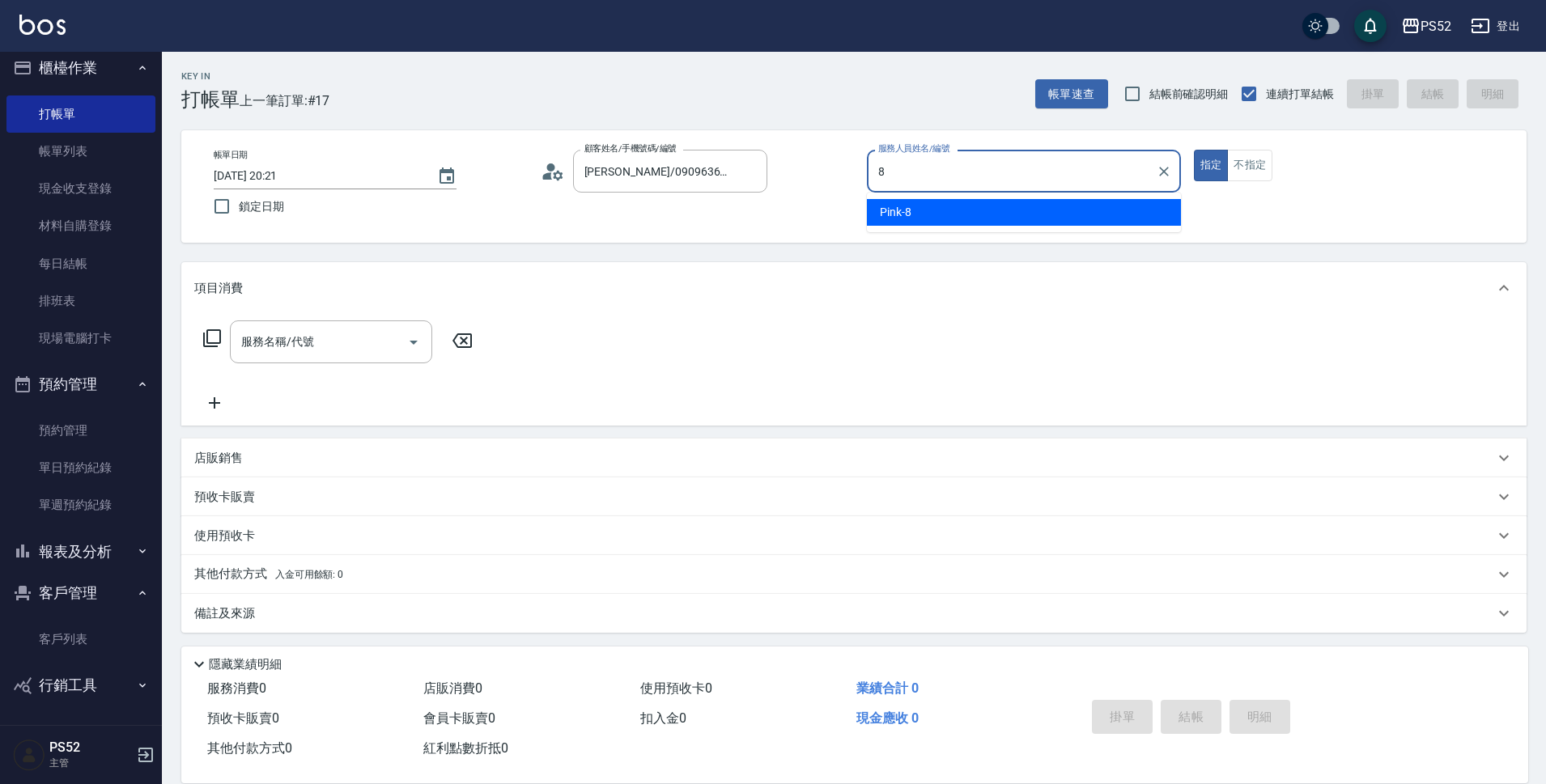
type input "Pink-8"
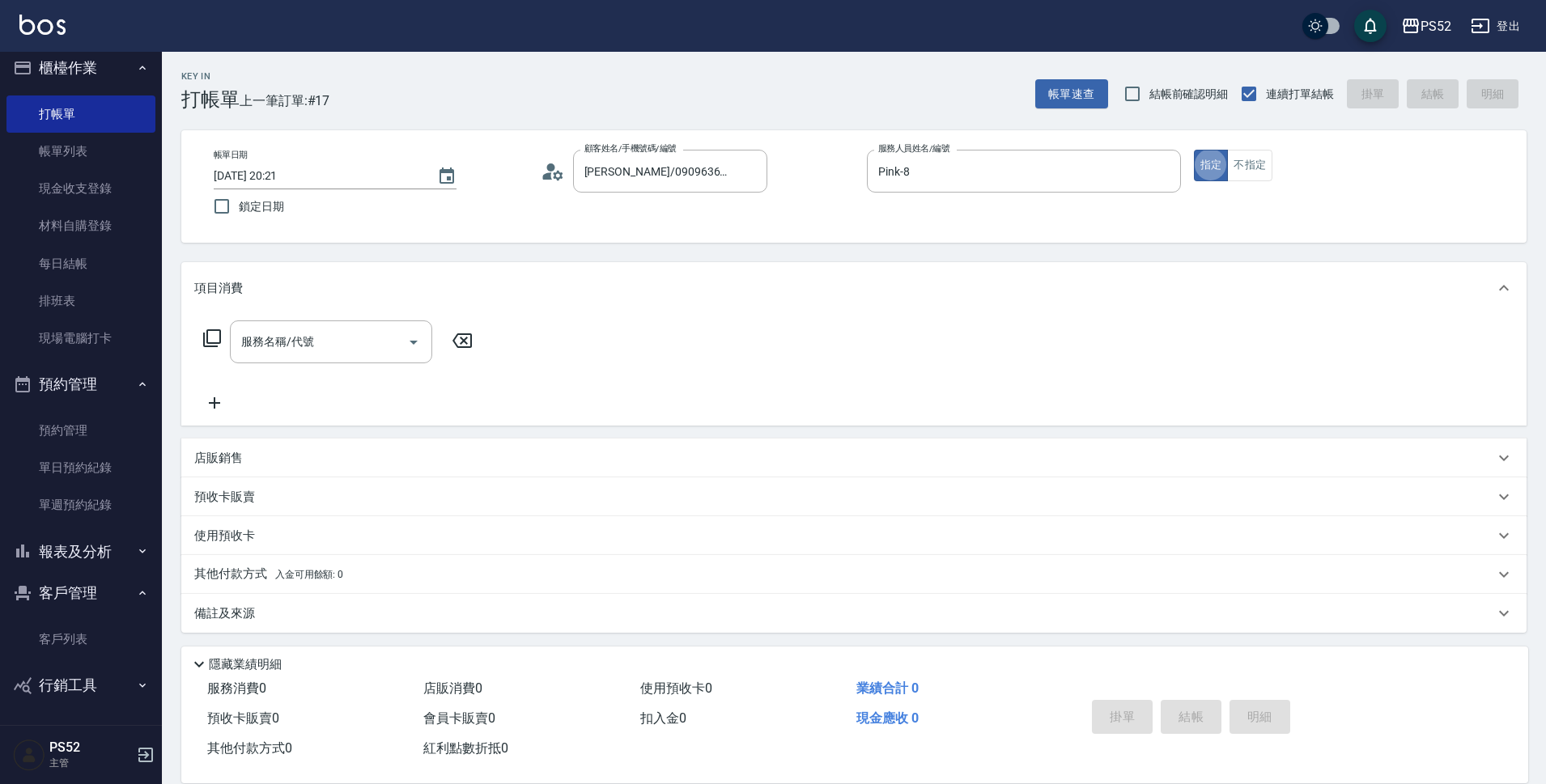
type button "true"
click at [300, 360] on div "服務名稱/代號" at bounding box center [331, 341] width 202 height 43
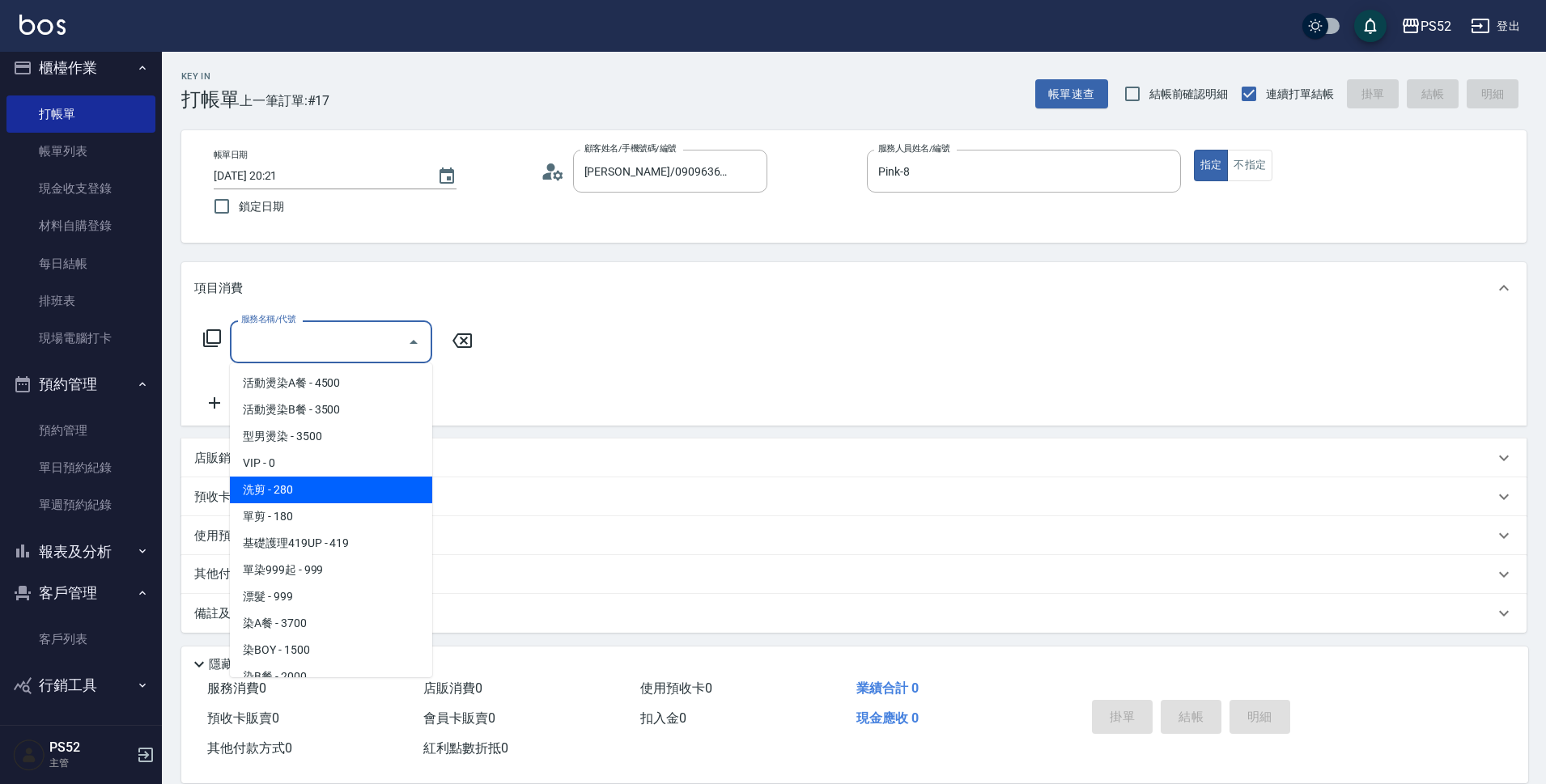
click at [342, 493] on span "洗剪 - 280" at bounding box center [331, 490] width 202 height 27
type input "洗剪(C1)"
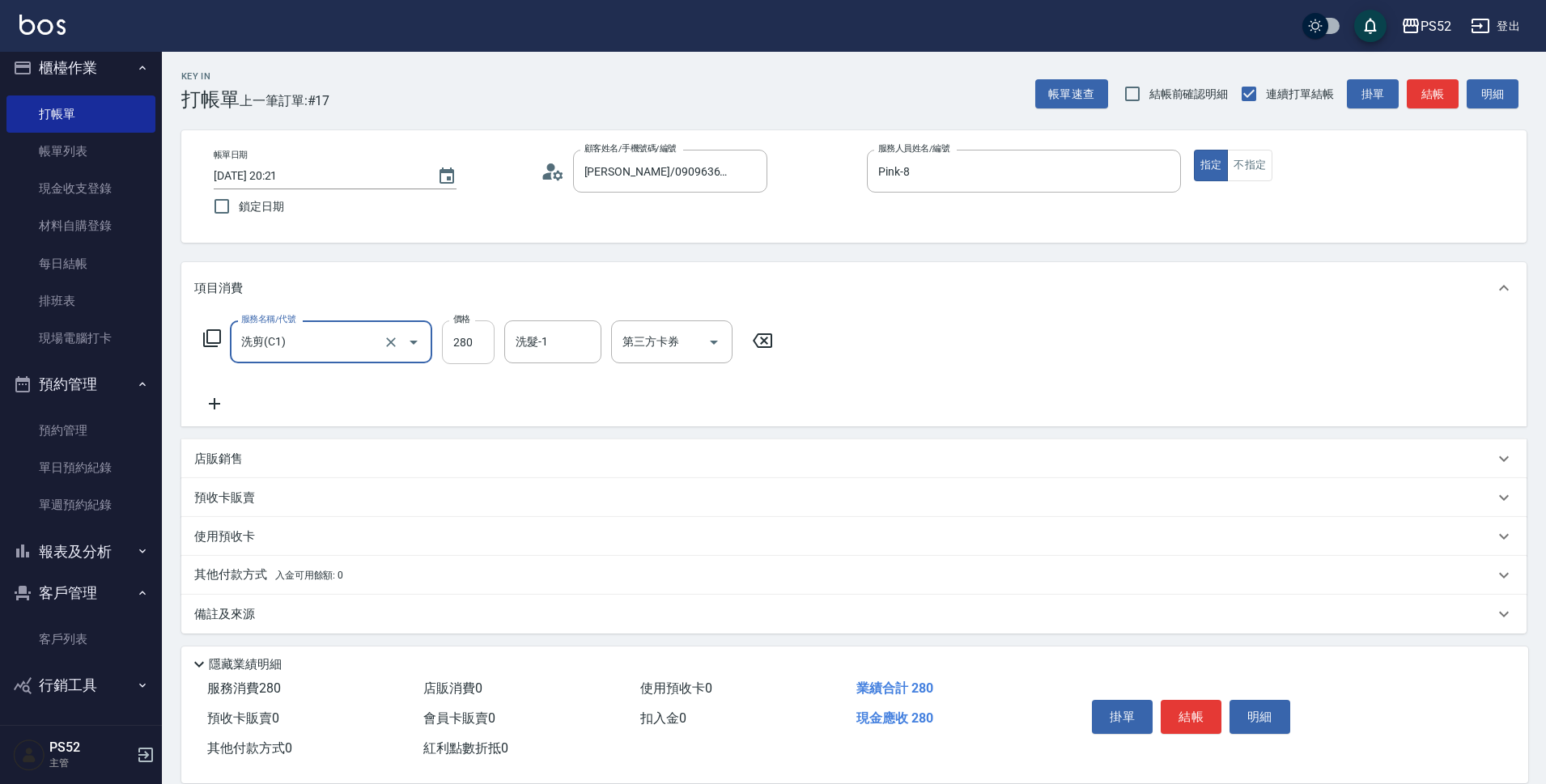
click at [467, 357] on input "280" at bounding box center [468, 342] width 52 height 44
type input "370"
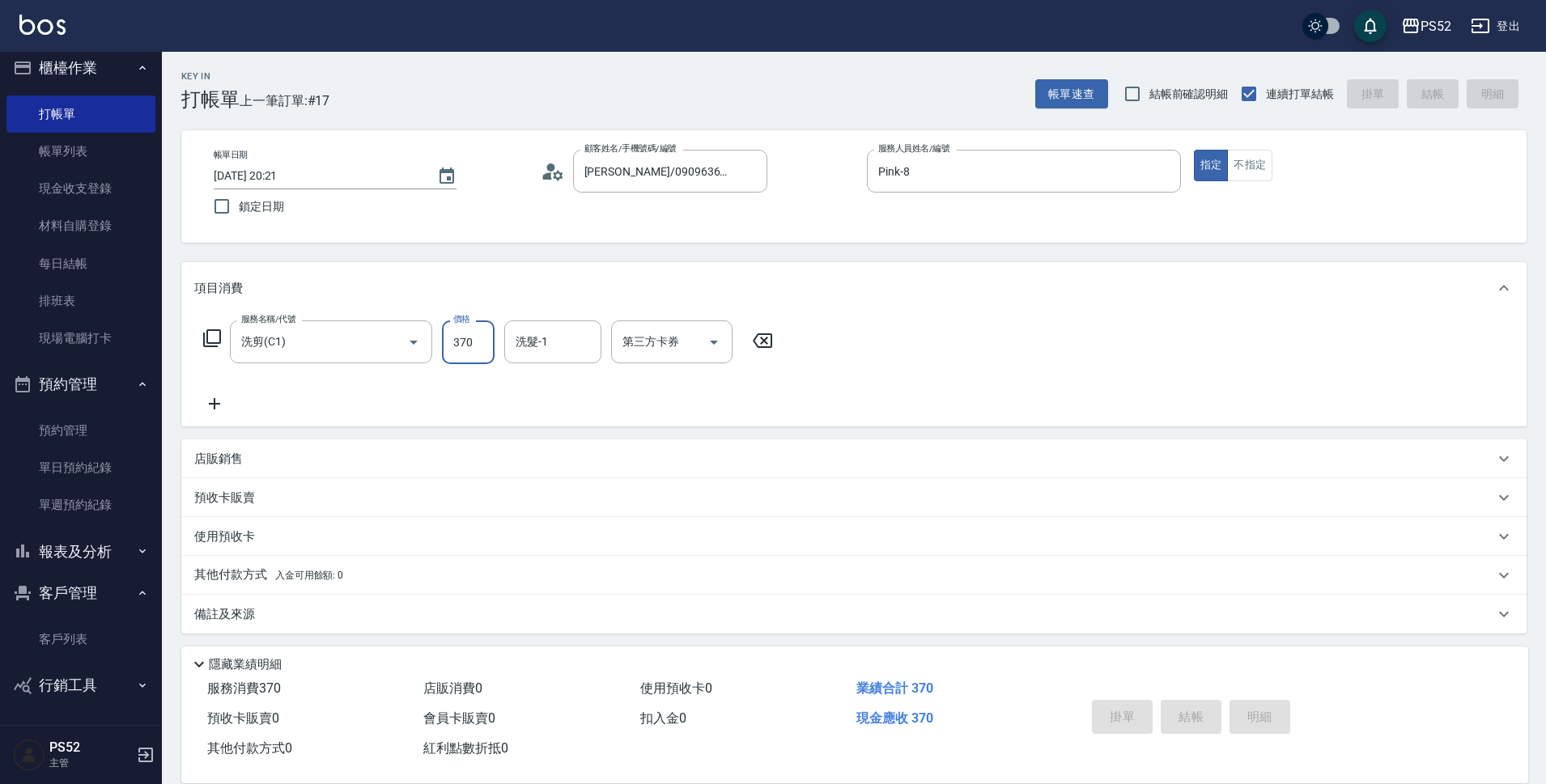
type input "2025/08/25 20:22"
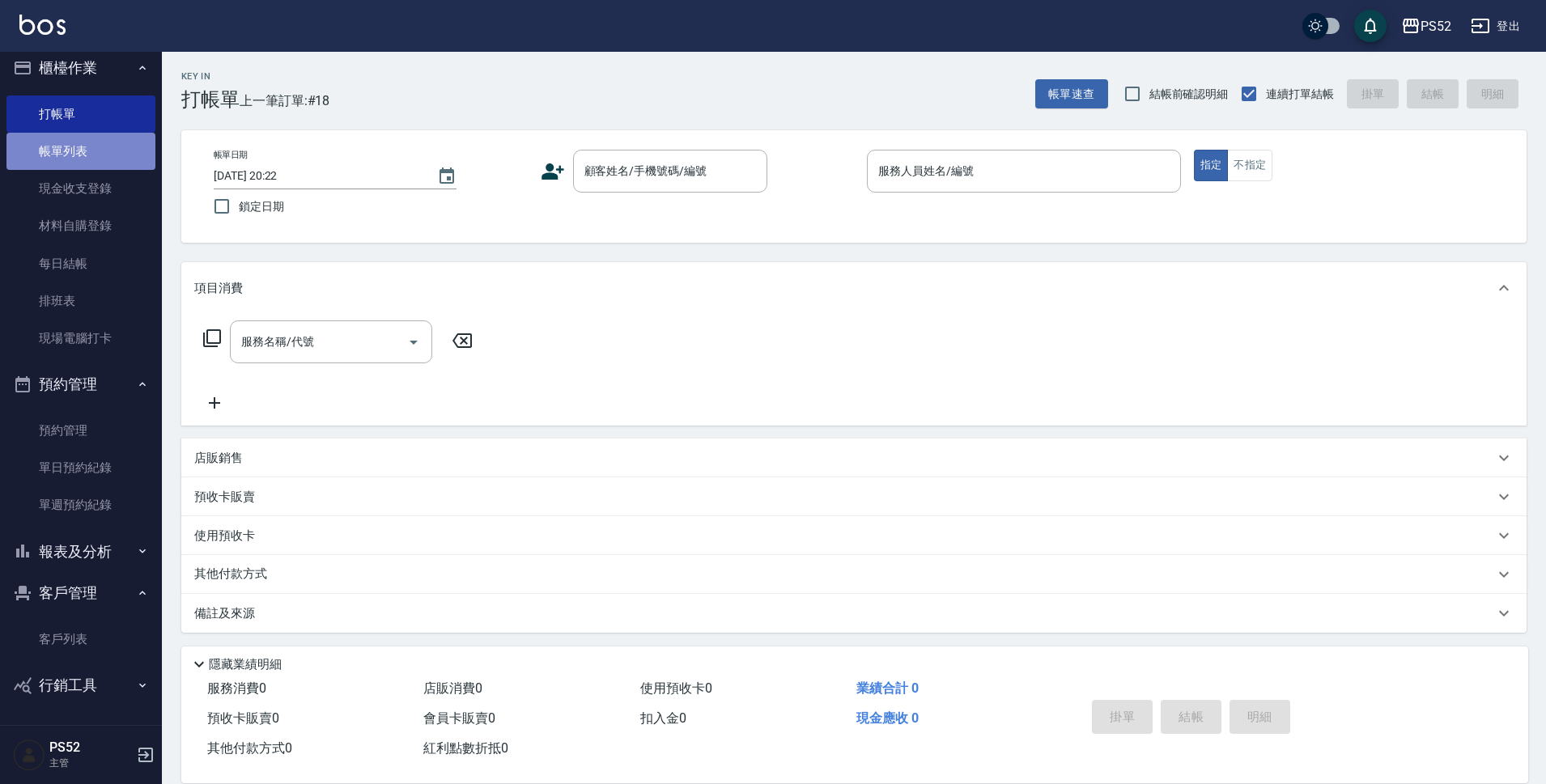
click at [131, 147] on link "帳單列表" at bounding box center [81, 151] width 149 height 37
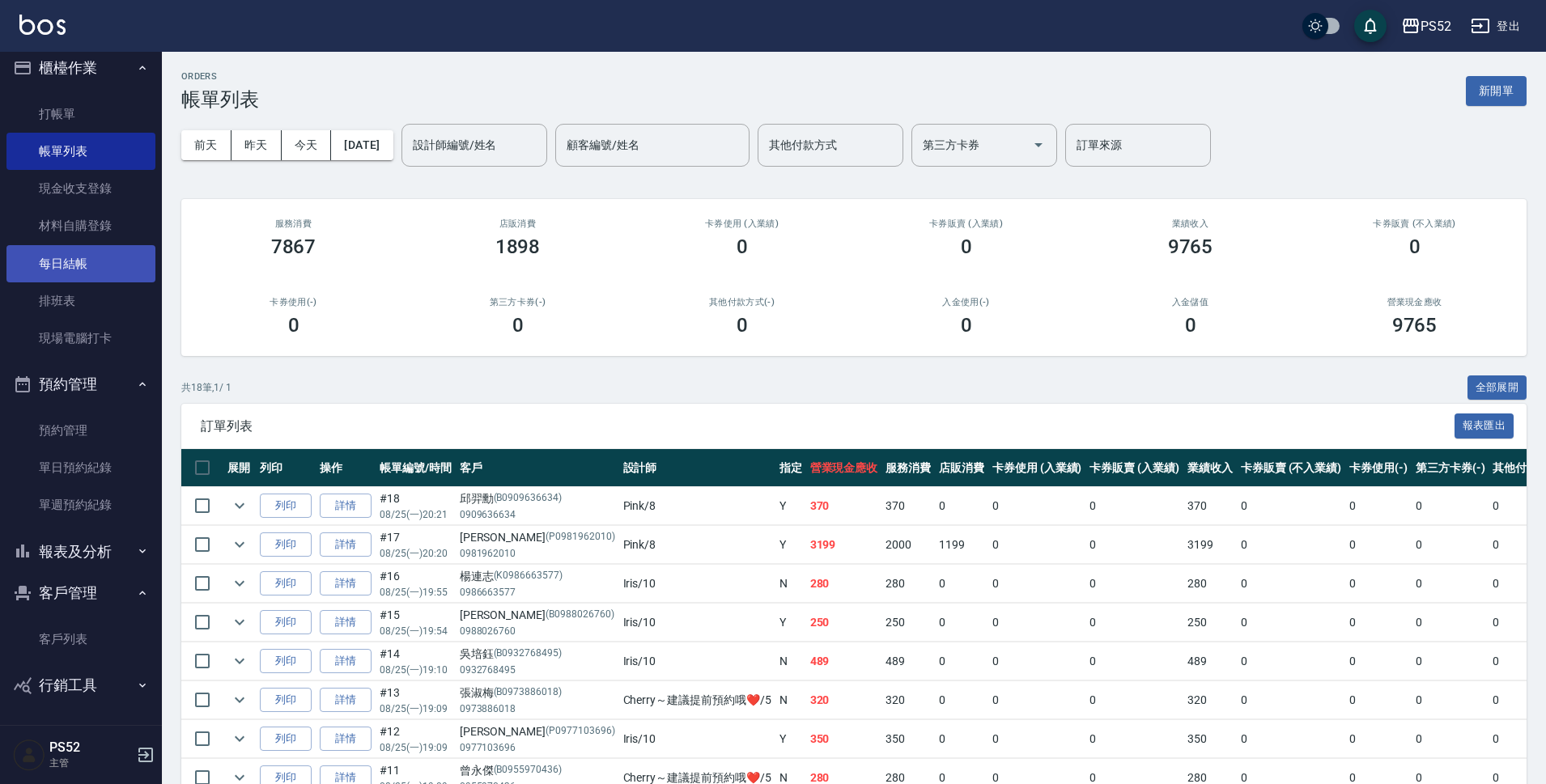
click at [123, 265] on link "每日結帳" at bounding box center [81, 264] width 149 height 37
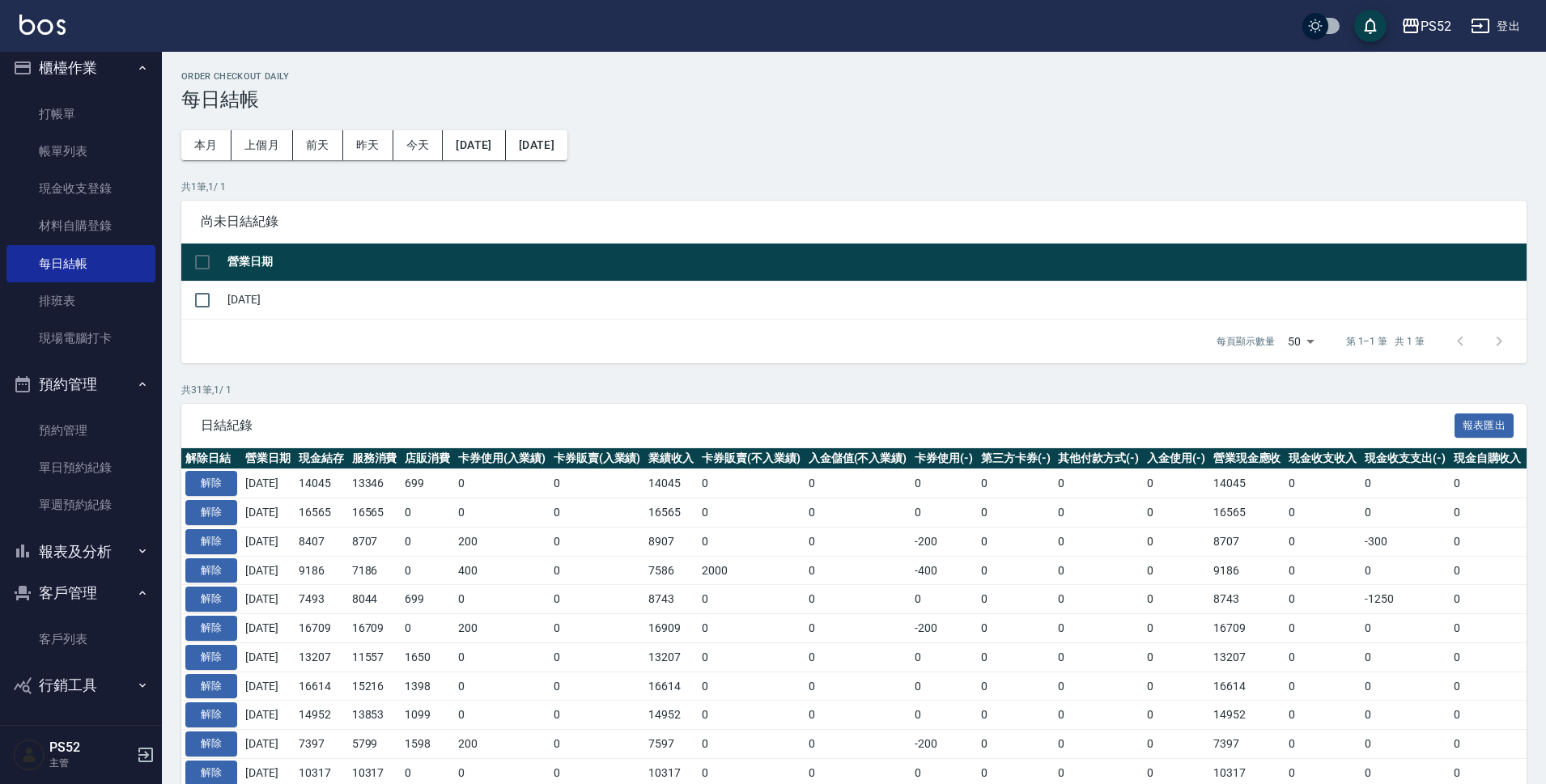
click at [220, 299] on td at bounding box center [202, 299] width 42 height 38
click at [207, 306] on input "checkbox" at bounding box center [202, 300] width 34 height 34
checkbox input "true"
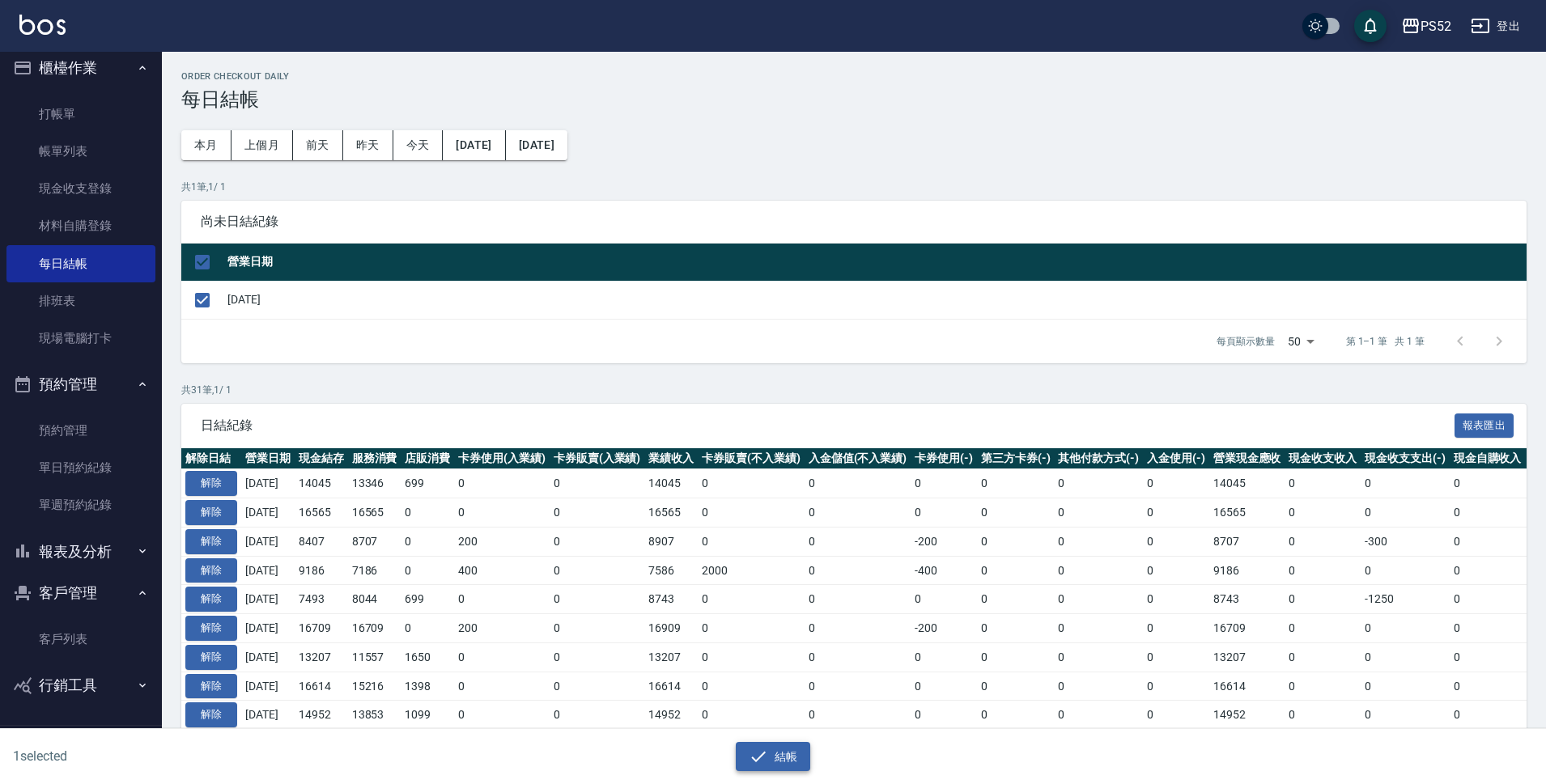
click at [784, 749] on button "結帳" at bounding box center [773, 756] width 75 height 30
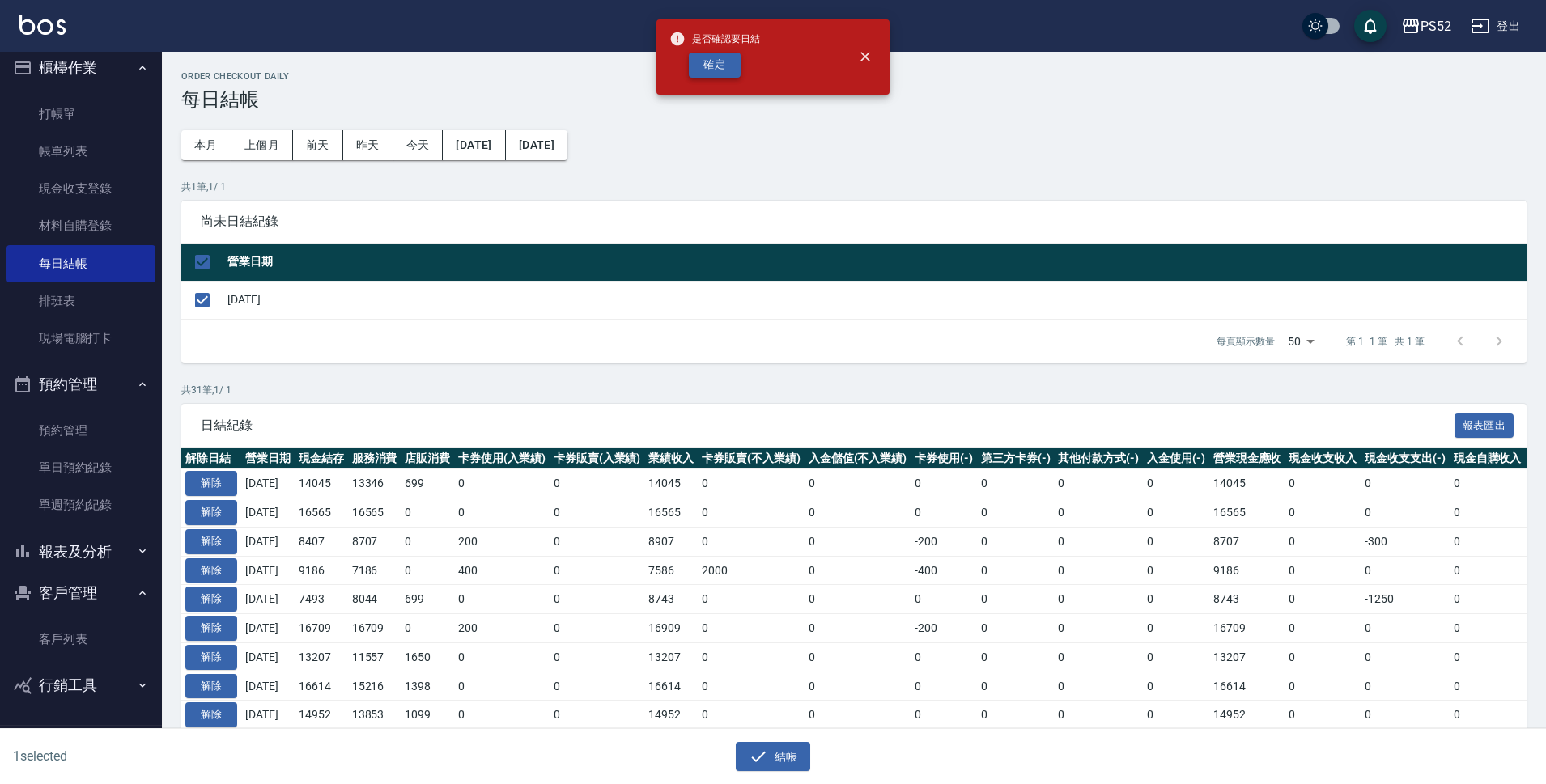
click at [709, 71] on button "確定" at bounding box center [714, 65] width 52 height 25
checkbox input "false"
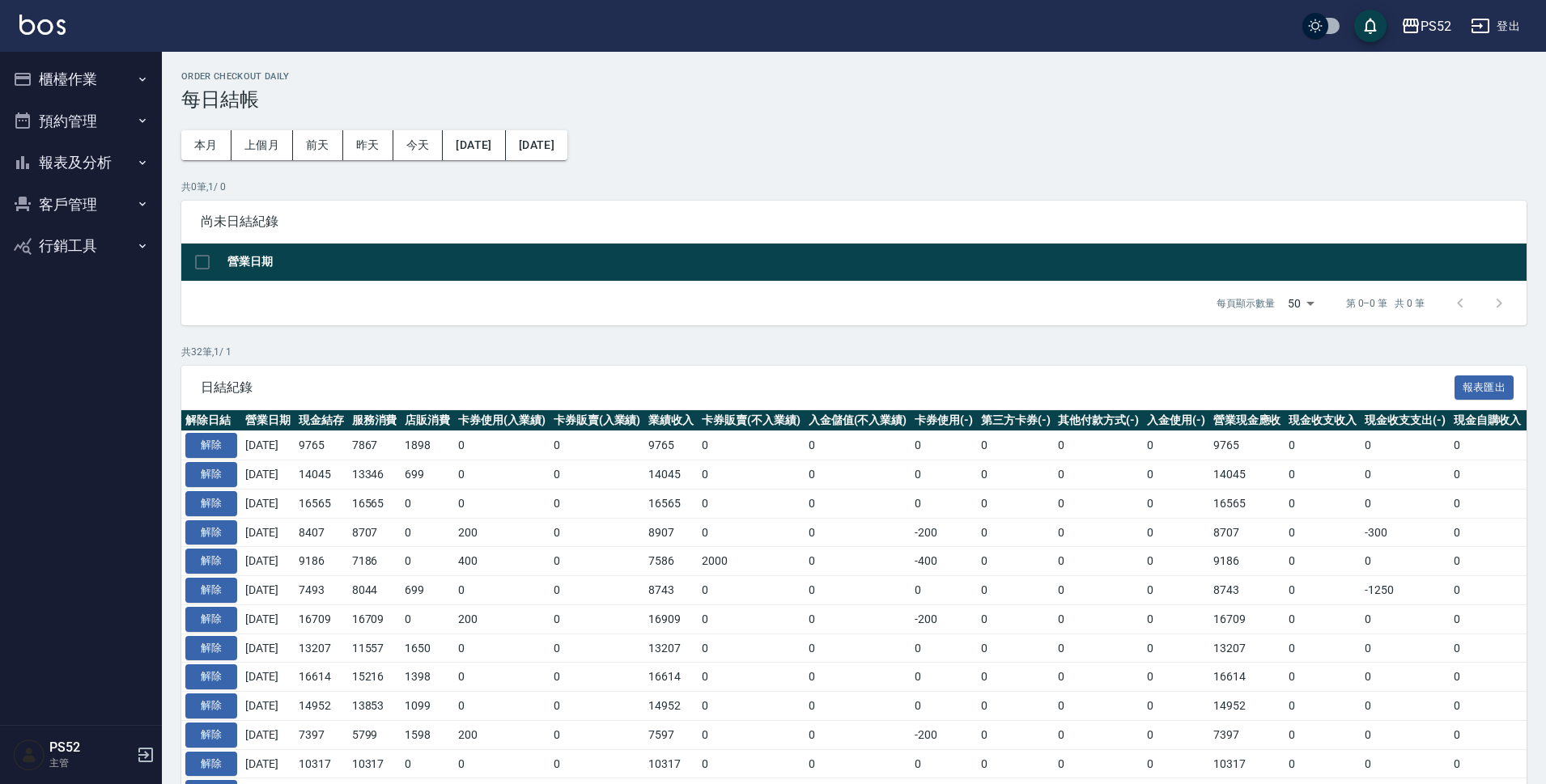
click at [78, 164] on button "報表及分析" at bounding box center [81, 163] width 149 height 42
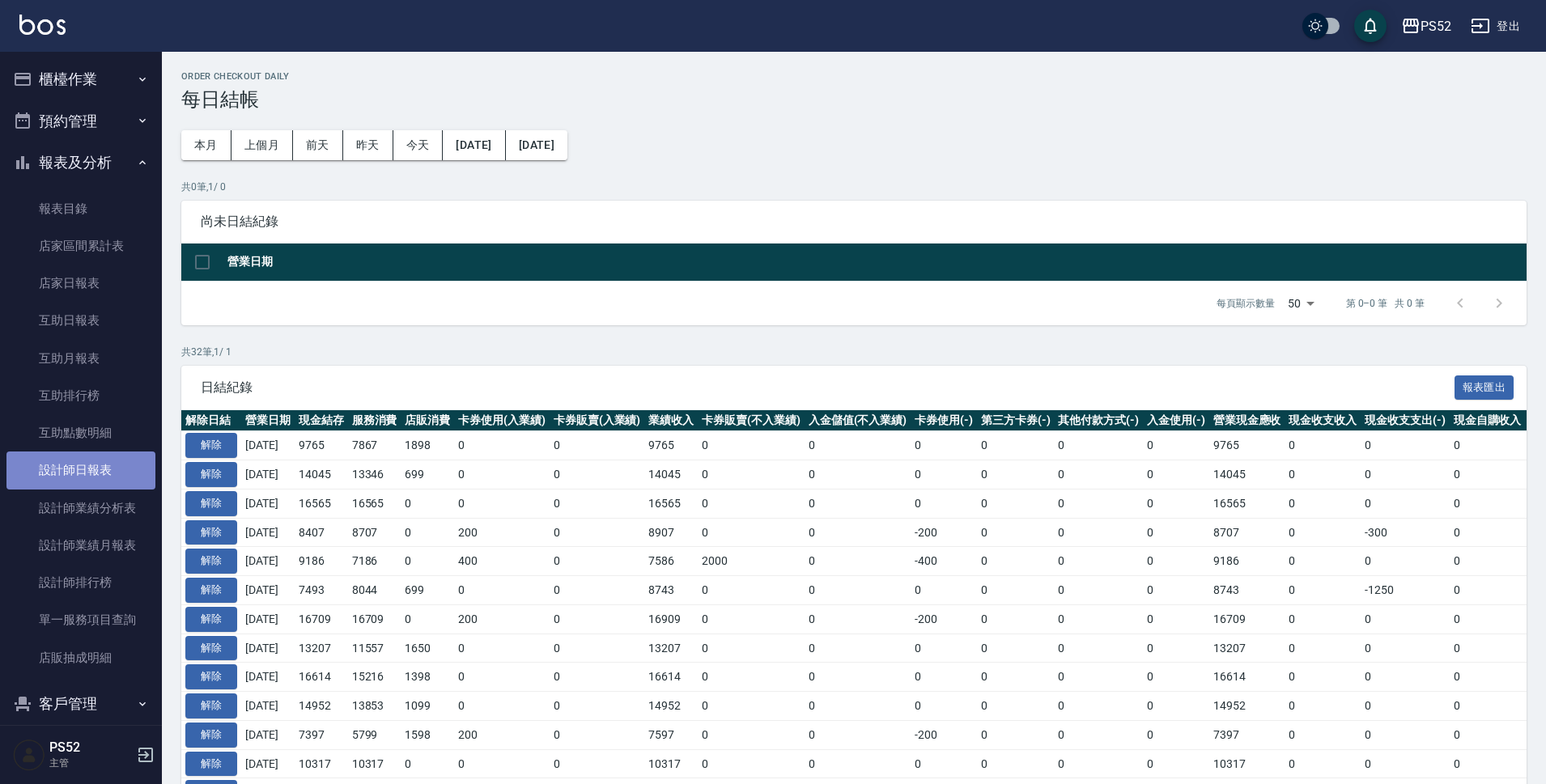
click at [143, 471] on link "設計師日報表" at bounding box center [81, 470] width 149 height 37
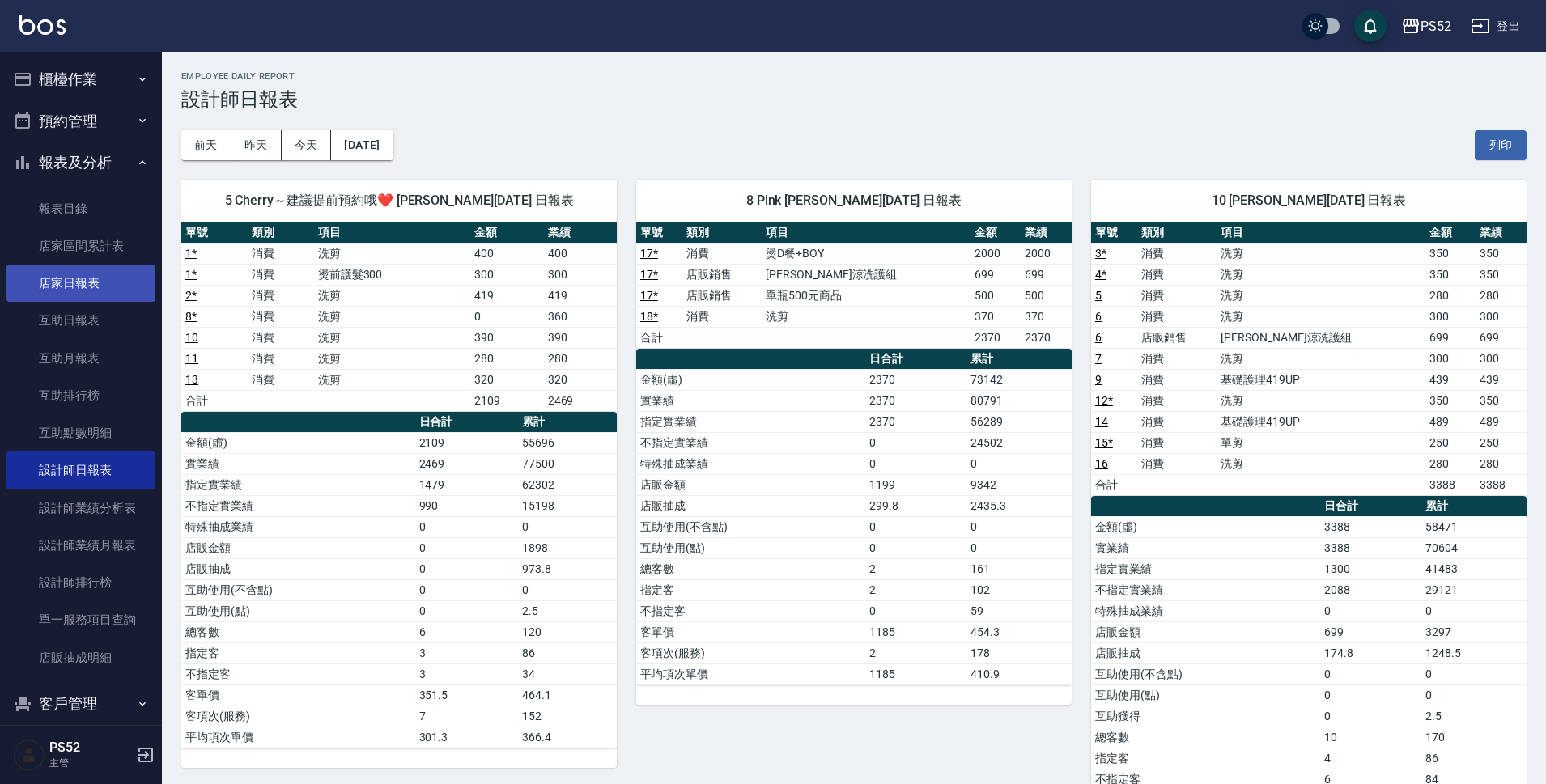
click at [122, 291] on link "店家日報表" at bounding box center [81, 283] width 149 height 37
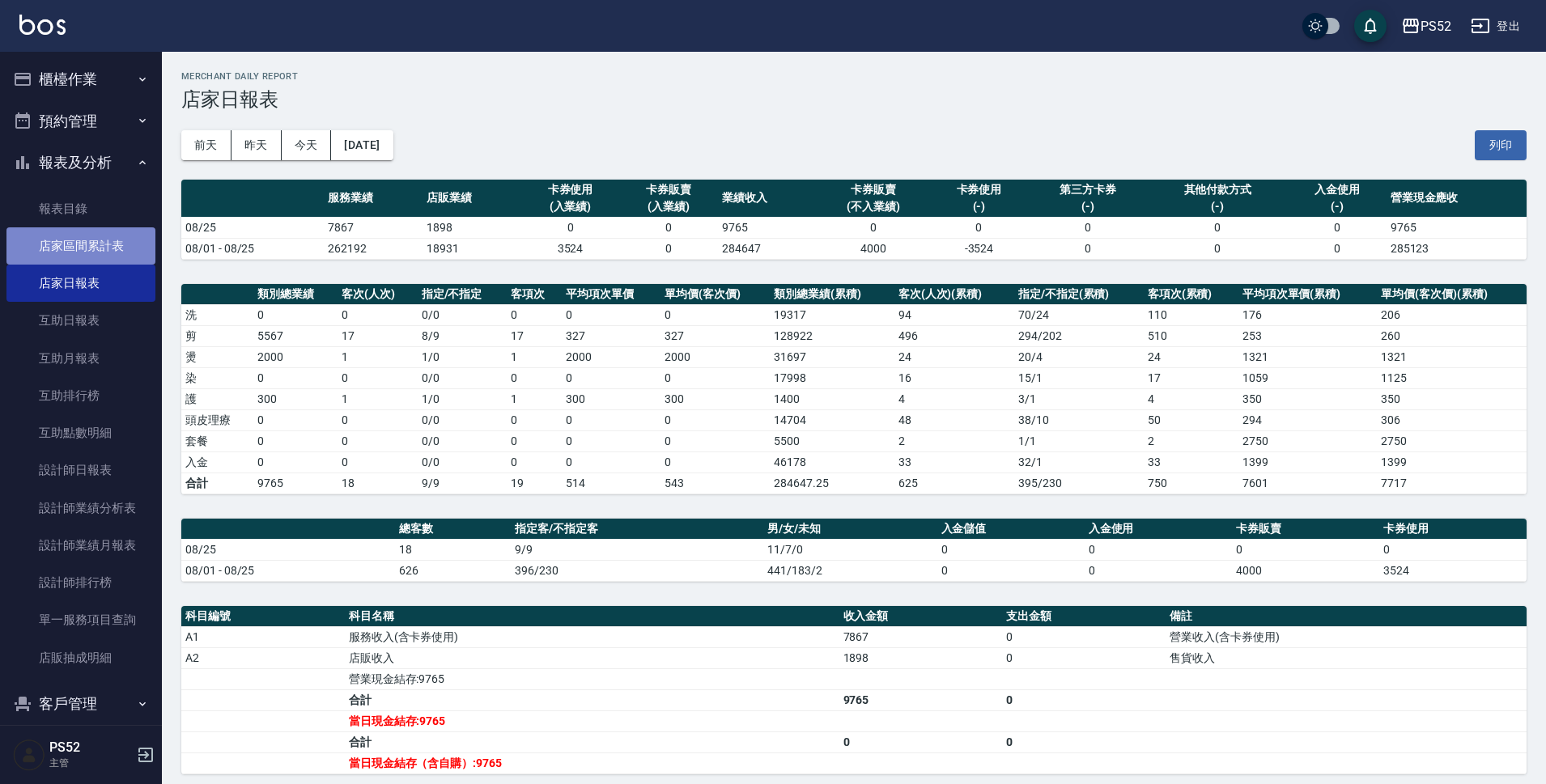
click at [118, 232] on link "店家區間累計表" at bounding box center [81, 246] width 149 height 37
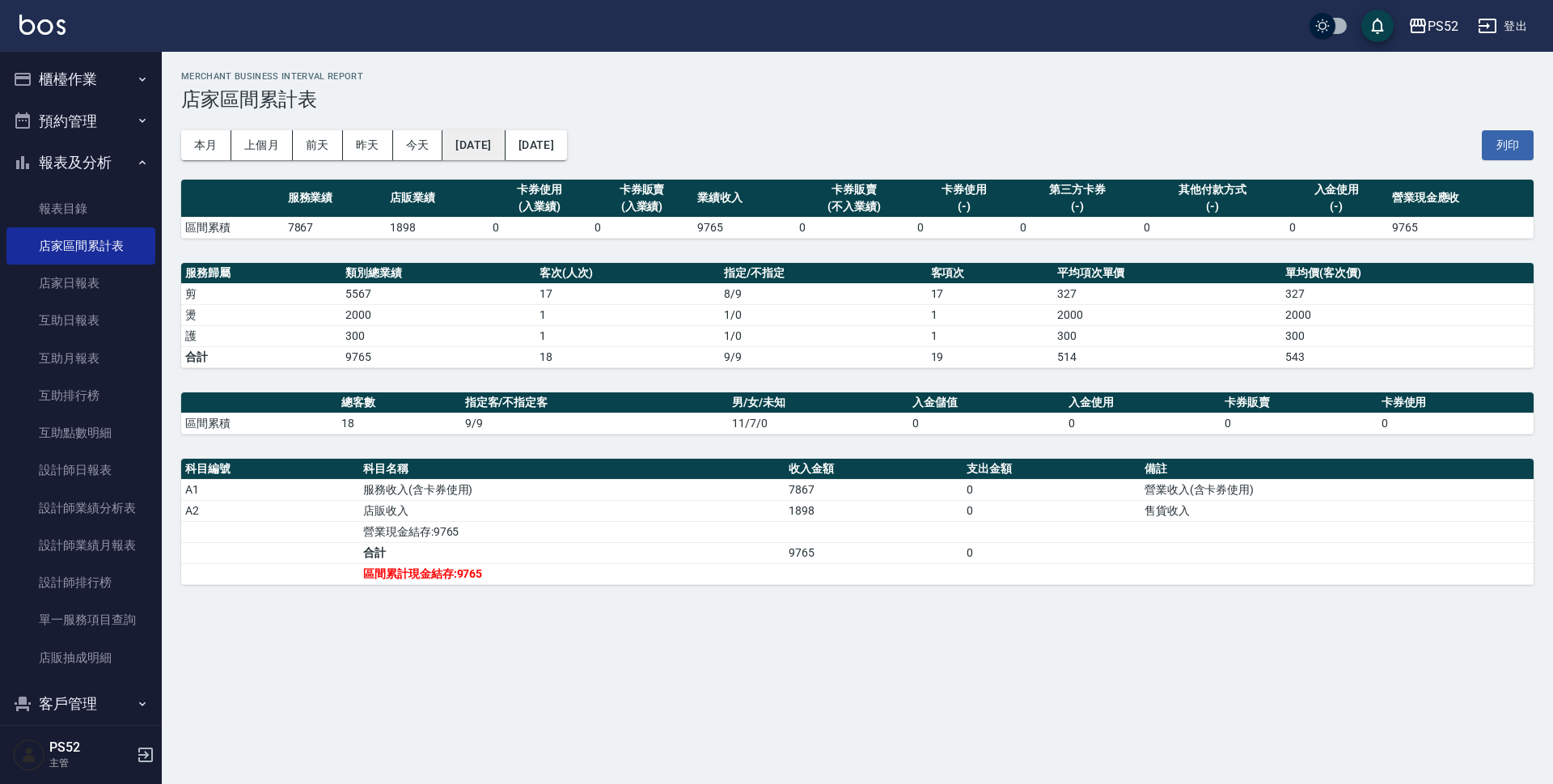
click at [497, 150] on button "[DATE]" at bounding box center [474, 144] width 63 height 30
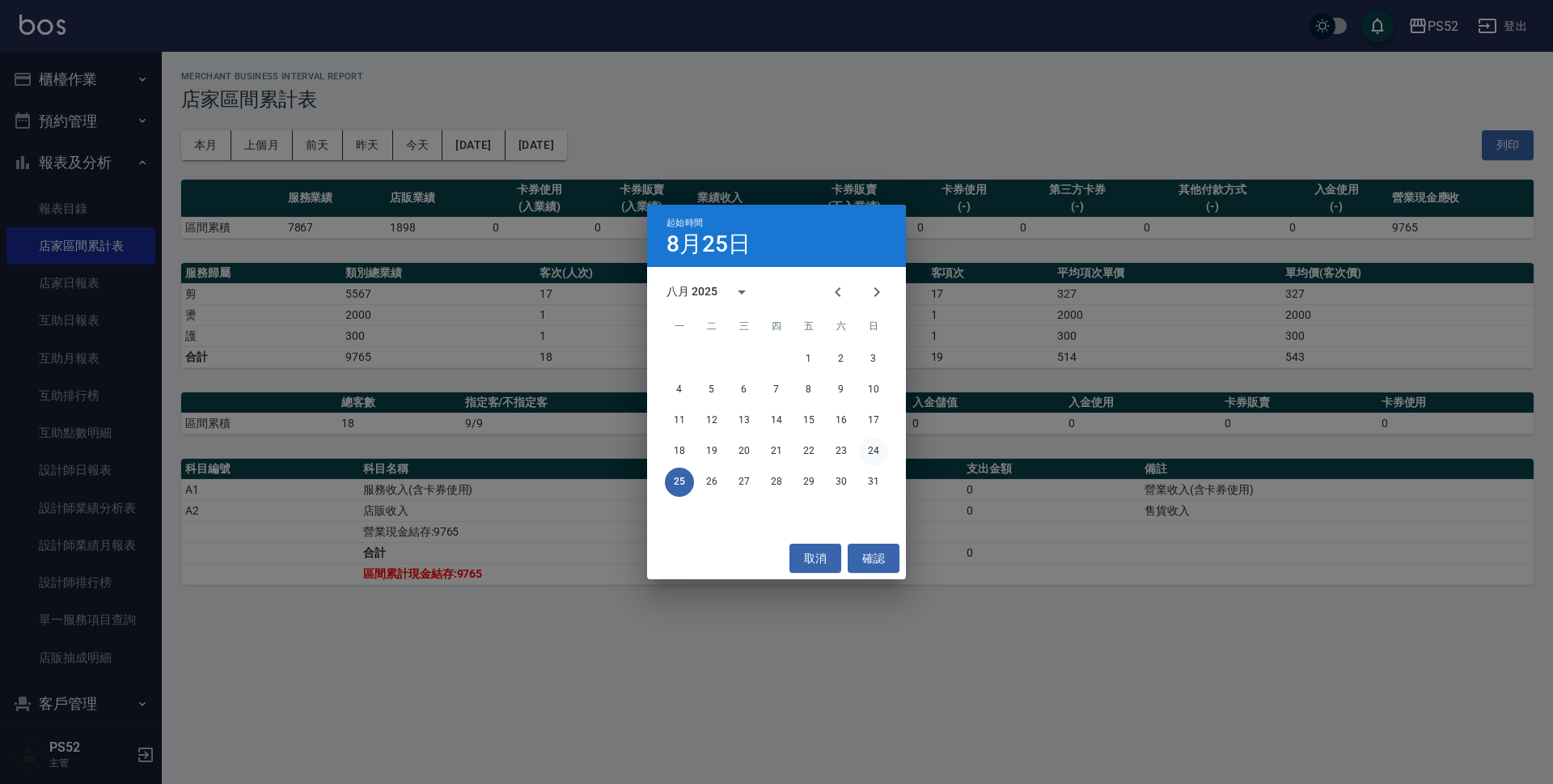
click at [876, 460] on button "24" at bounding box center [874, 451] width 29 height 29
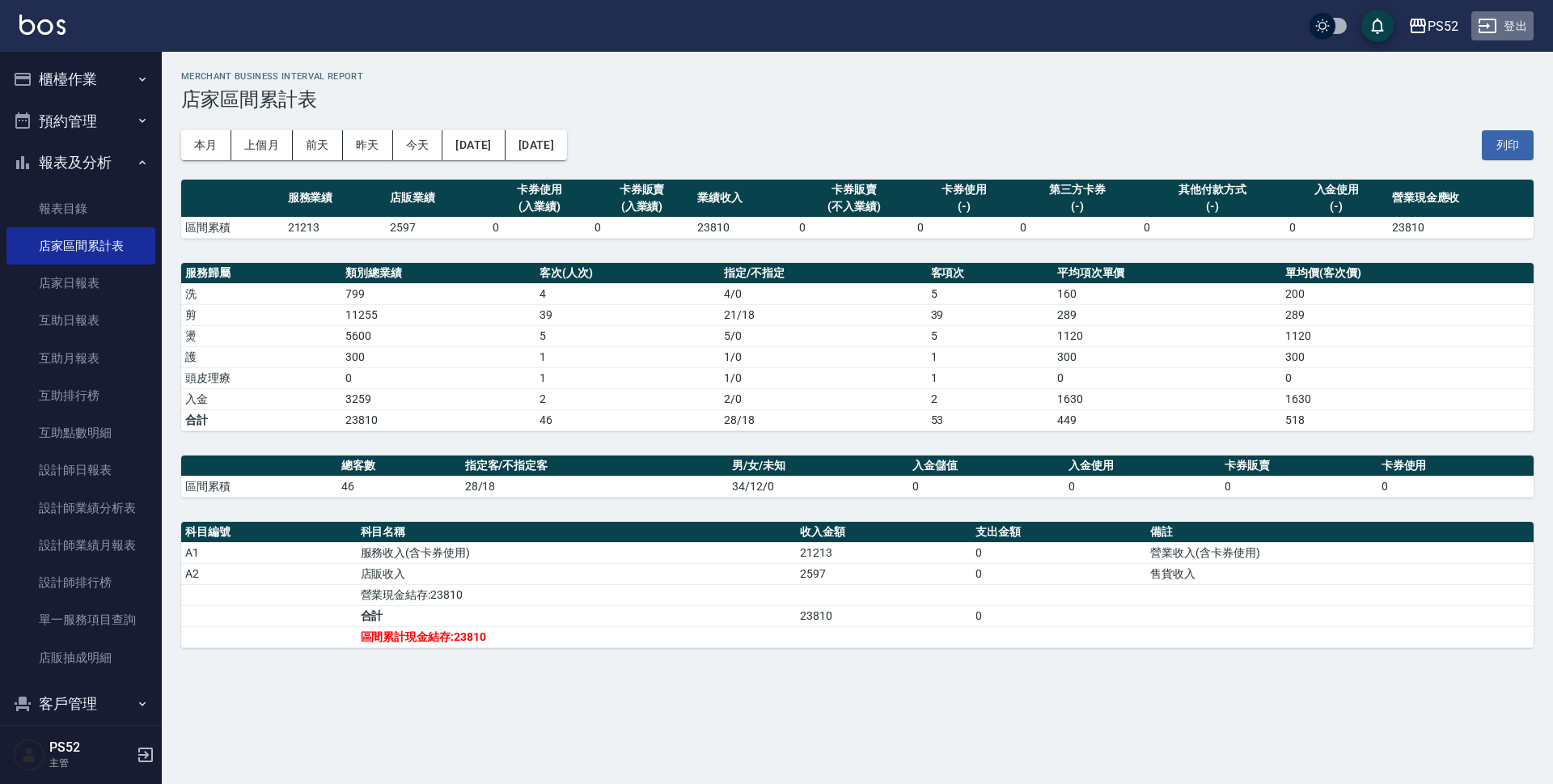
click at [1518, 25] on button "登出" at bounding box center [1502, 25] width 63 height 30
